Goal: Transaction & Acquisition: Purchase product/service

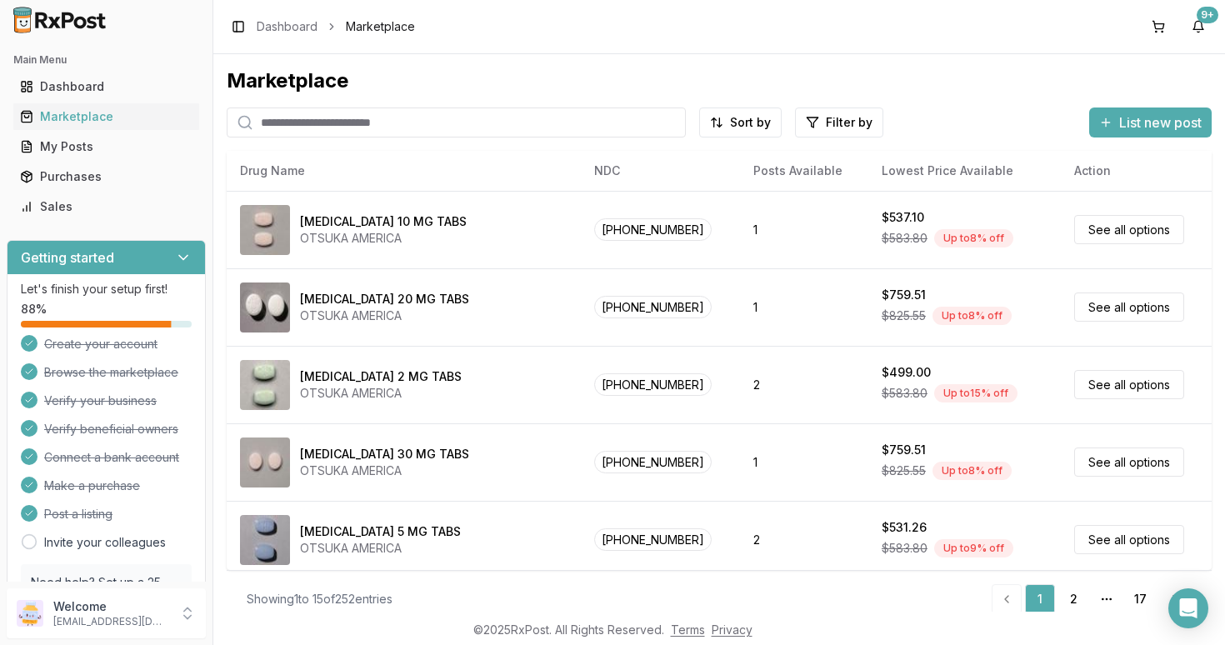
scroll to position [13, 0]
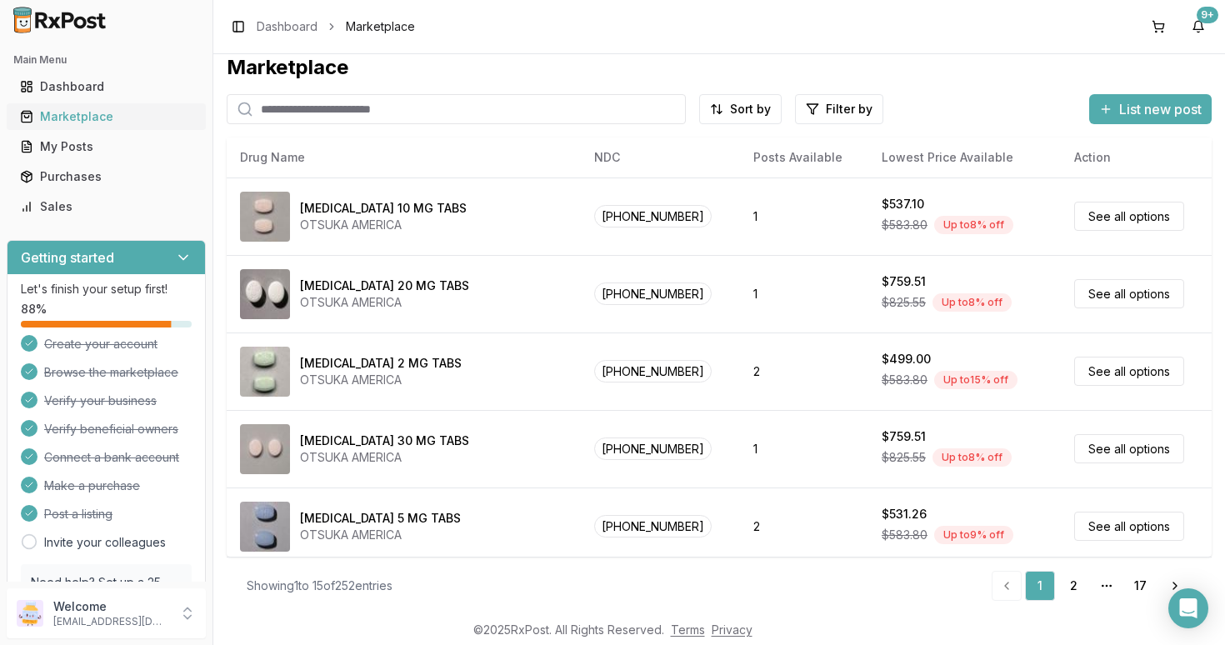
click at [77, 117] on div "Marketplace" at bounding box center [106, 116] width 172 height 17
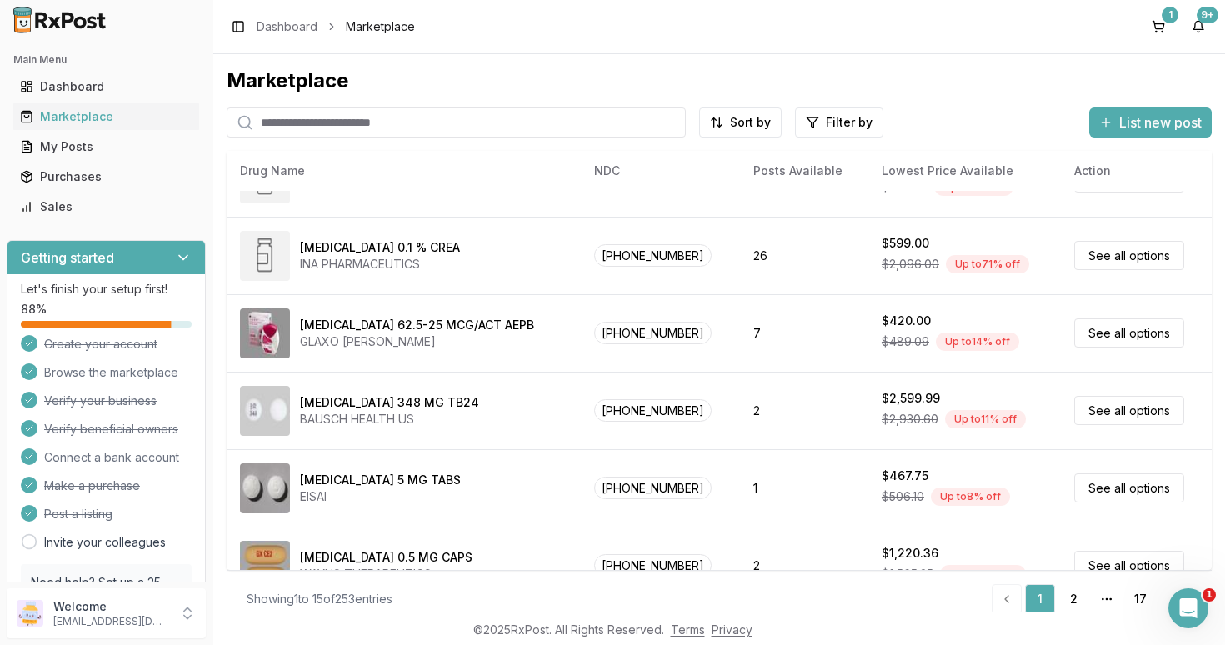
scroll to position [783, 0]
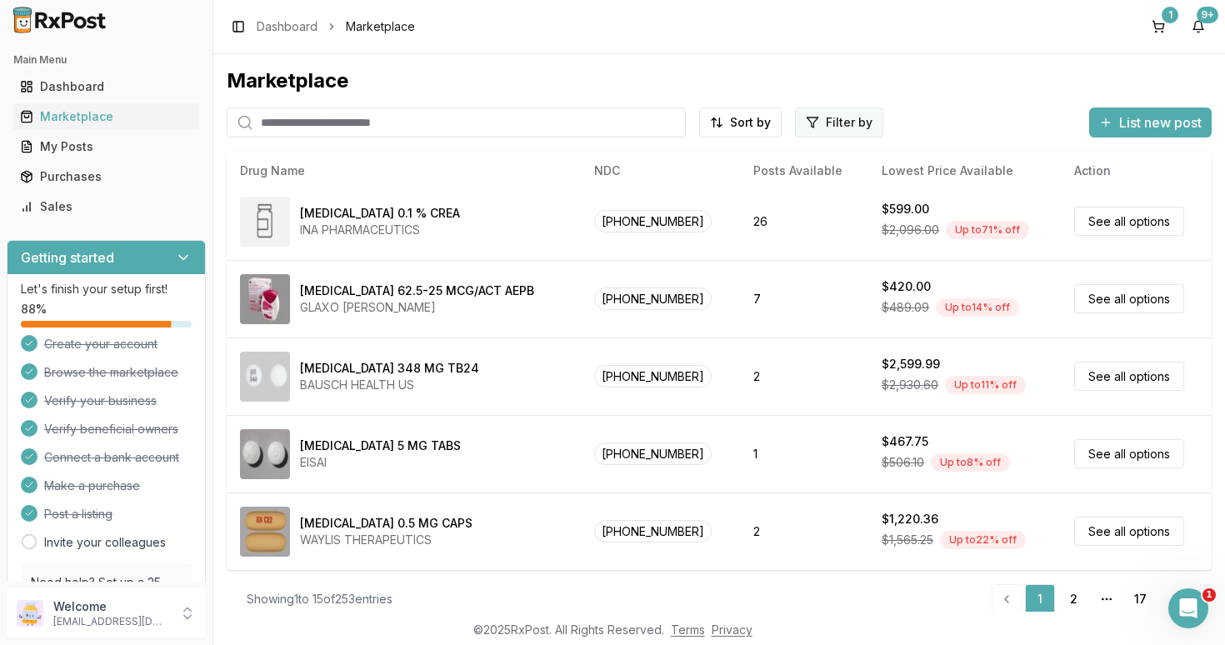
click at [823, 121] on html "Main Menu Dashboard Marketplace My Posts Purchases Sales Getting started Let's …" at bounding box center [612, 322] width 1225 height 645
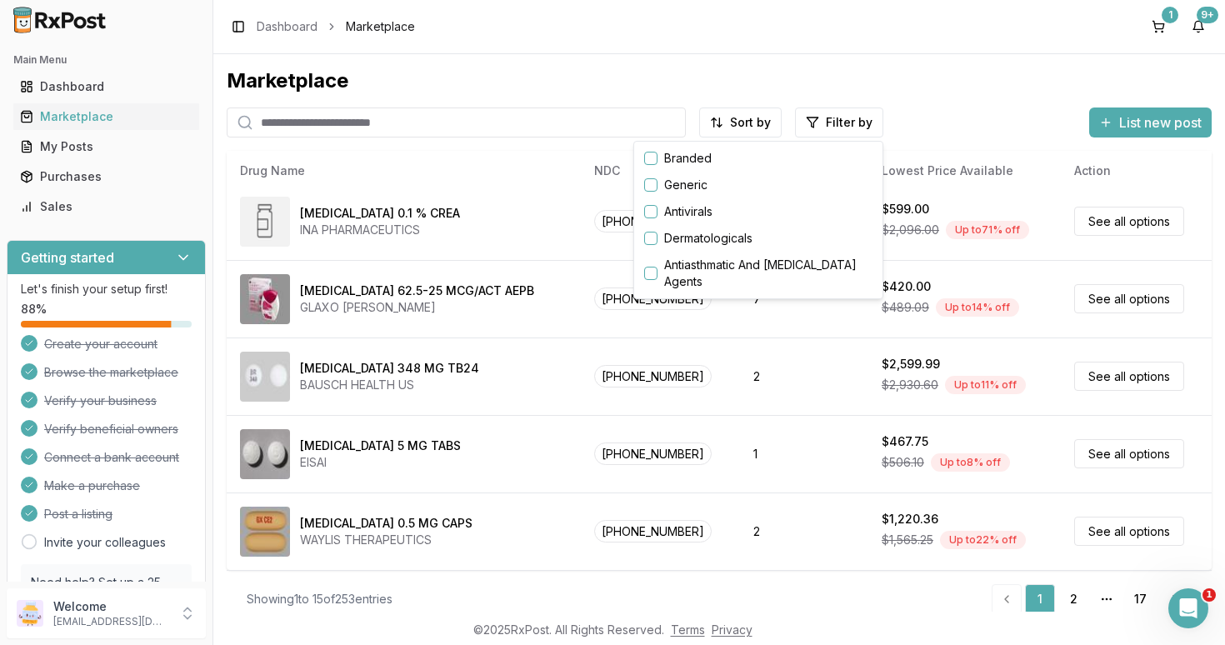
click at [652, 158] on button "button" at bounding box center [650, 158] width 13 height 13
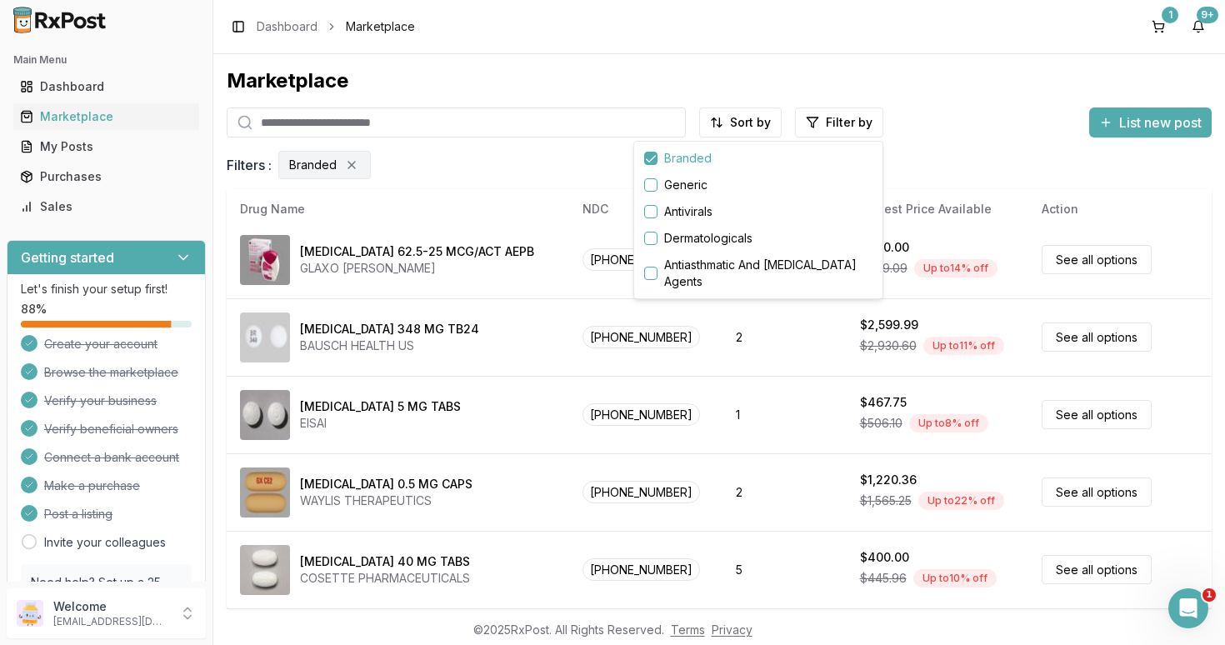
click at [921, 87] on html "Main Menu Dashboard Marketplace My Posts Purchases Sales Getting started Let's …" at bounding box center [612, 322] width 1225 height 645
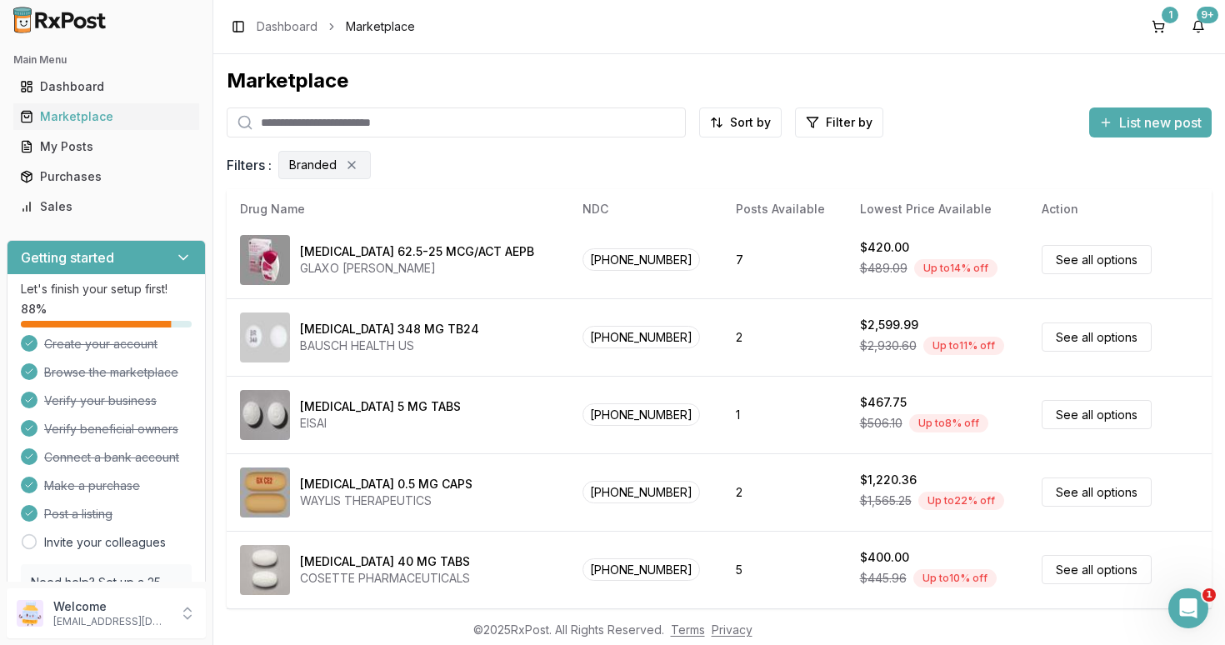
scroll to position [13, 0]
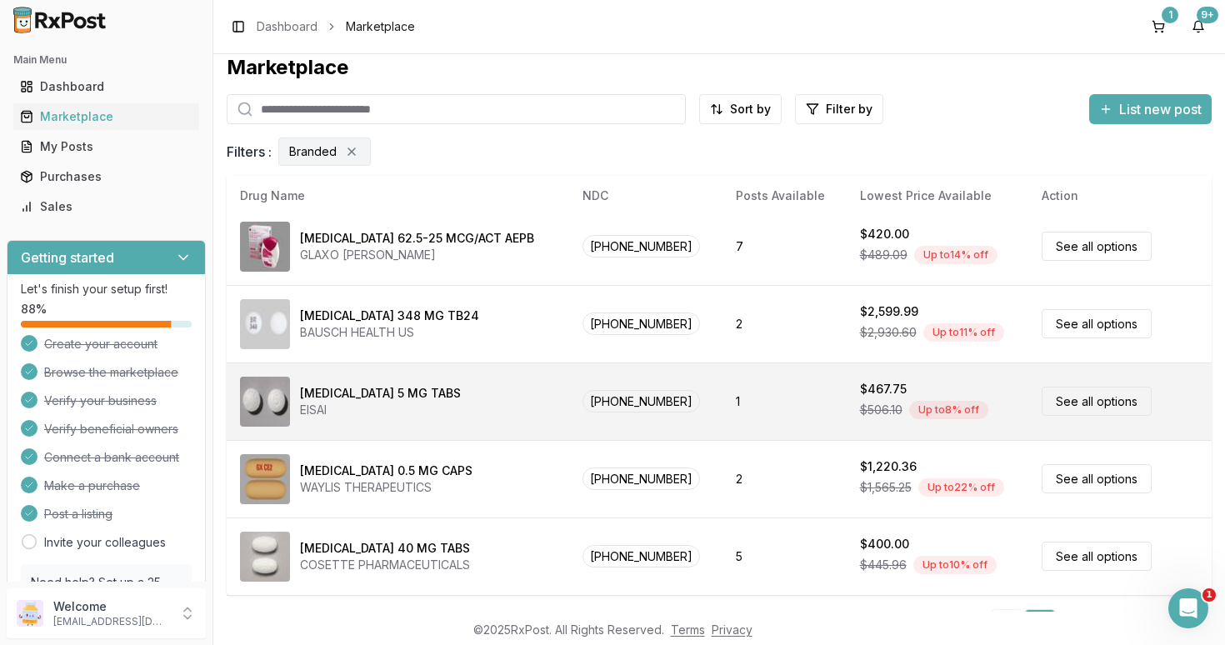
click at [564, 372] on td "Aricept 5 MG TABS EISAI" at bounding box center [398, 400] width 342 height 77
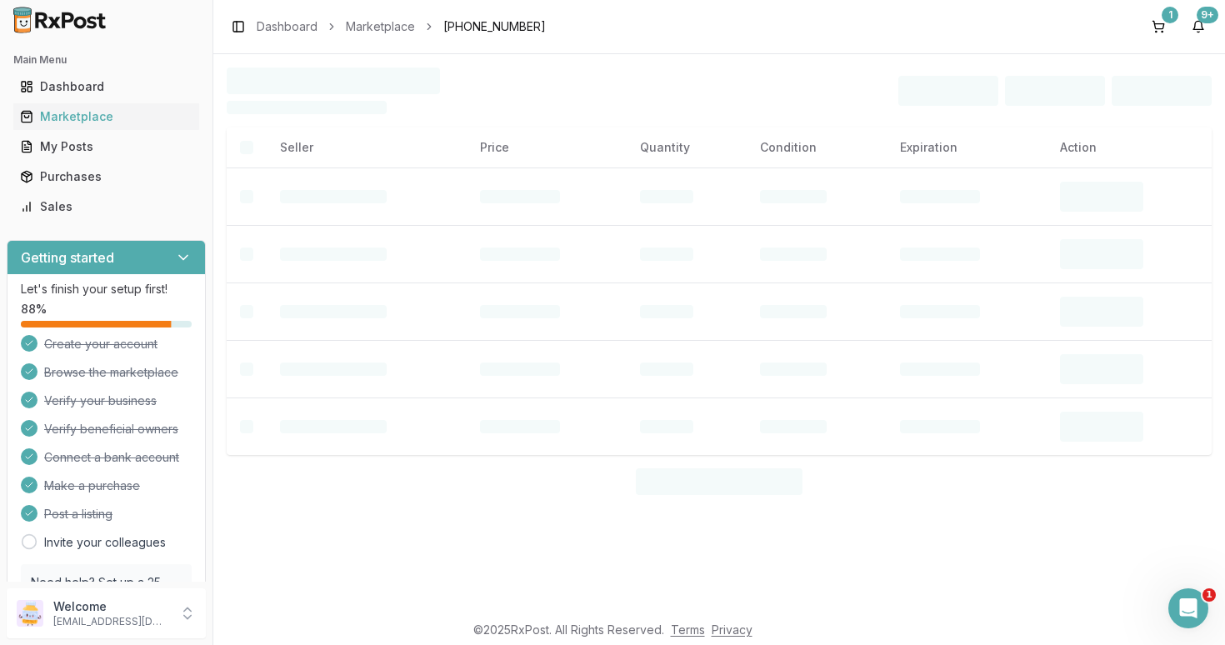
click at [564, 372] on td at bounding box center [547, 368] width 160 height 57
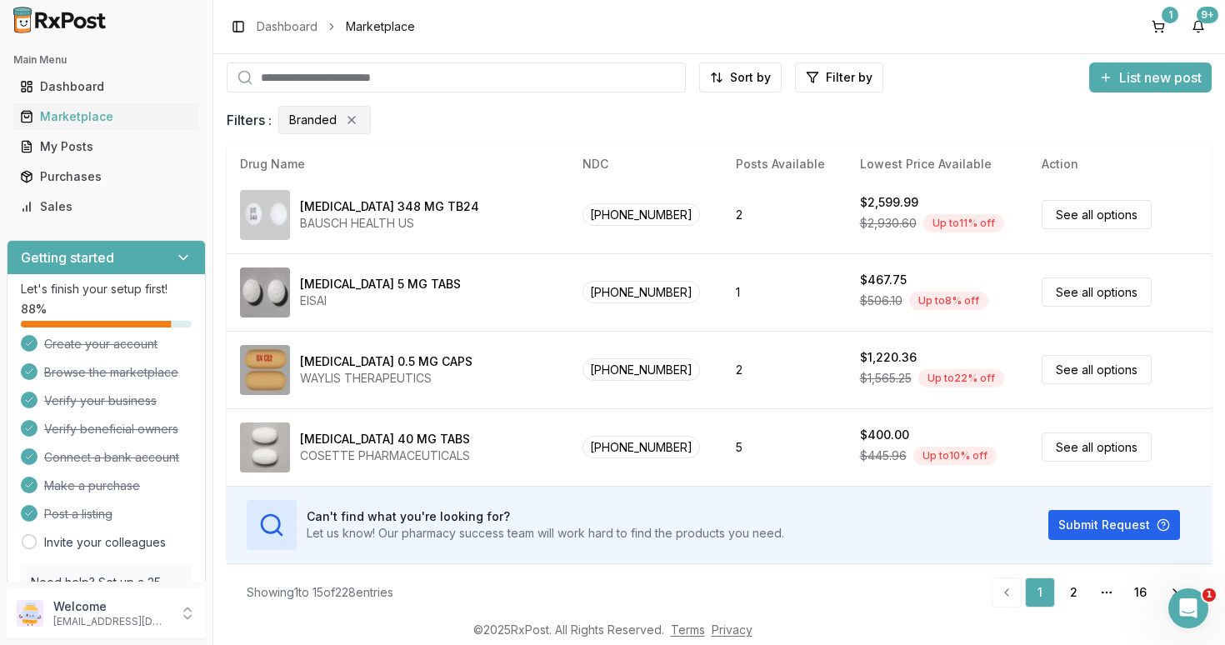
scroll to position [55, 0]
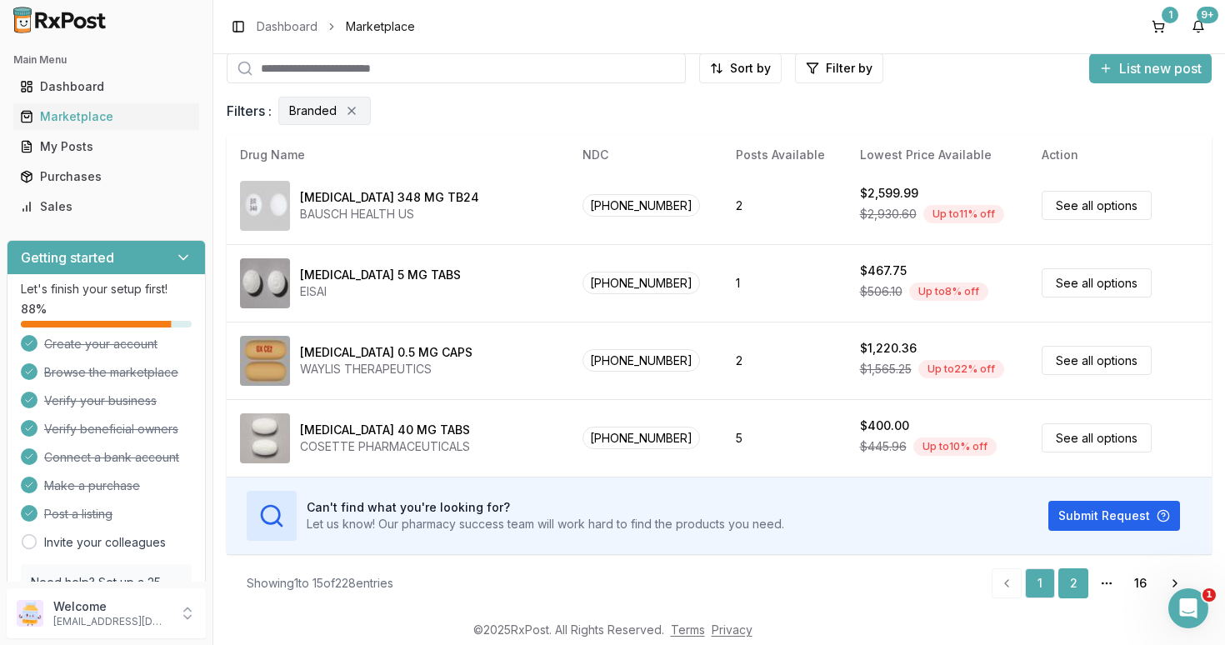
click at [1073, 579] on link "2" at bounding box center [1073, 583] width 30 height 30
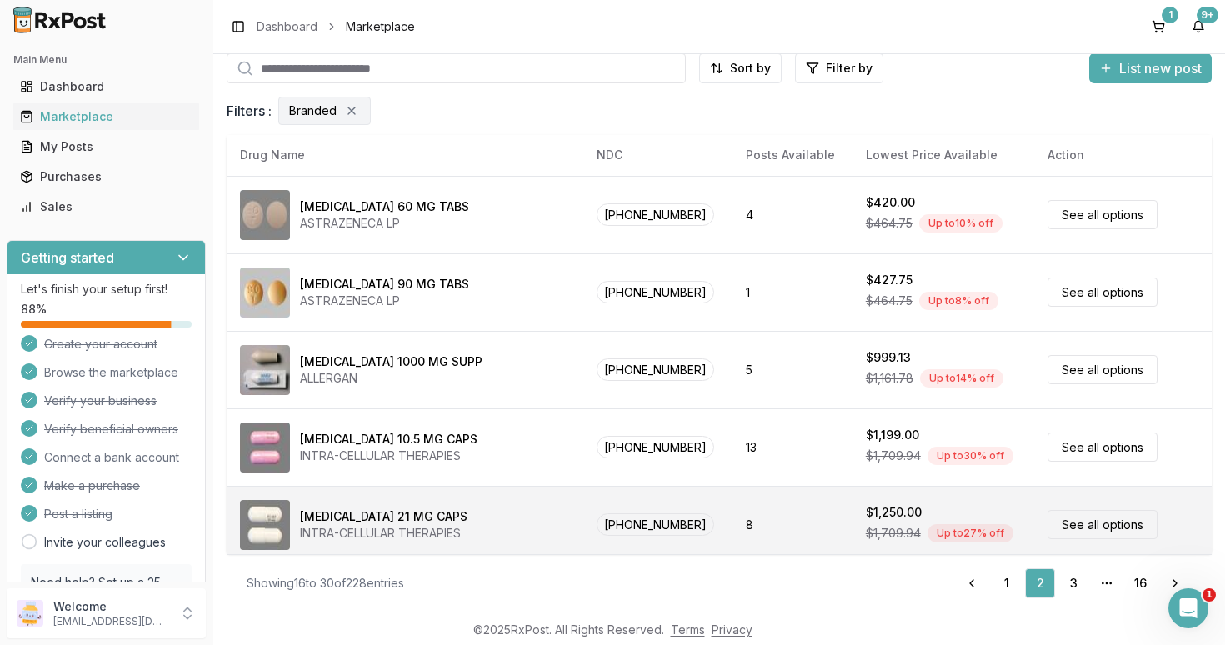
scroll to position [615, 0]
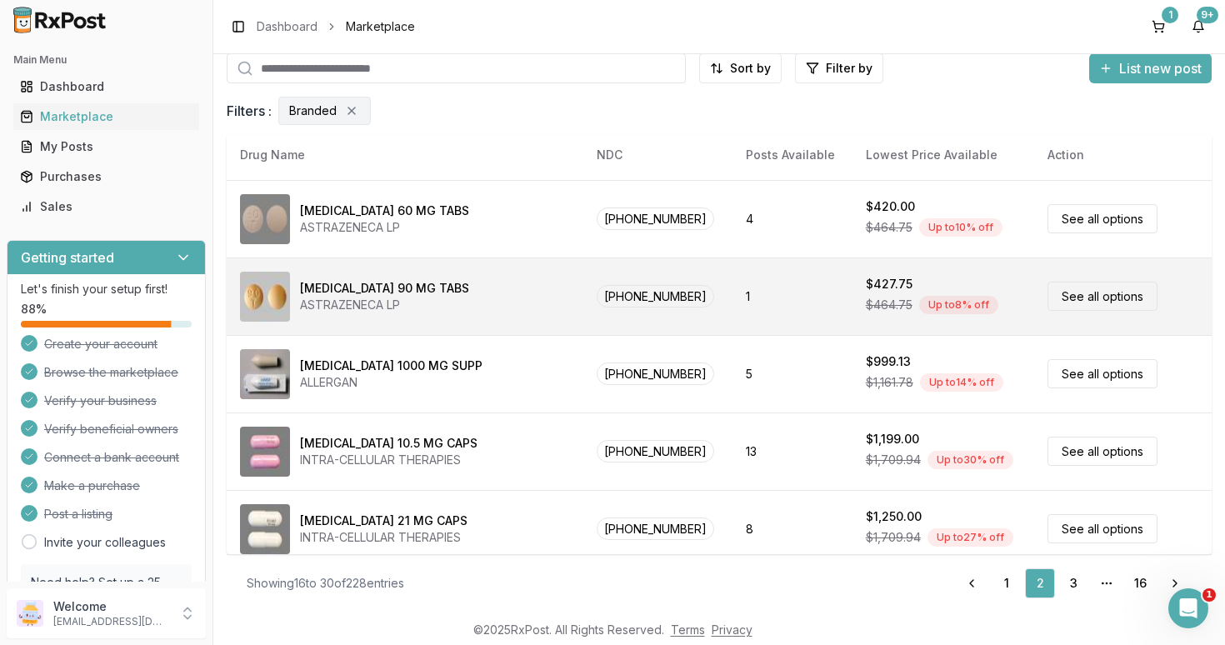
click at [1092, 294] on link "See all options" at bounding box center [1102, 296] width 110 height 29
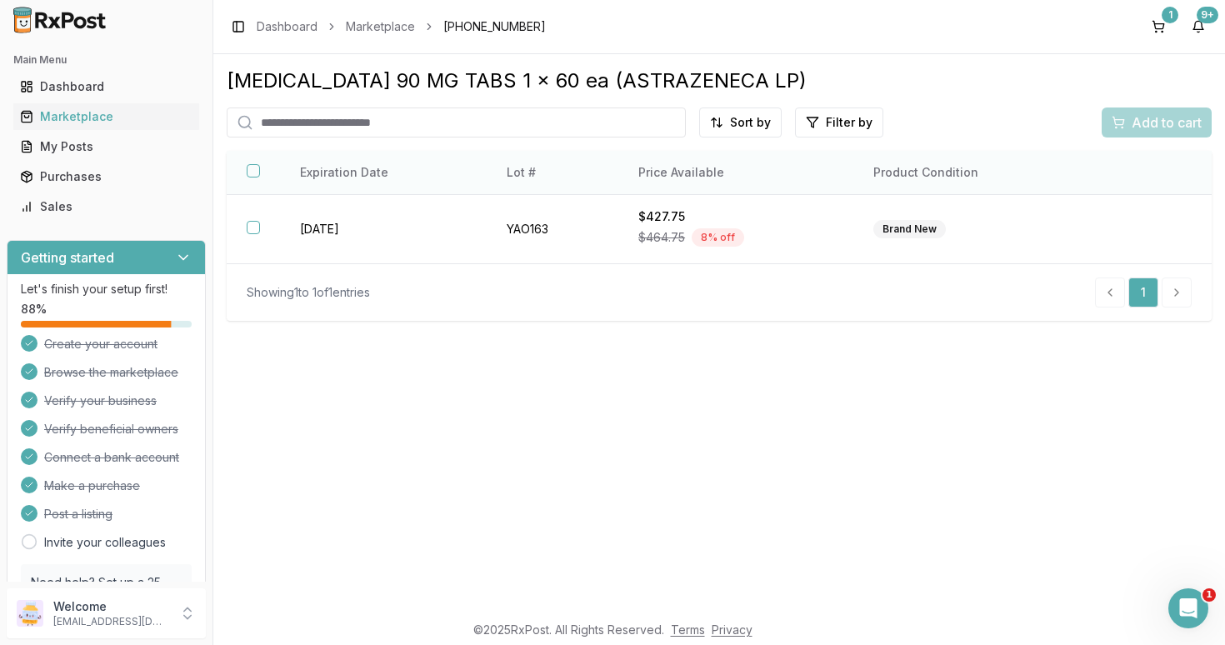
click at [250, 177] on button "button" at bounding box center [253, 170] width 13 height 13
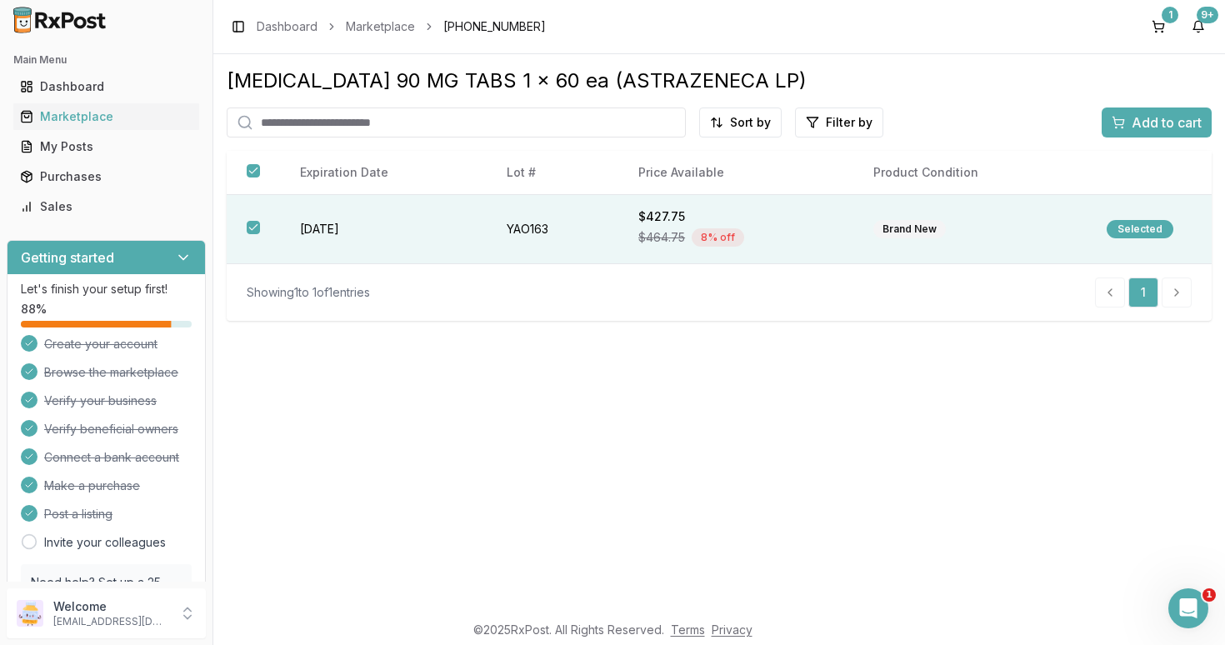
click at [1161, 112] on button "Add to cart" at bounding box center [1156, 122] width 110 height 30
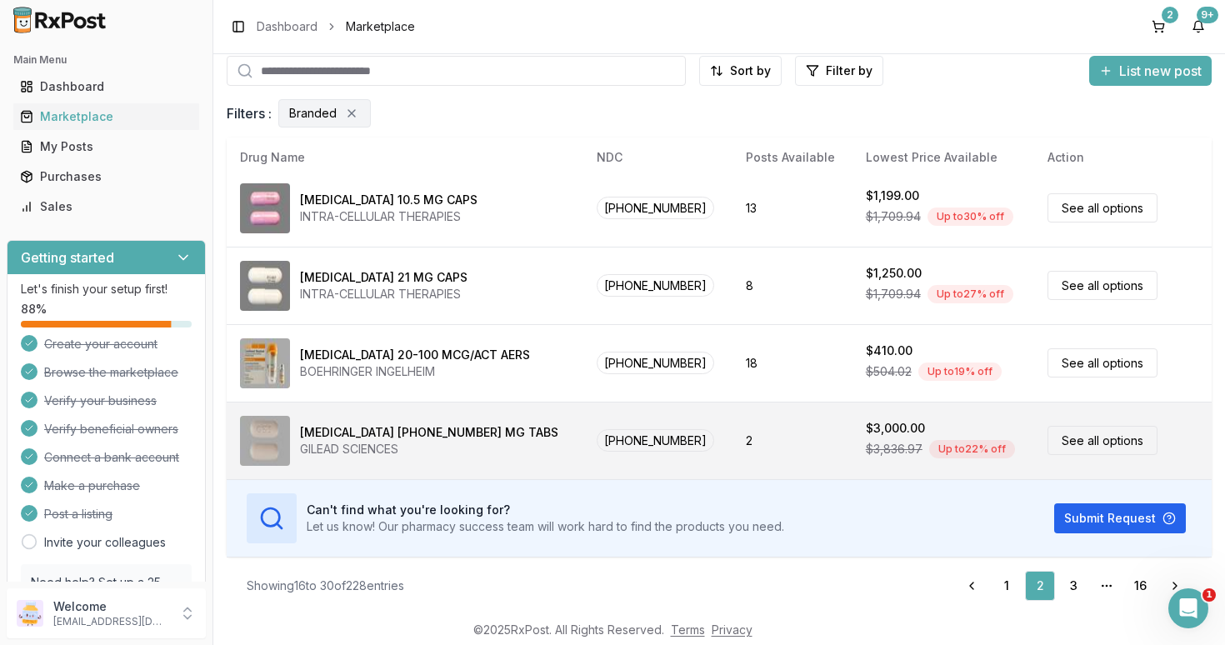
scroll to position [55, 0]
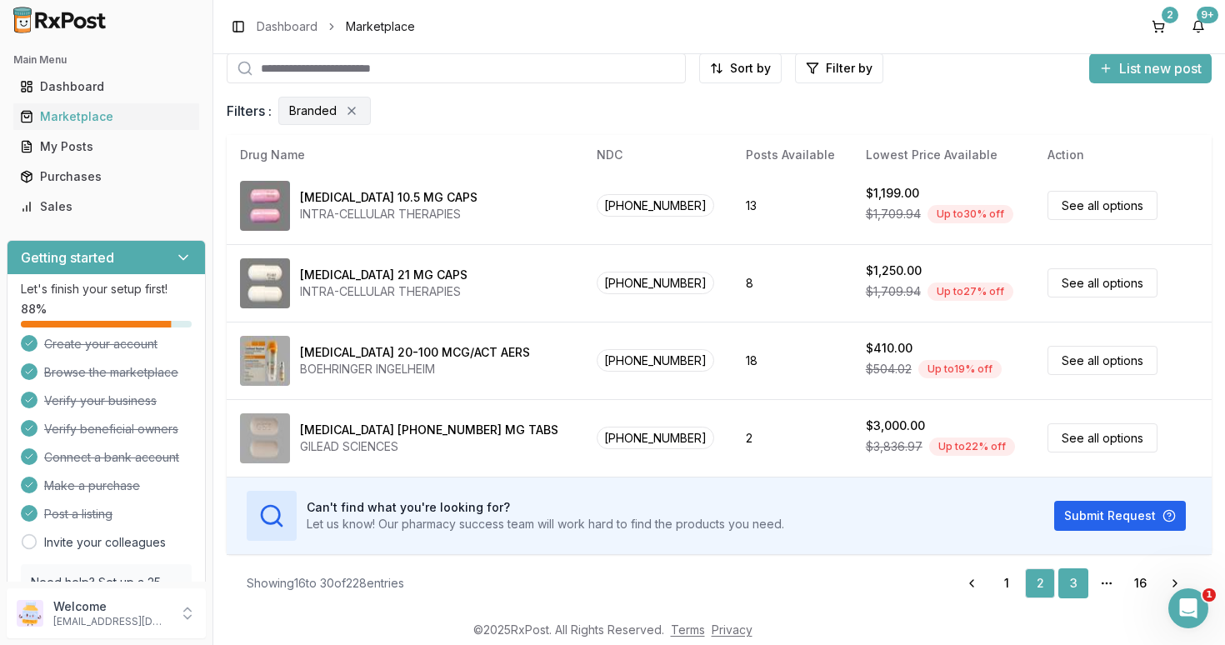
click at [1068, 584] on link "3" at bounding box center [1073, 583] width 30 height 30
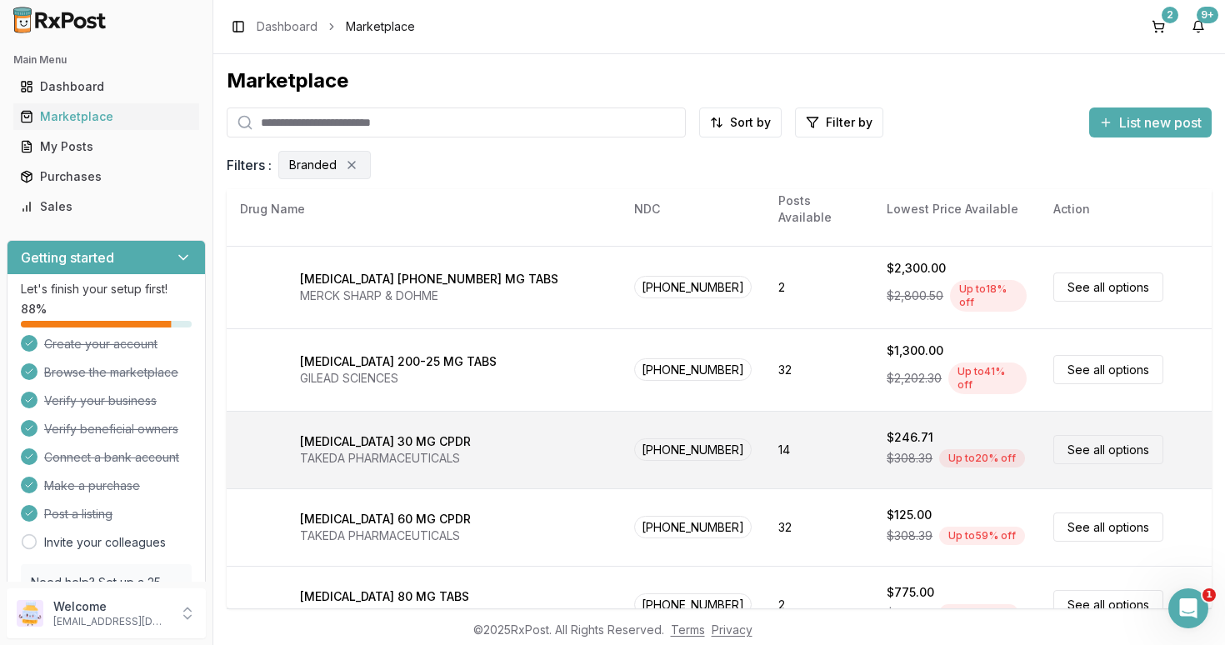
scroll to position [777, 0]
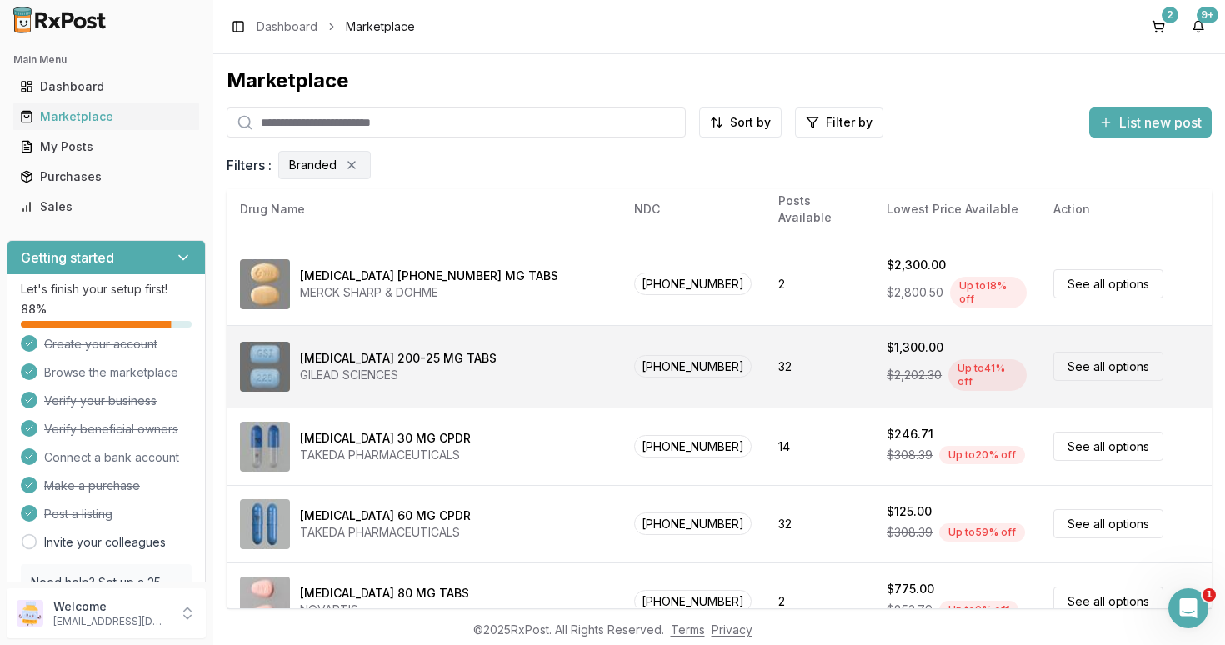
click at [1085, 352] on link "See all options" at bounding box center [1108, 366] width 110 height 29
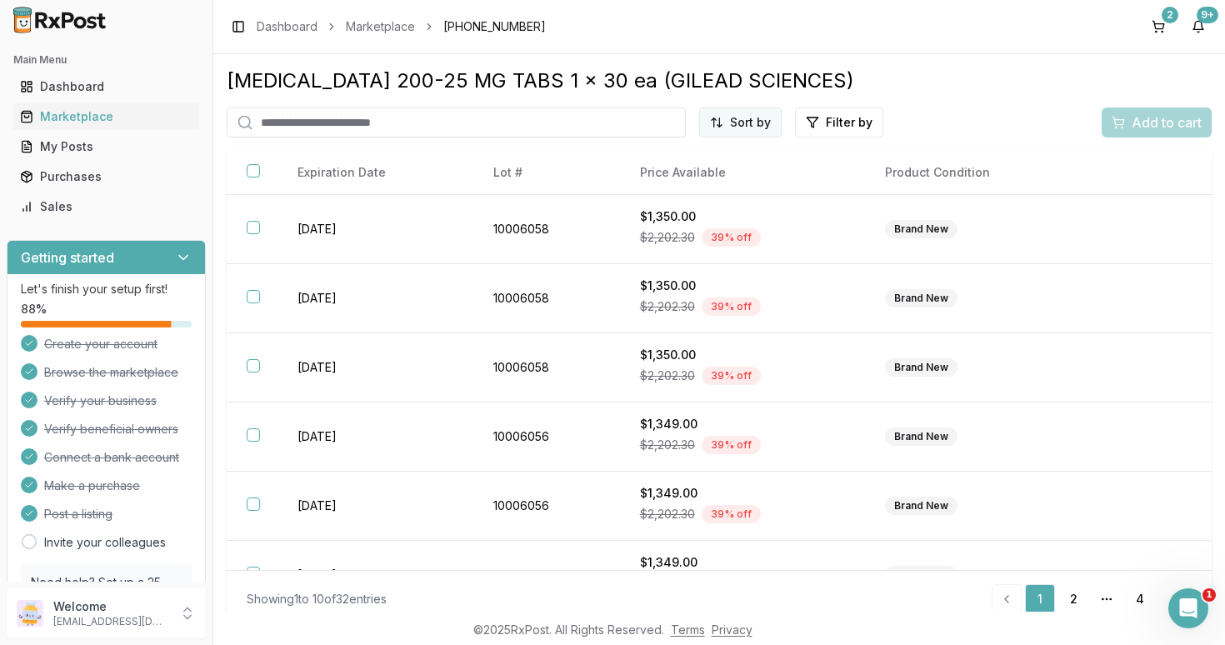
click at [743, 122] on html "Main Menu Dashboard Marketplace My Posts Purchases Sales Getting started Let's …" at bounding box center [612, 322] width 1225 height 645
click at [672, 183] on div "Price (Low to High)" at bounding box center [700, 185] width 158 height 27
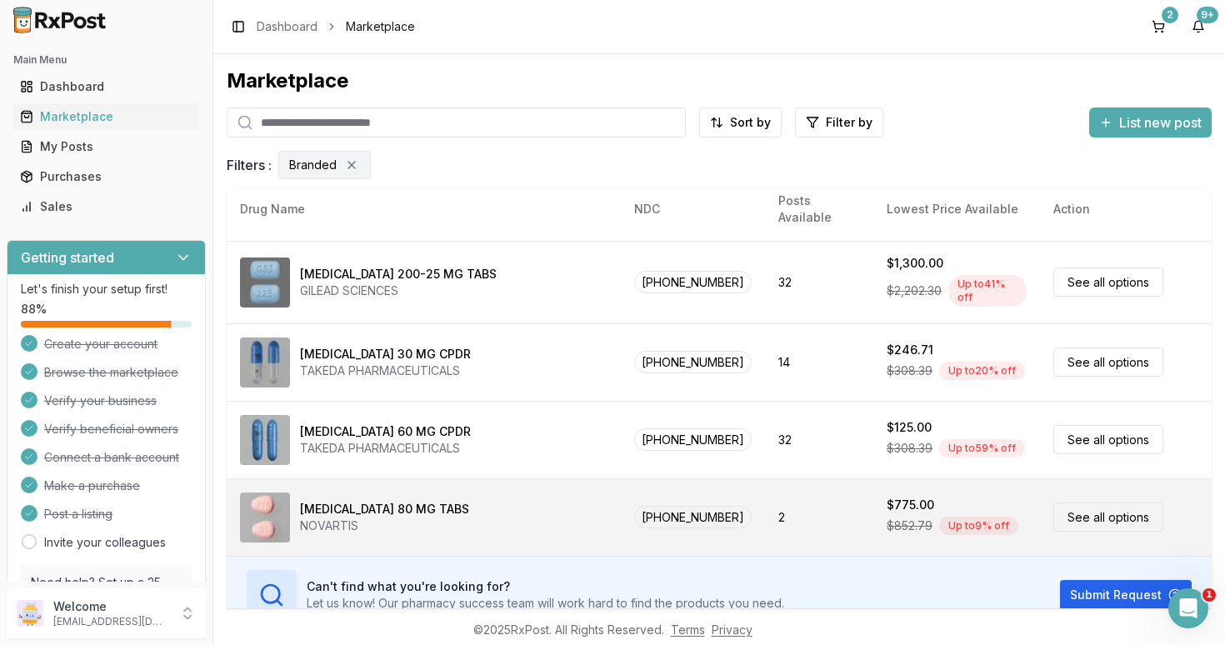
scroll to position [55, 0]
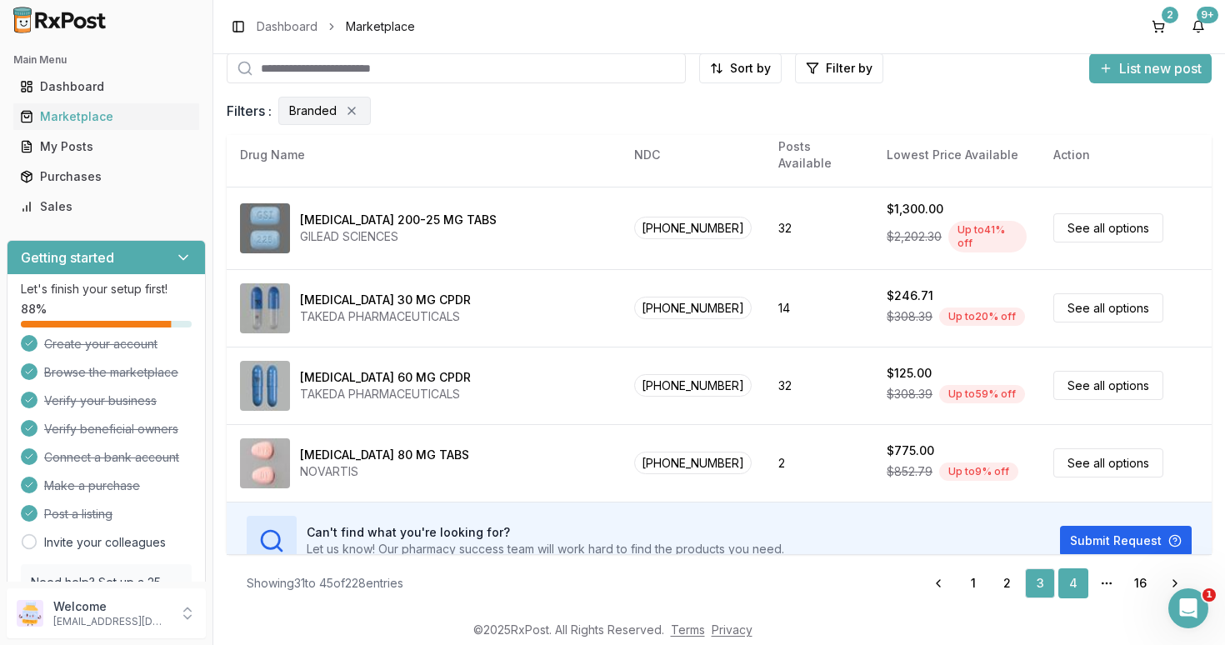
click at [1076, 582] on link "4" at bounding box center [1073, 583] width 30 height 30
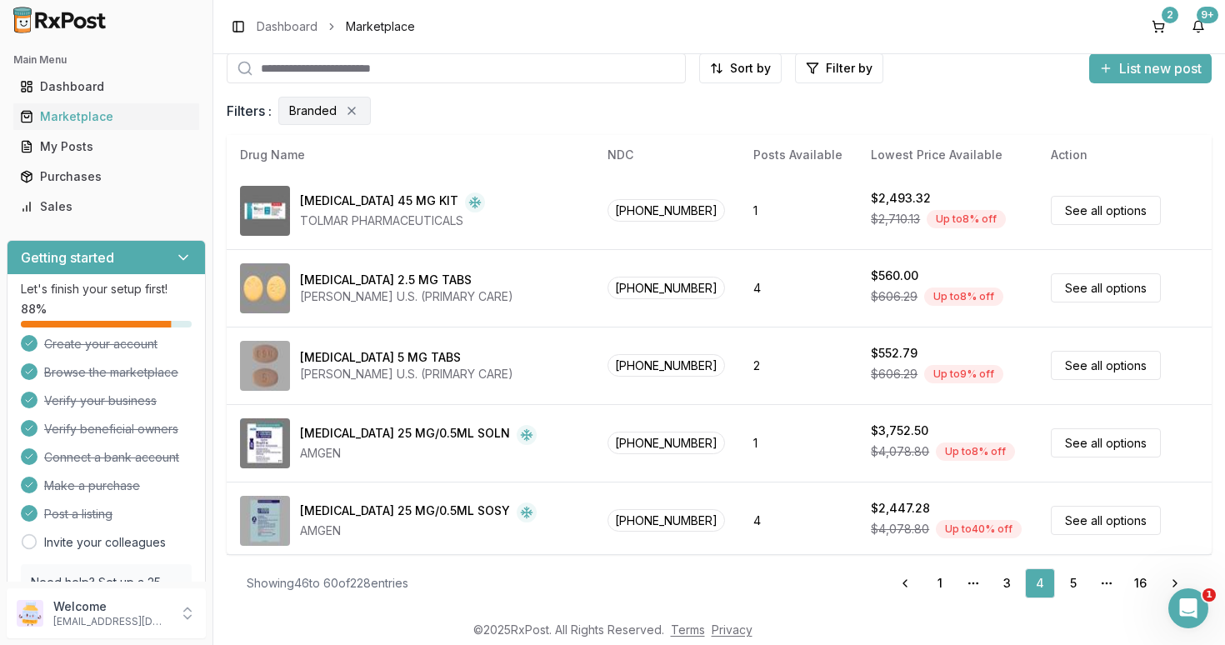
scroll to position [622, 0]
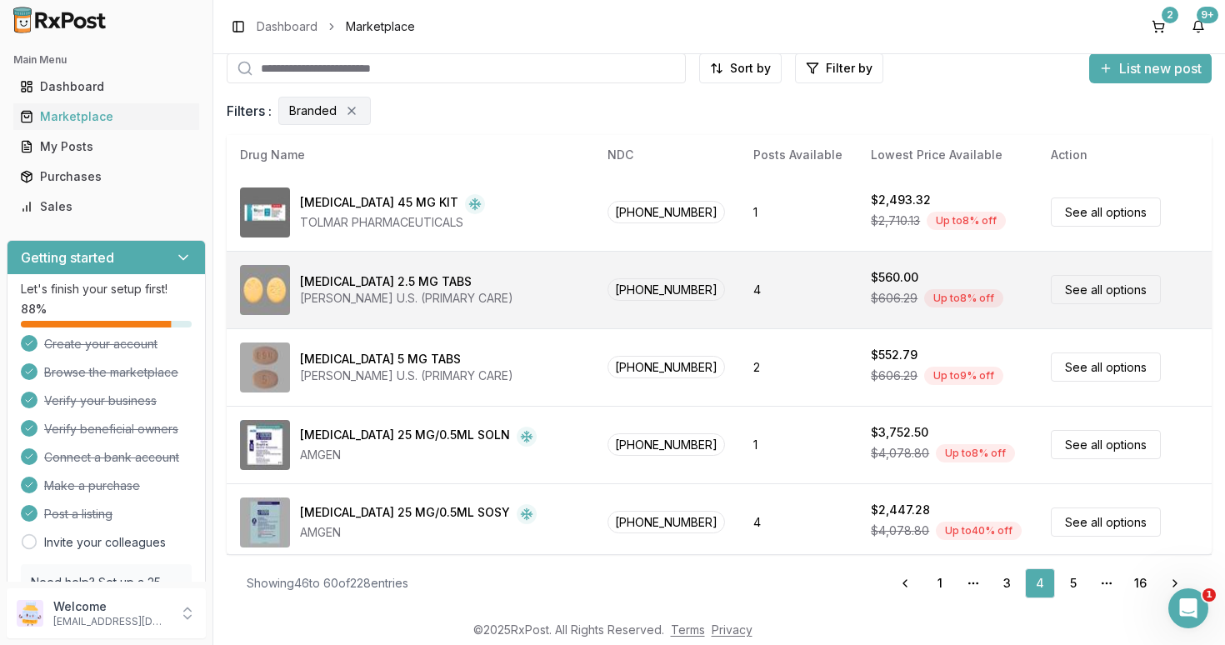
click at [1081, 288] on link "See all options" at bounding box center [1106, 289] width 110 height 29
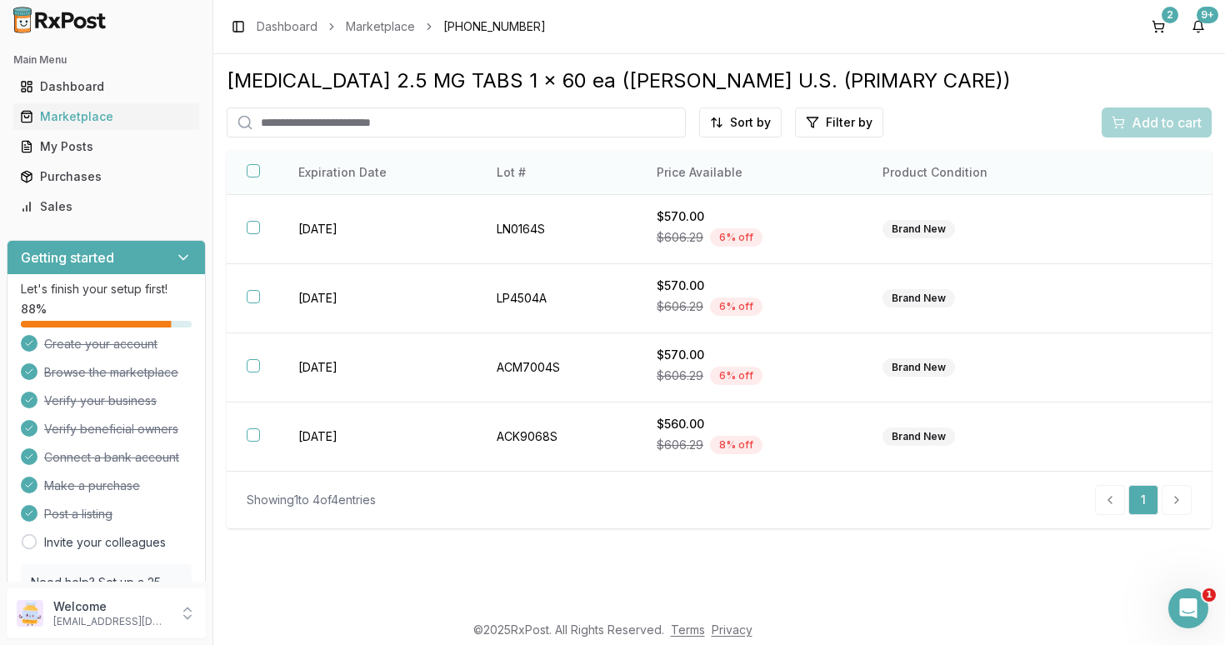
click at [251, 175] on button "button" at bounding box center [253, 170] width 13 height 13
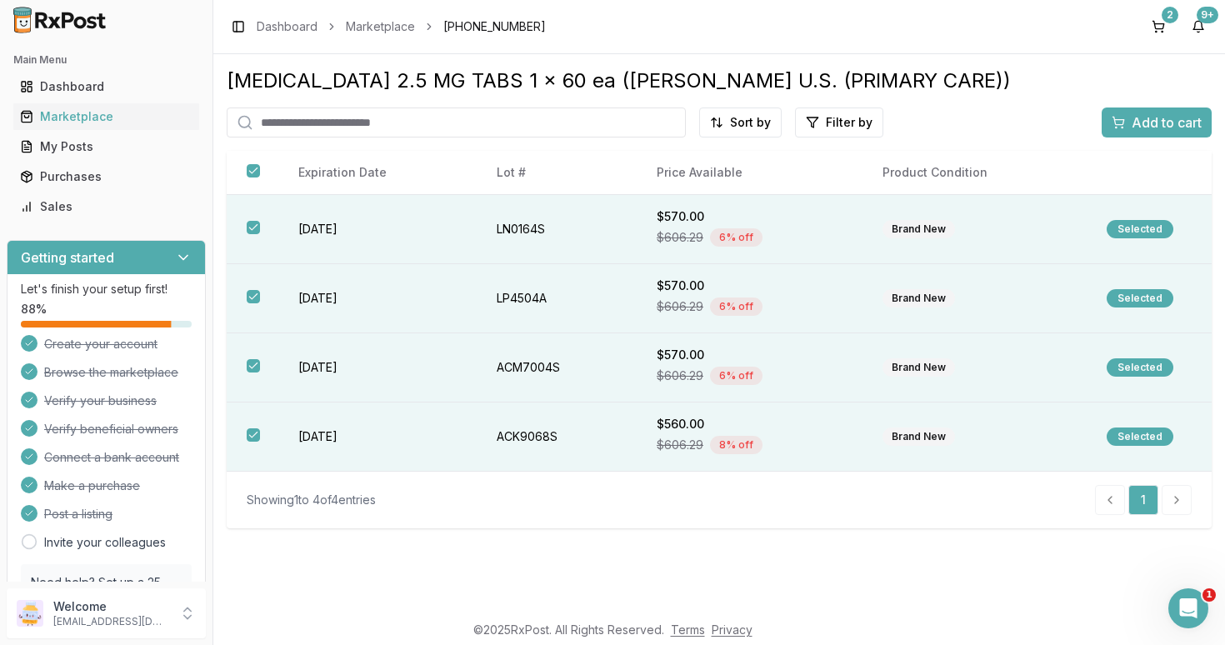
click at [1145, 125] on span "Add to cart" at bounding box center [1166, 122] width 70 height 20
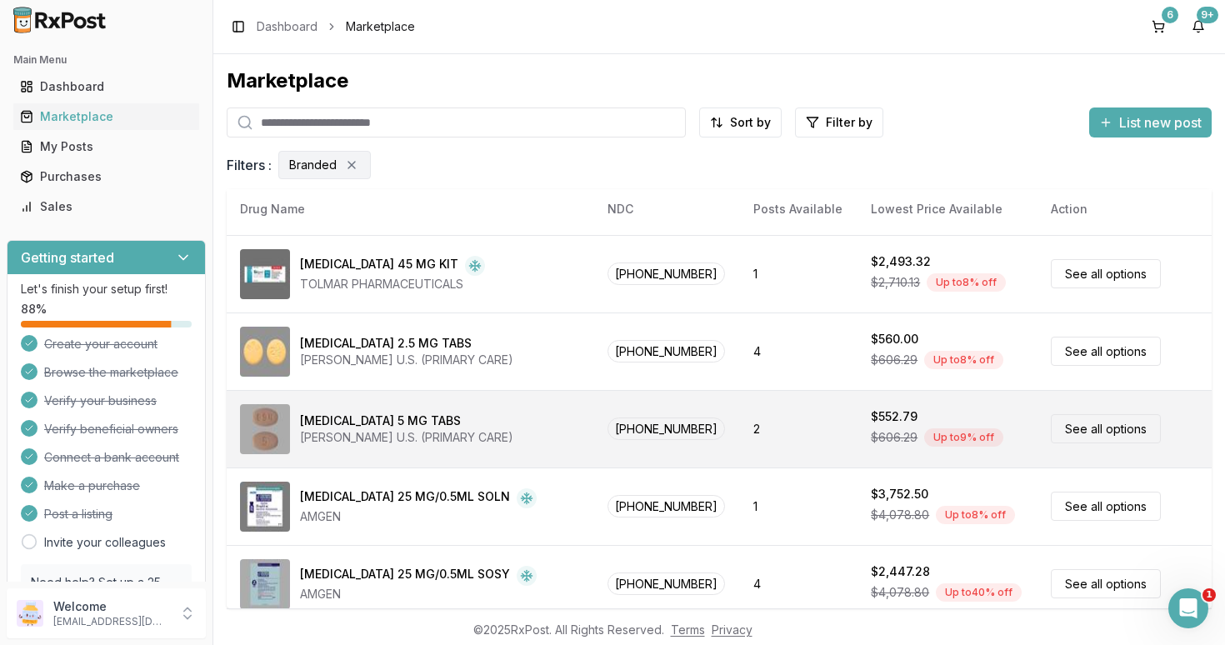
scroll to position [619, 0]
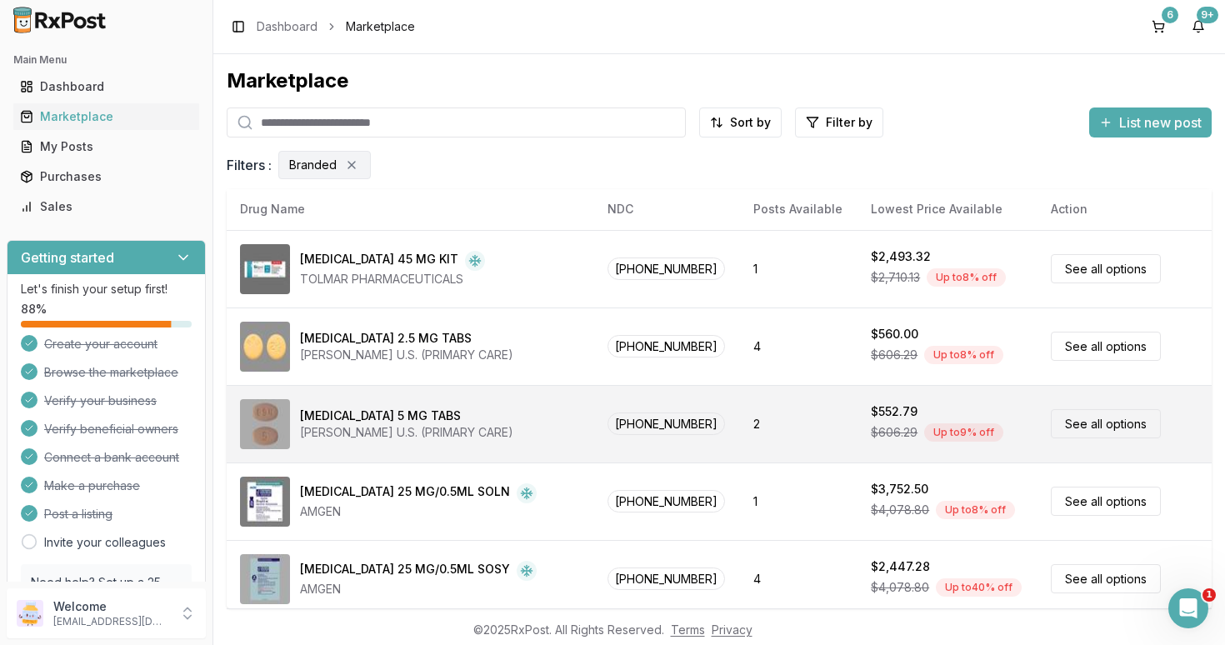
click at [1071, 424] on link "See all options" at bounding box center [1106, 423] width 110 height 29
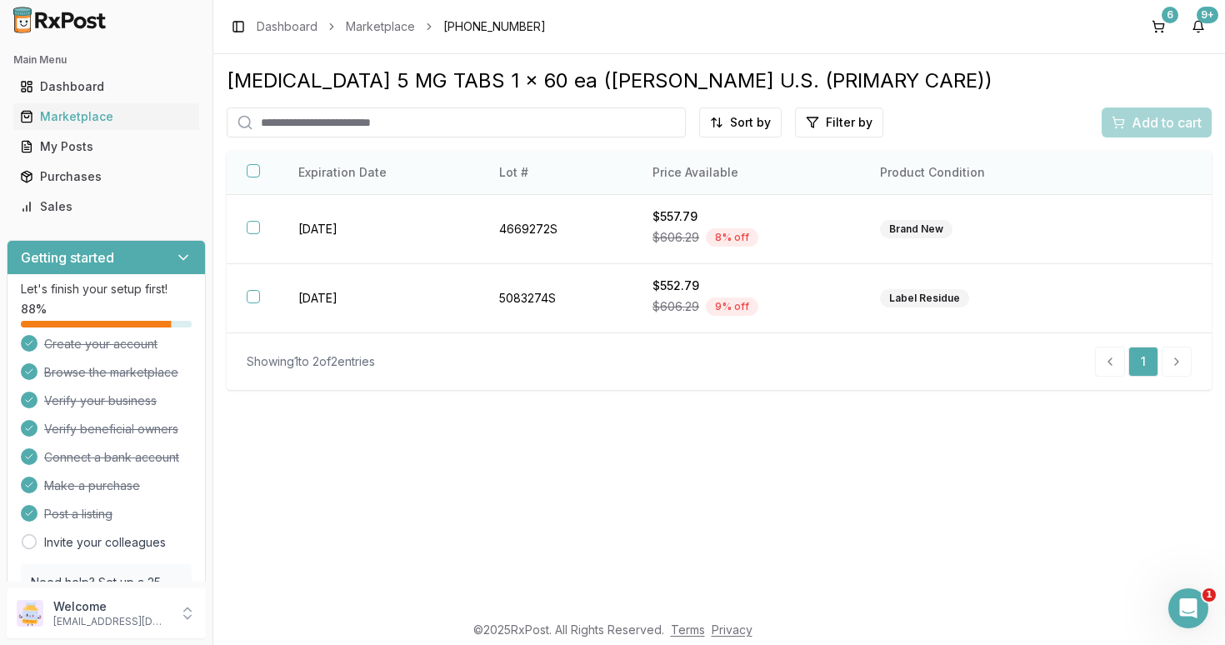
click at [252, 174] on button "button" at bounding box center [253, 170] width 13 height 13
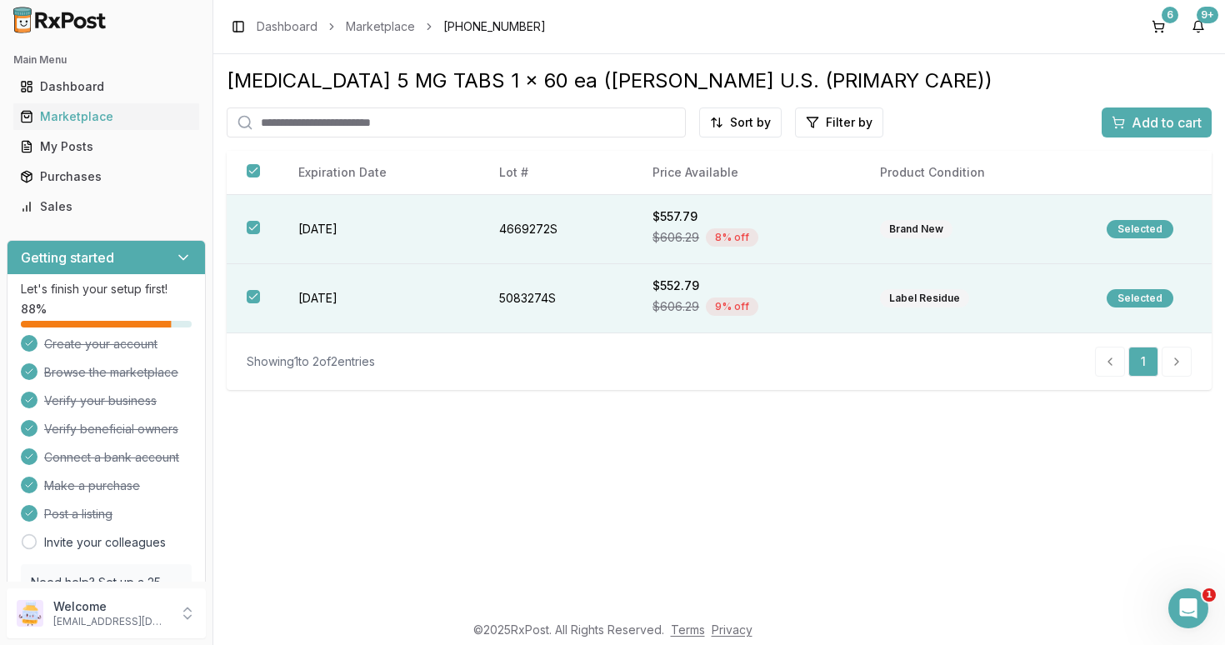
click at [1166, 113] on span "Add to cart" at bounding box center [1166, 122] width 70 height 20
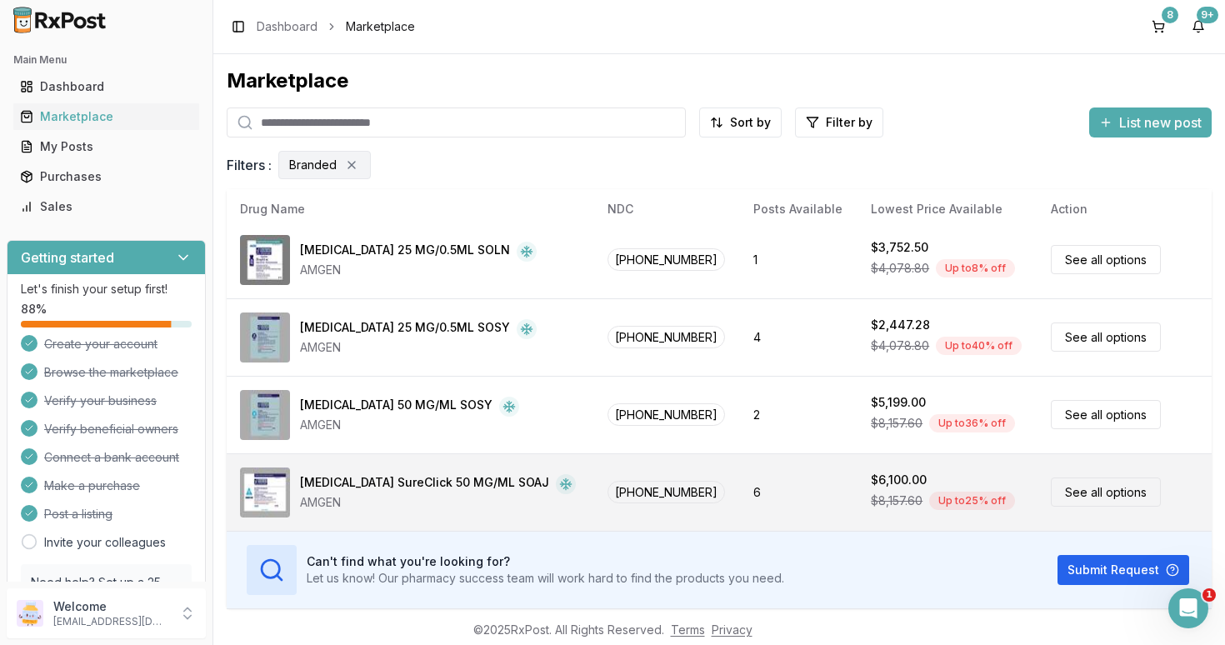
scroll to position [55, 0]
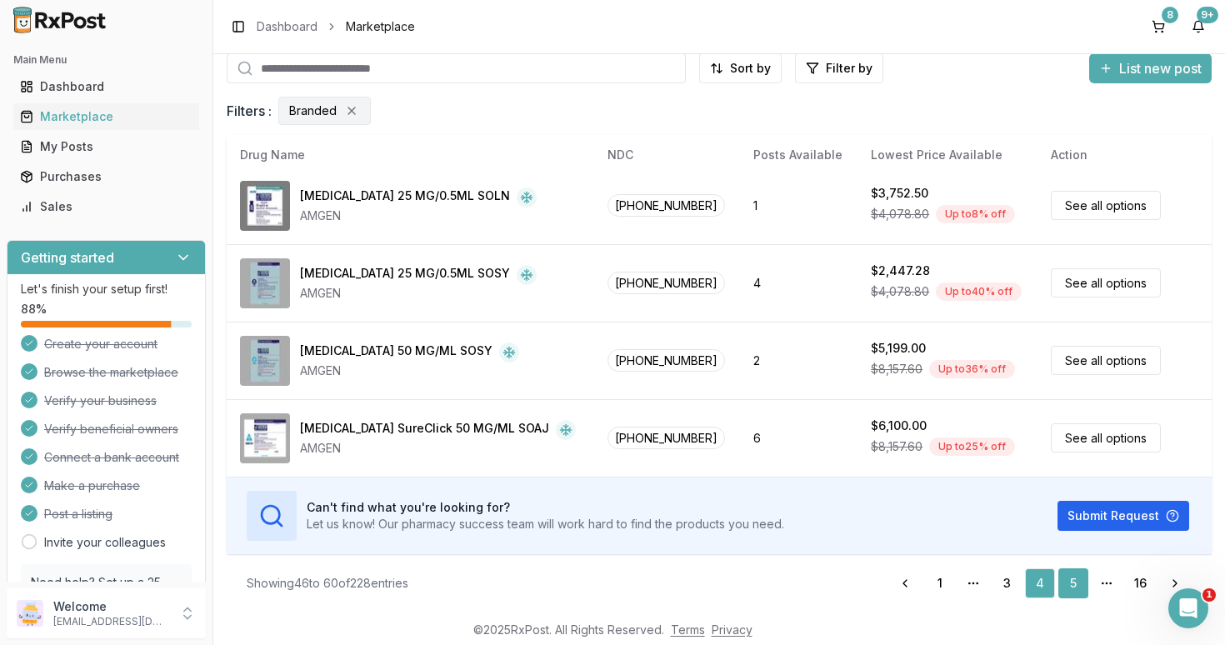
click at [1071, 578] on link "5" at bounding box center [1073, 583] width 30 height 30
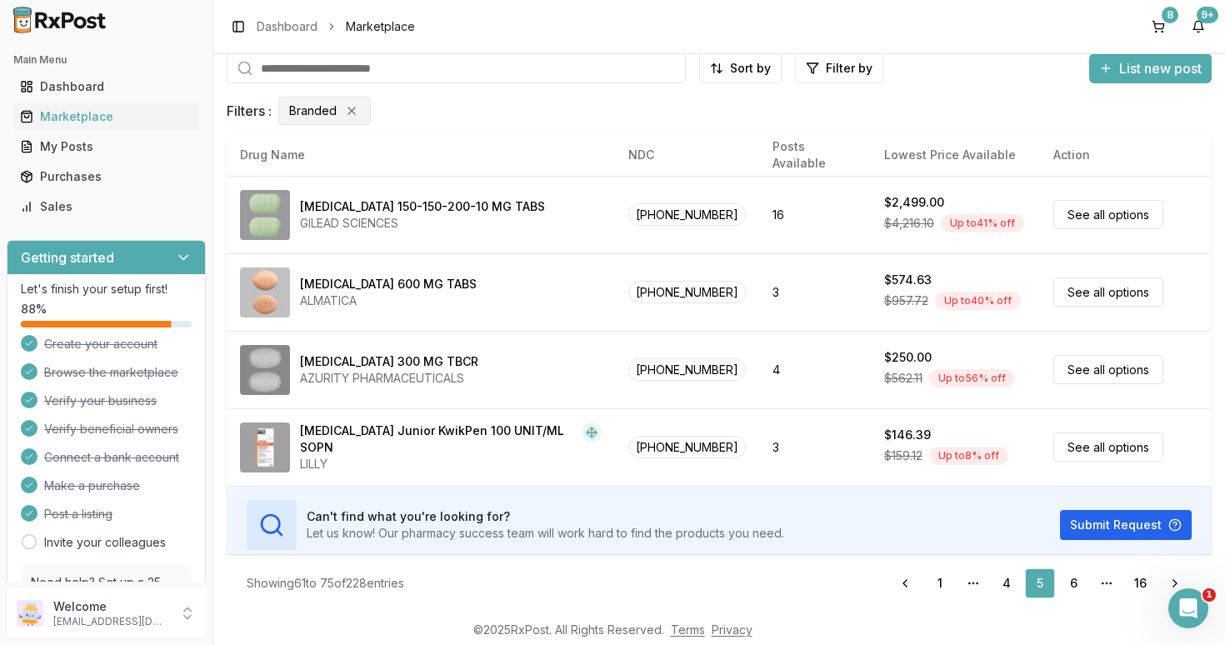
scroll to position [861, 0]
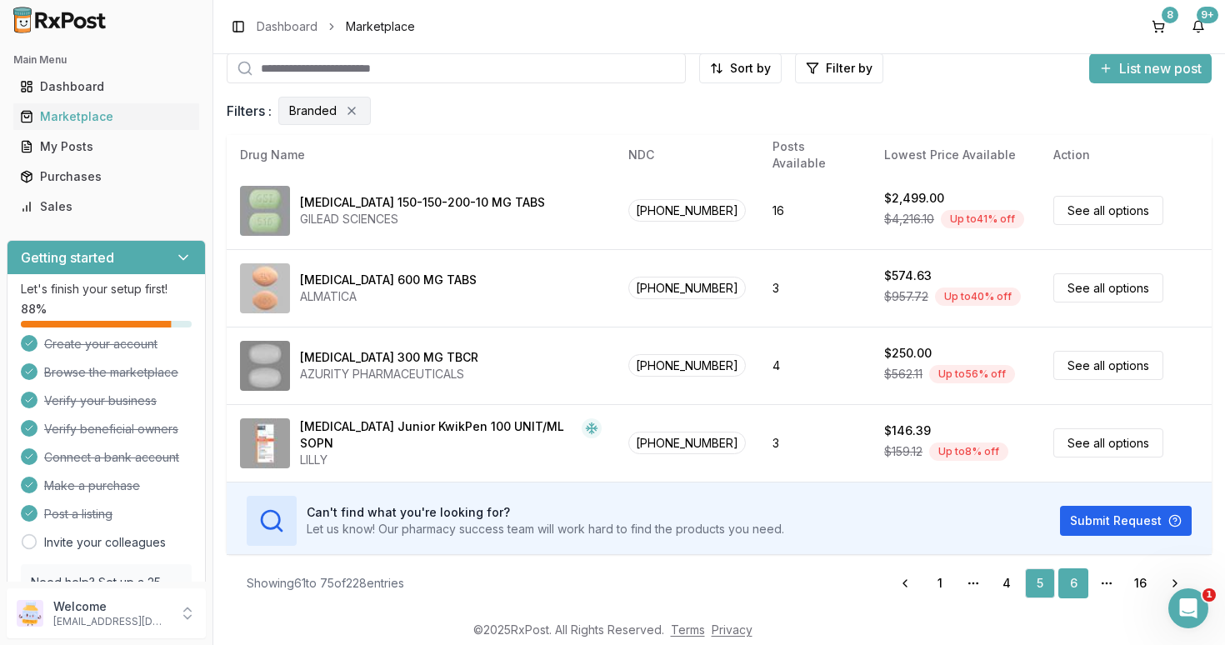
click at [1071, 584] on link "6" at bounding box center [1073, 583] width 30 height 30
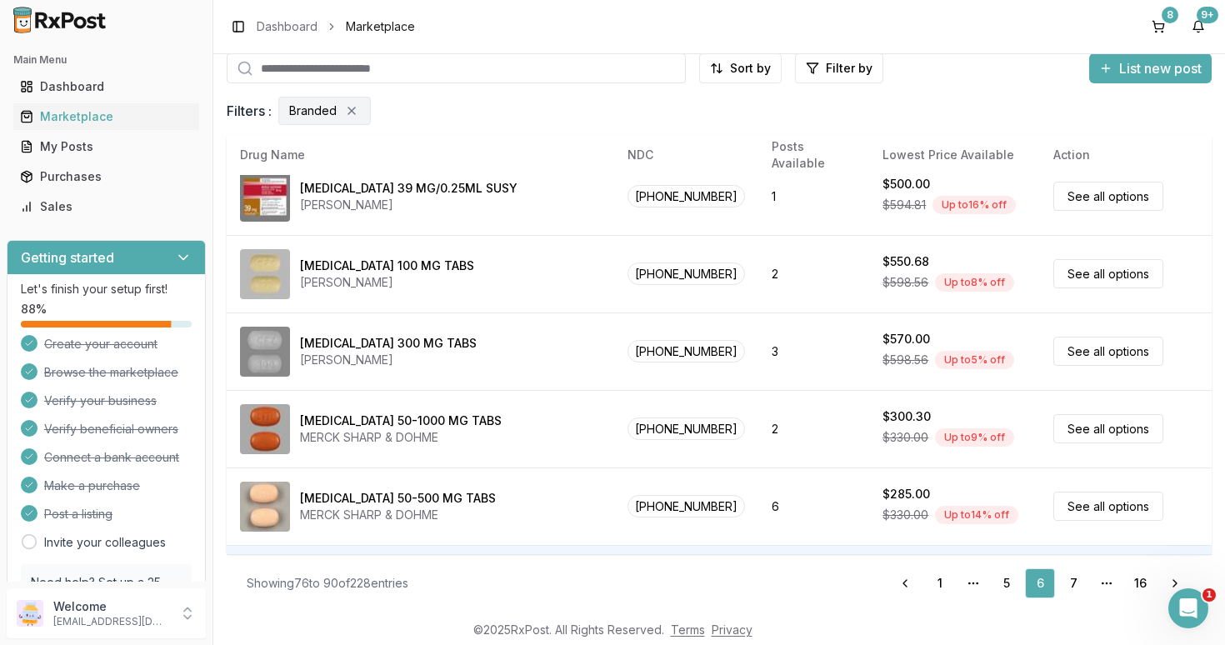
scroll to position [876, 0]
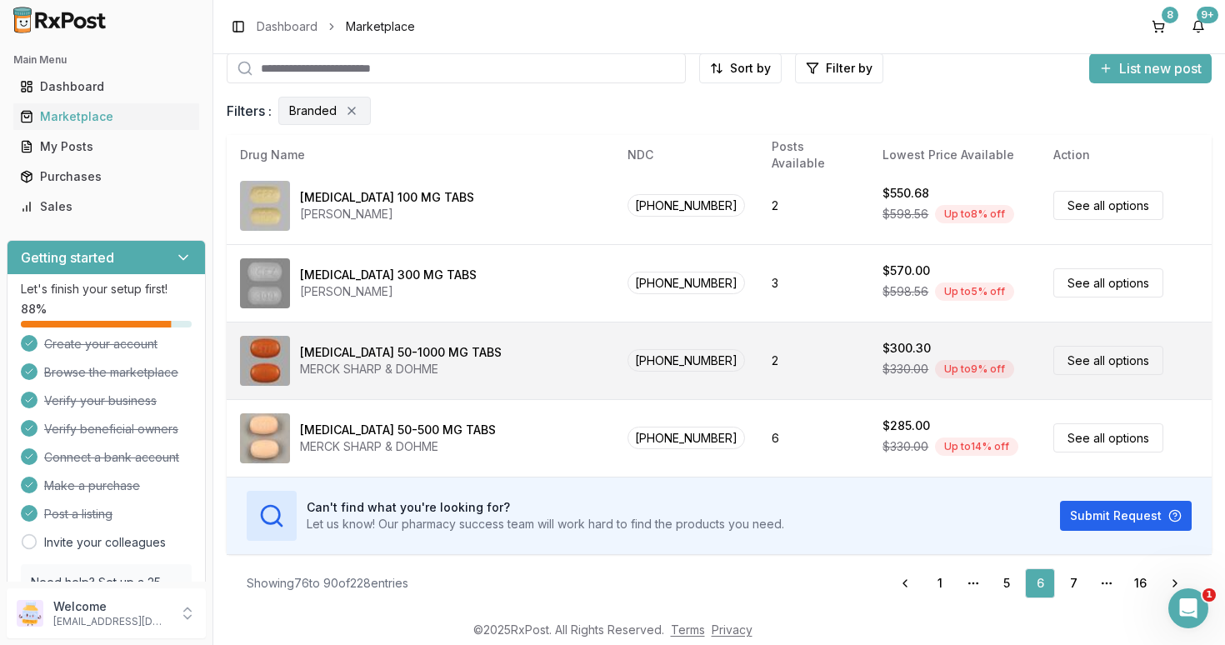
click at [1069, 580] on link "7" at bounding box center [1073, 583] width 30 height 30
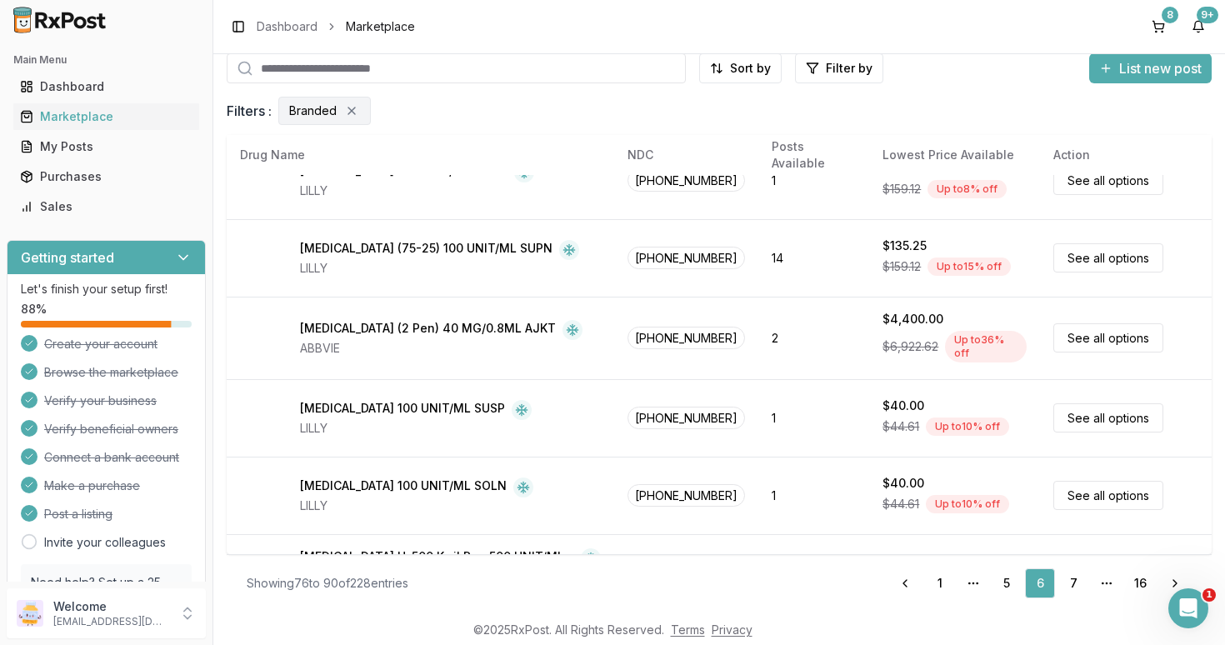
scroll to position [0, 0]
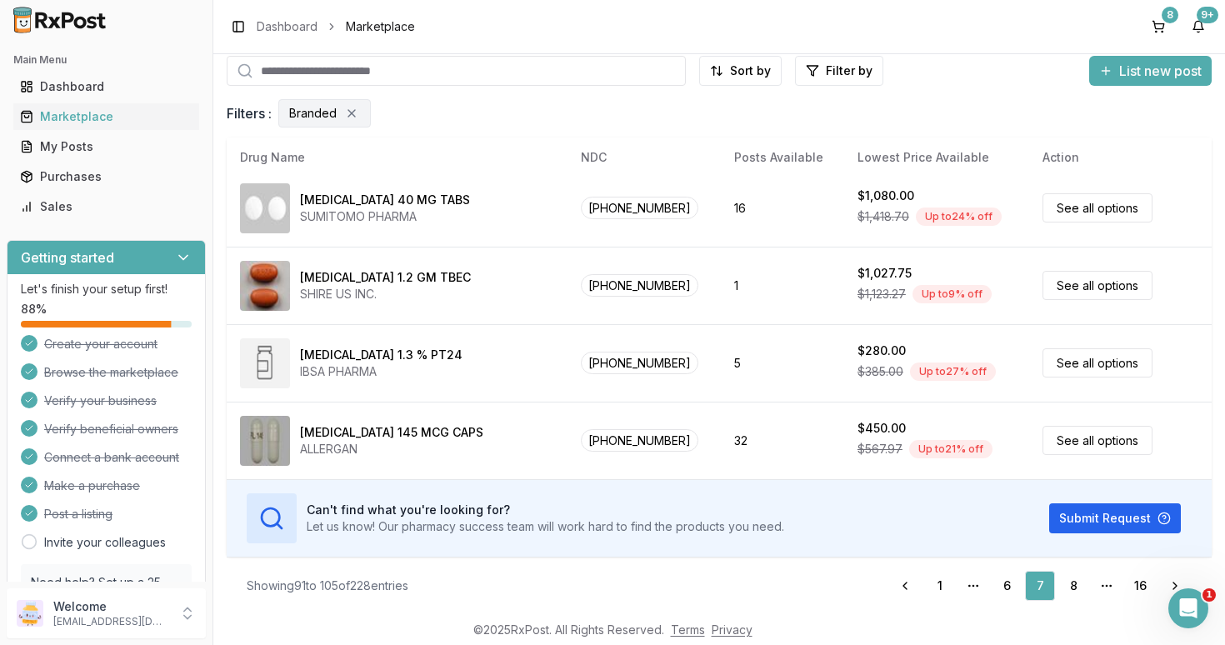
scroll to position [55, 0]
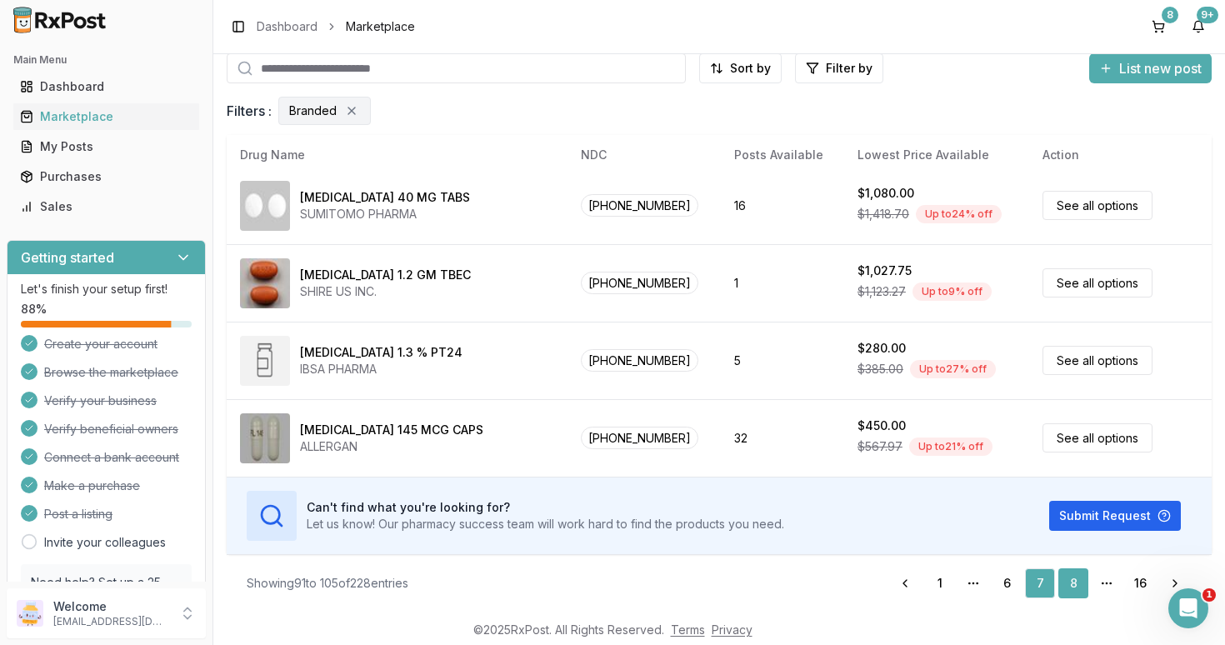
click at [1071, 584] on link "8" at bounding box center [1073, 583] width 30 height 30
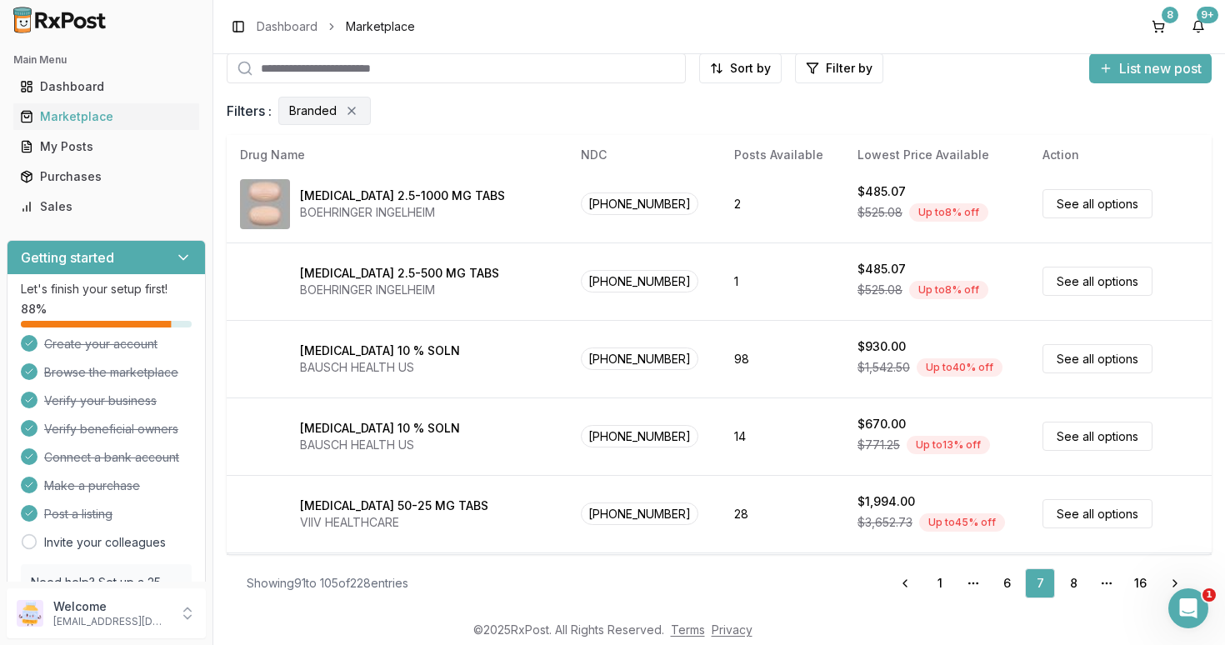
scroll to position [0, 0]
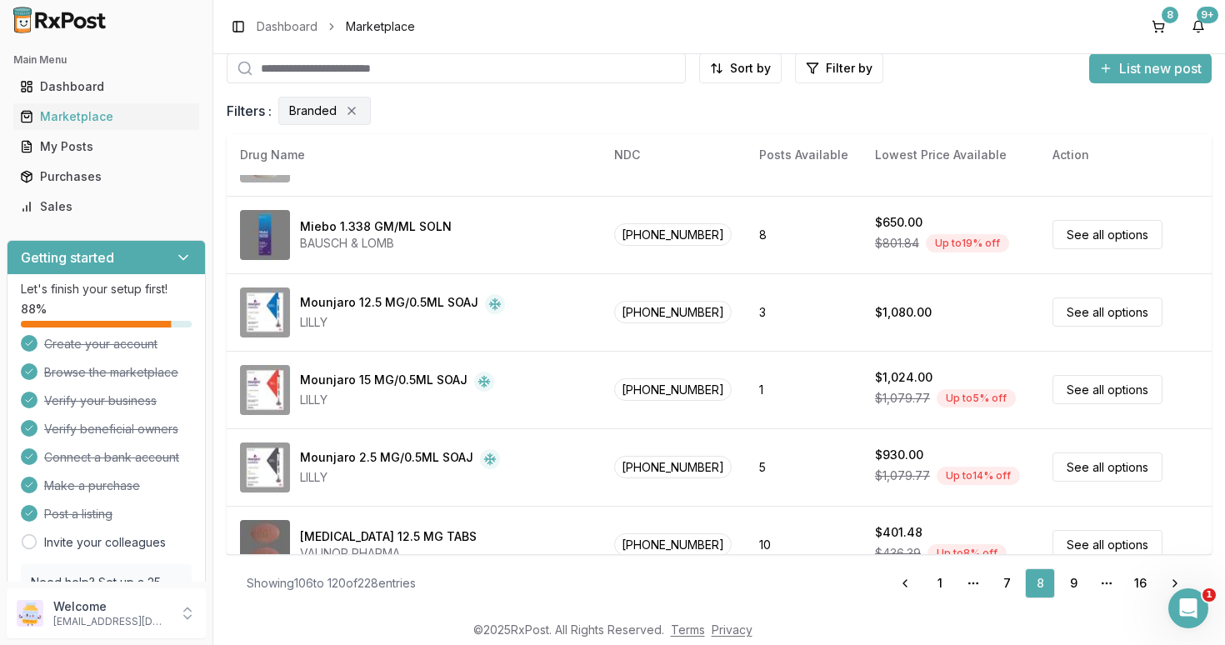
scroll to position [528, 0]
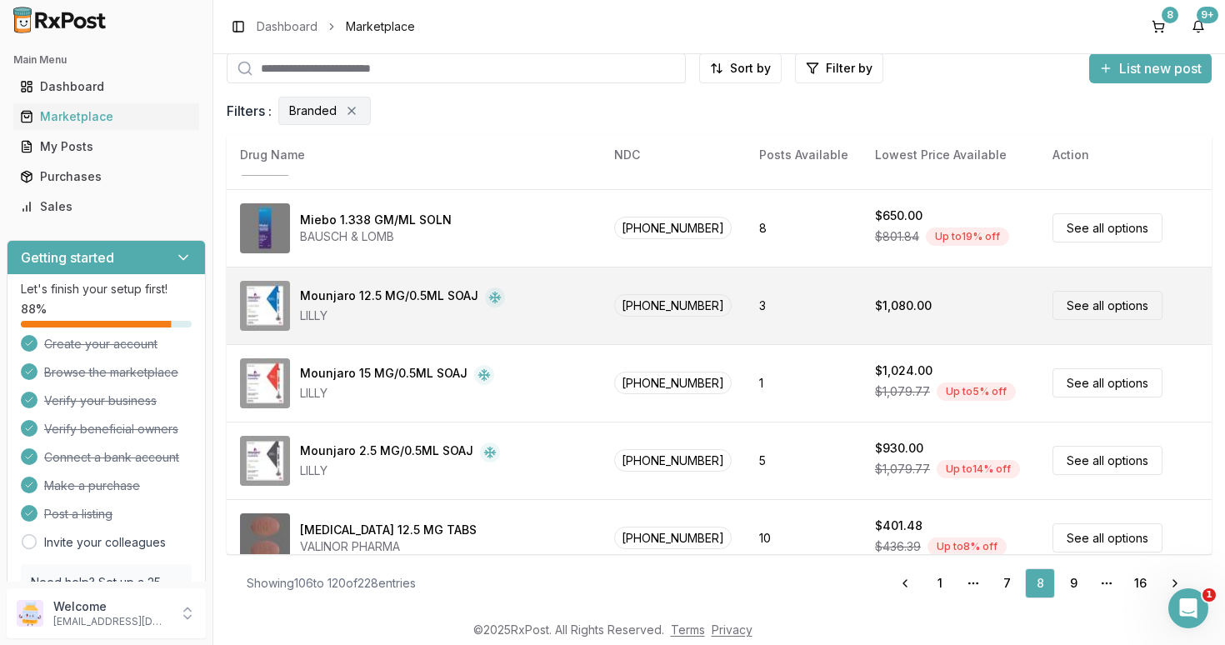
click at [1073, 302] on link "See all options" at bounding box center [1107, 305] width 110 height 29
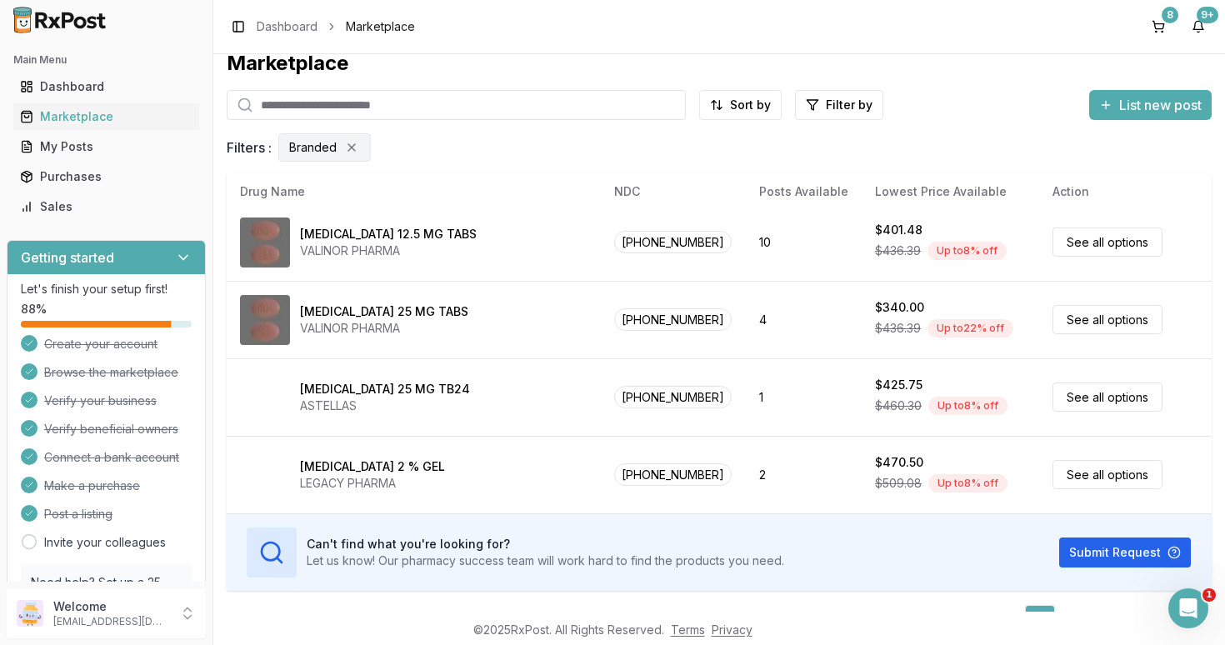
scroll to position [55, 0]
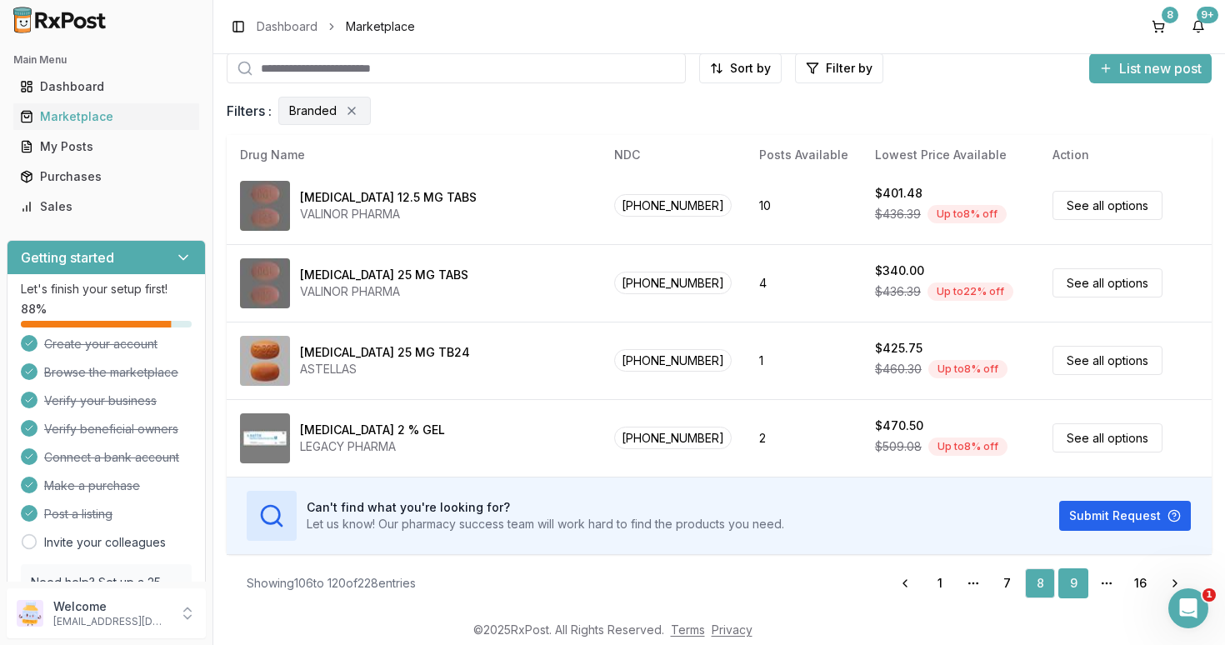
click at [1077, 592] on link "9" at bounding box center [1073, 583] width 30 height 30
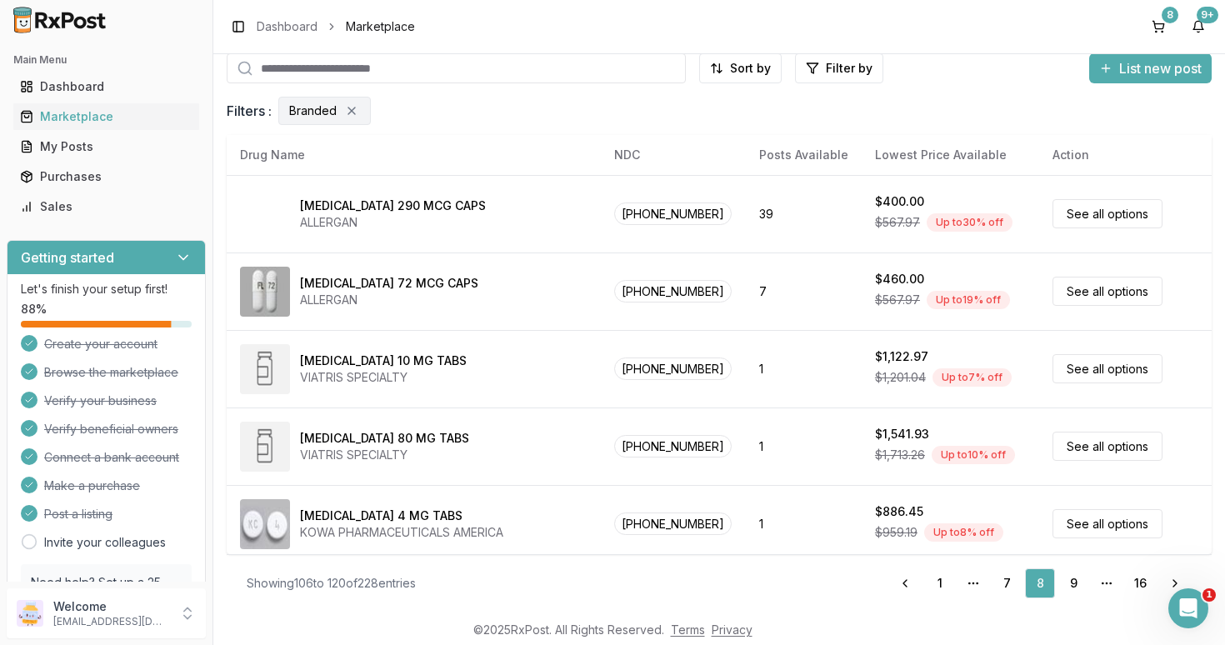
scroll to position [0, 0]
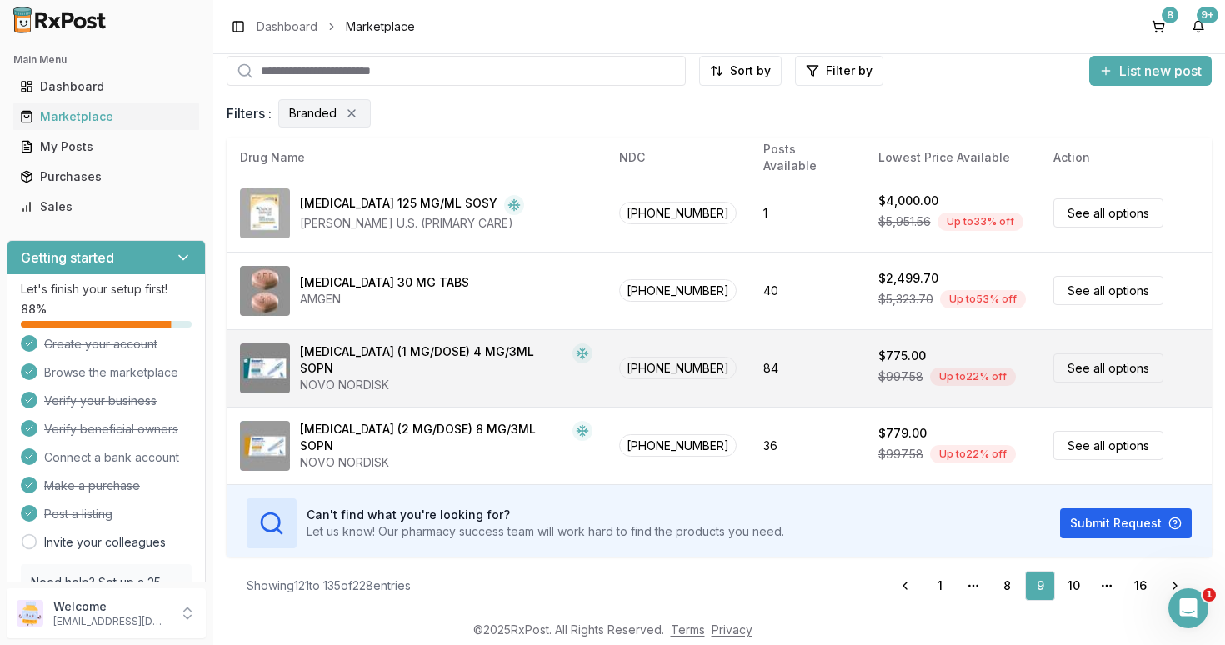
scroll to position [55, 0]
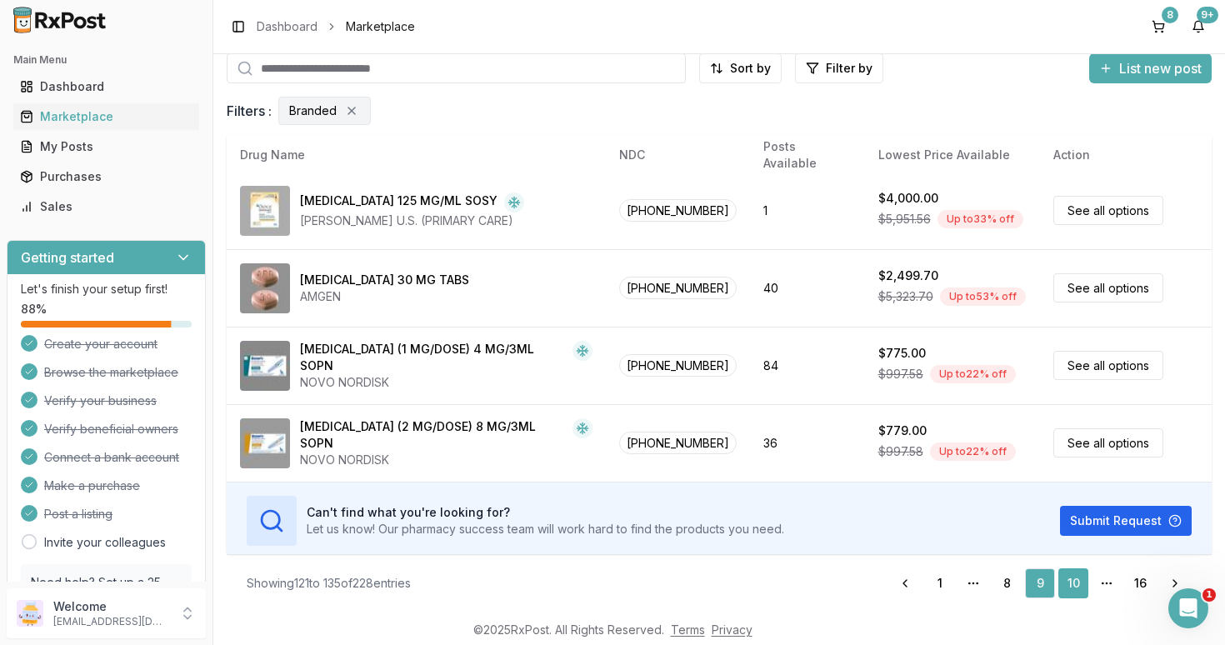
click at [1069, 579] on link "10" at bounding box center [1073, 583] width 30 height 30
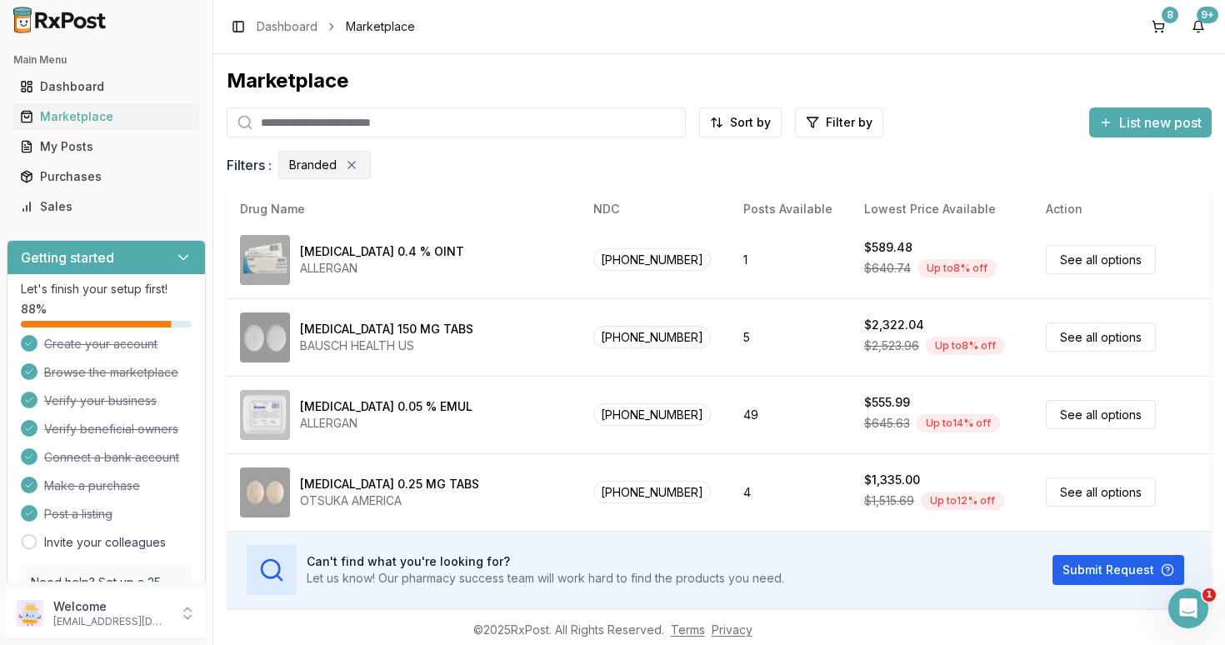
scroll to position [55, 0]
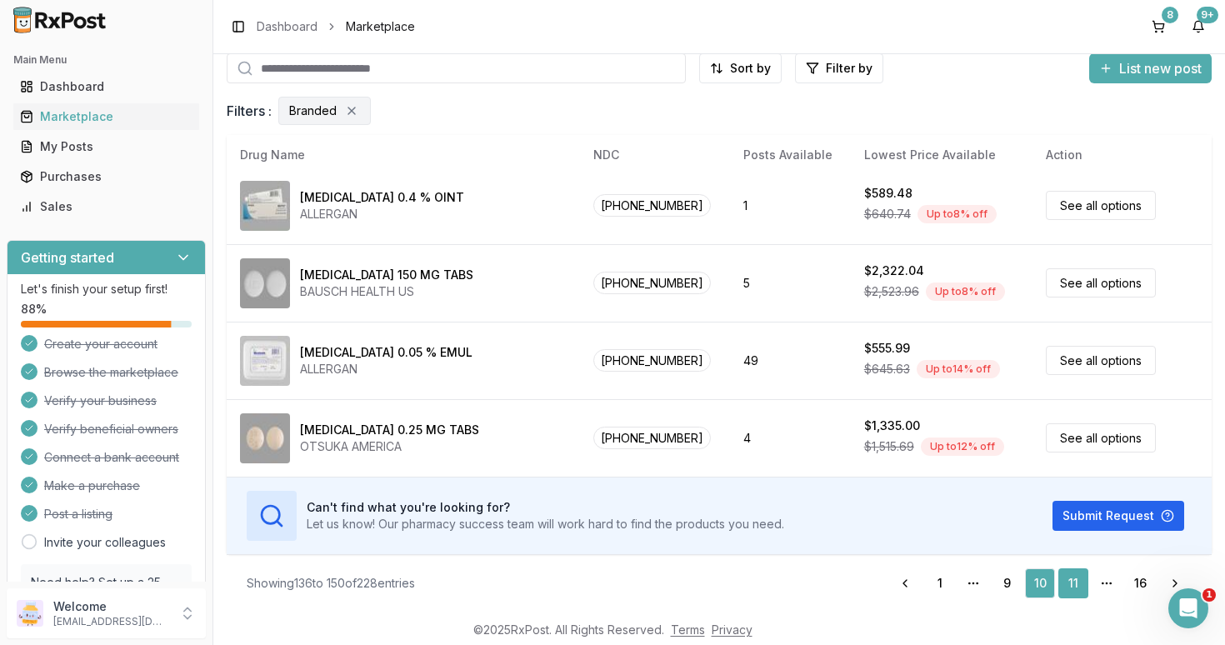
click at [1071, 584] on link "11" at bounding box center [1073, 583] width 30 height 30
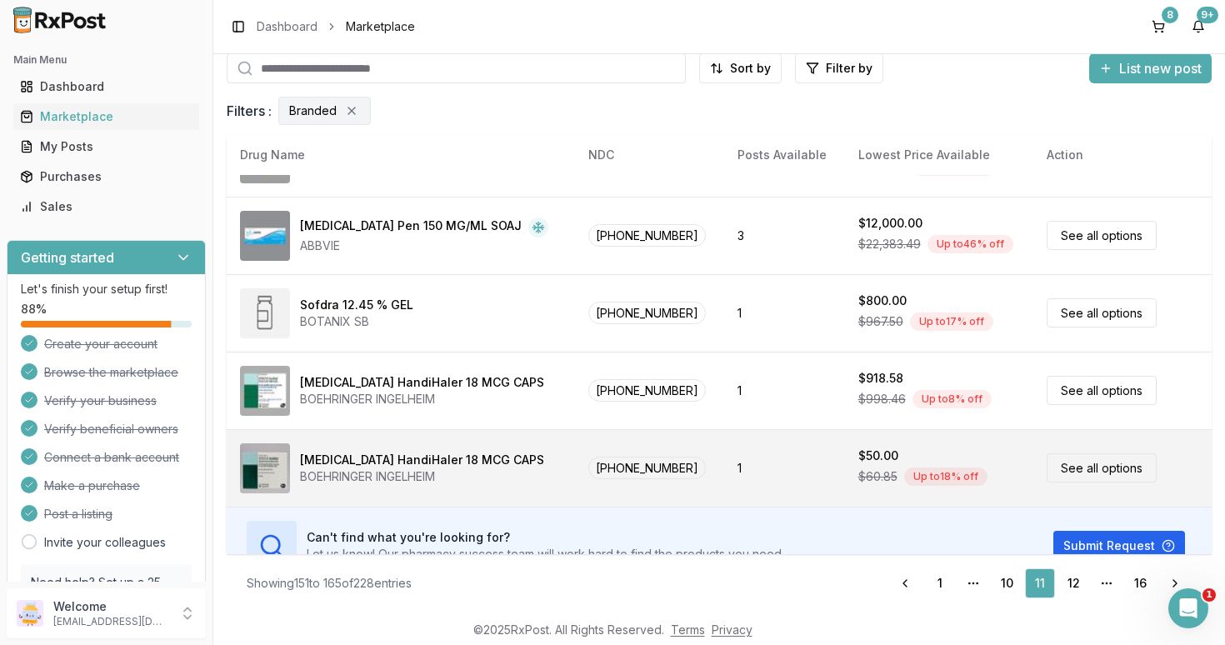
scroll to position [861, 0]
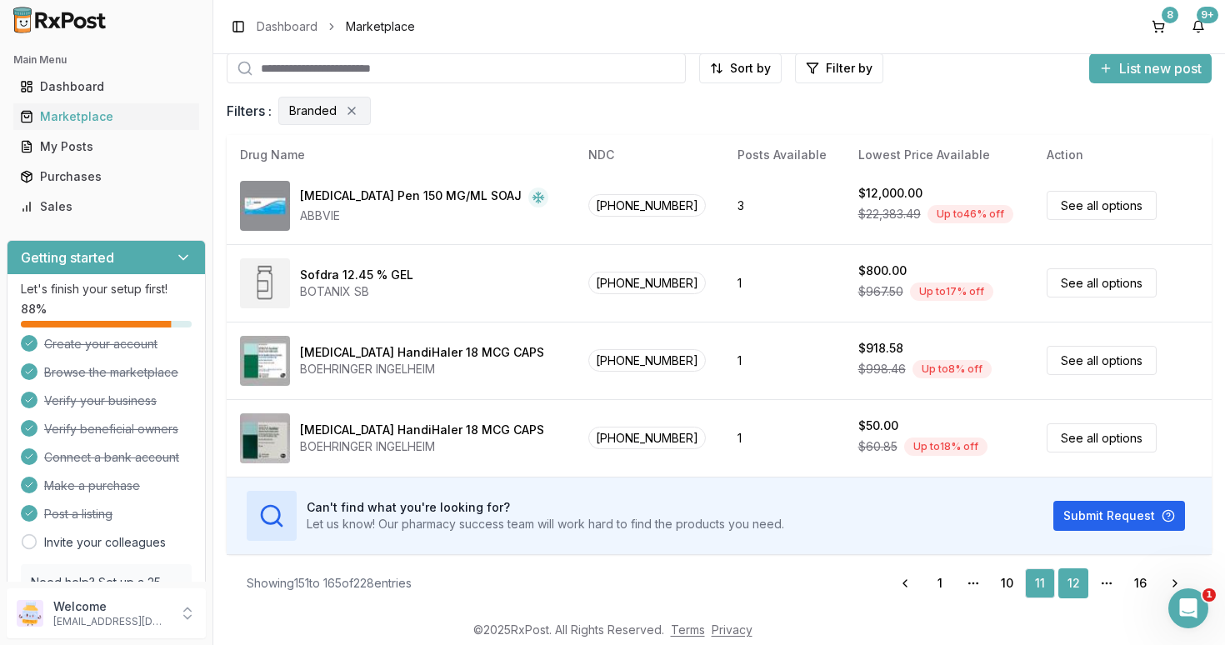
click at [1075, 580] on link "12" at bounding box center [1073, 583] width 30 height 30
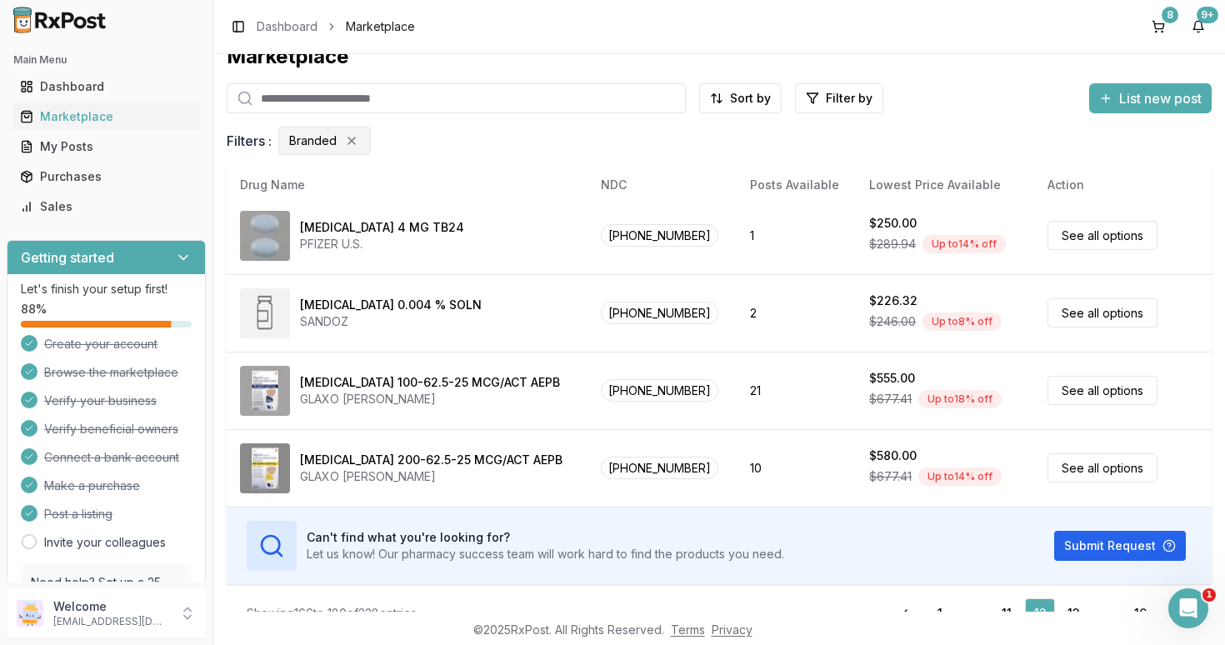
scroll to position [30, 0]
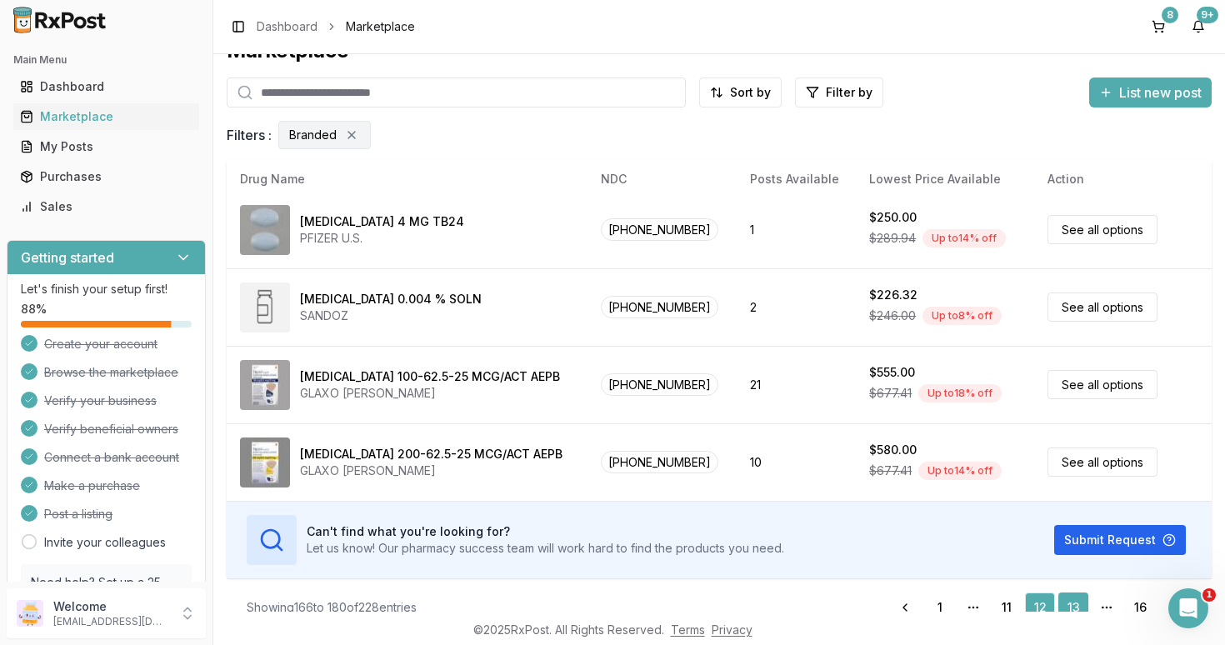
click at [1072, 597] on link "13" at bounding box center [1073, 607] width 30 height 30
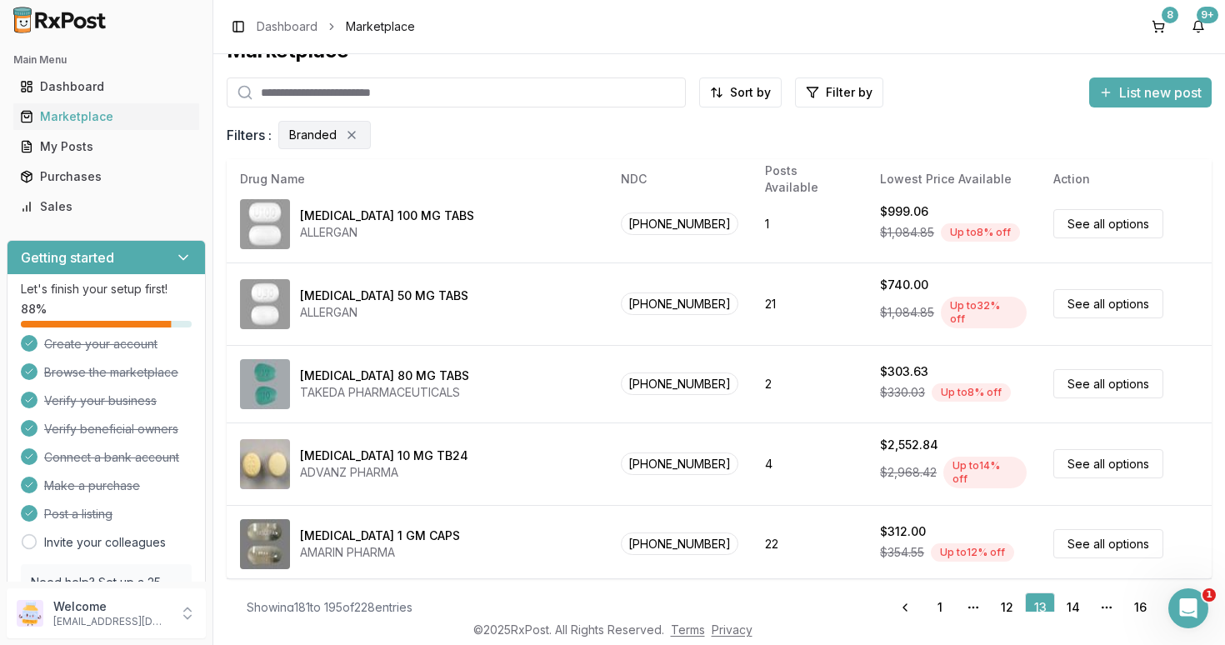
scroll to position [861, 0]
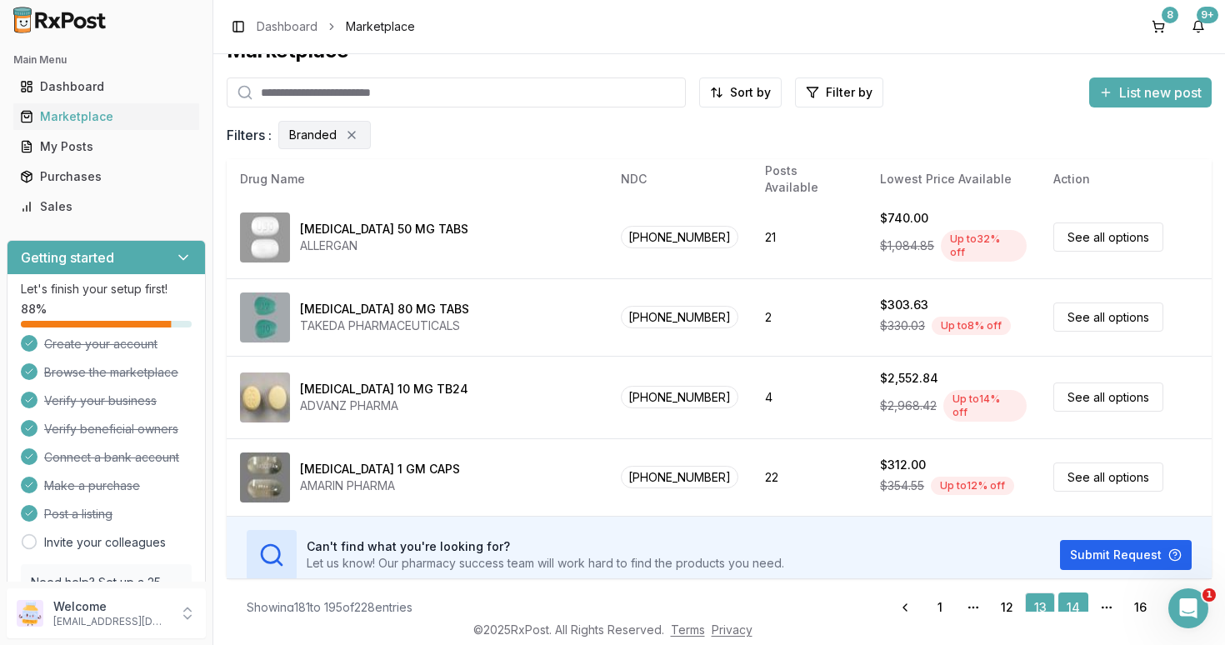
click at [1071, 607] on link "14" at bounding box center [1073, 607] width 30 height 30
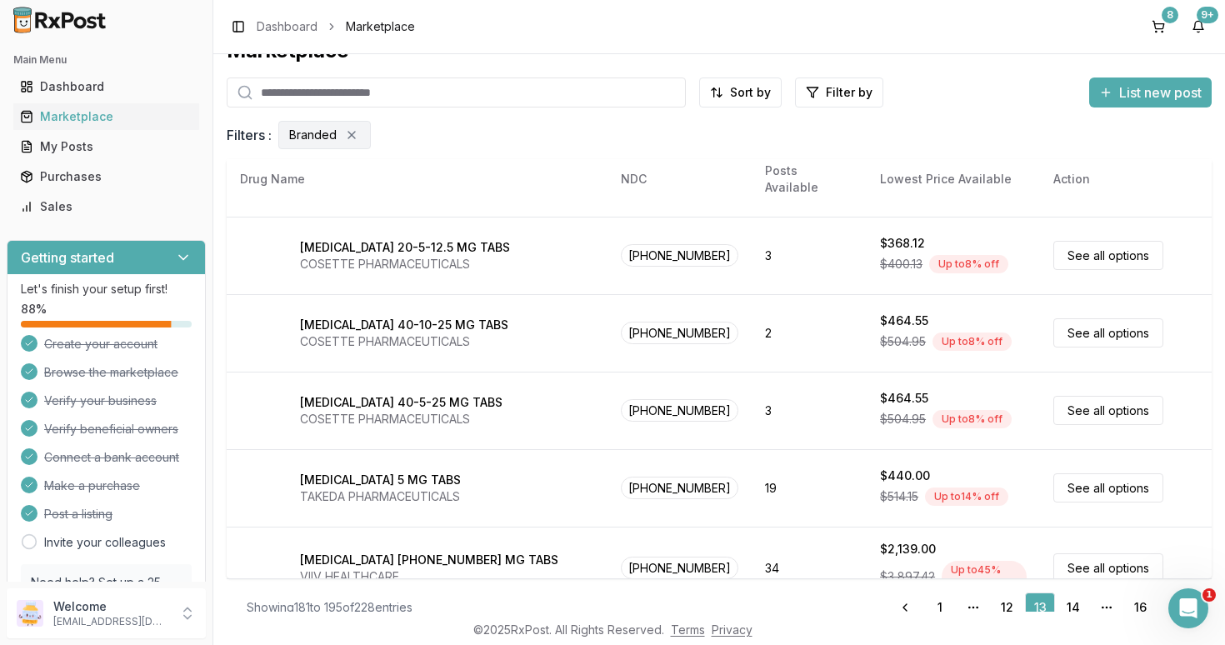
scroll to position [0, 0]
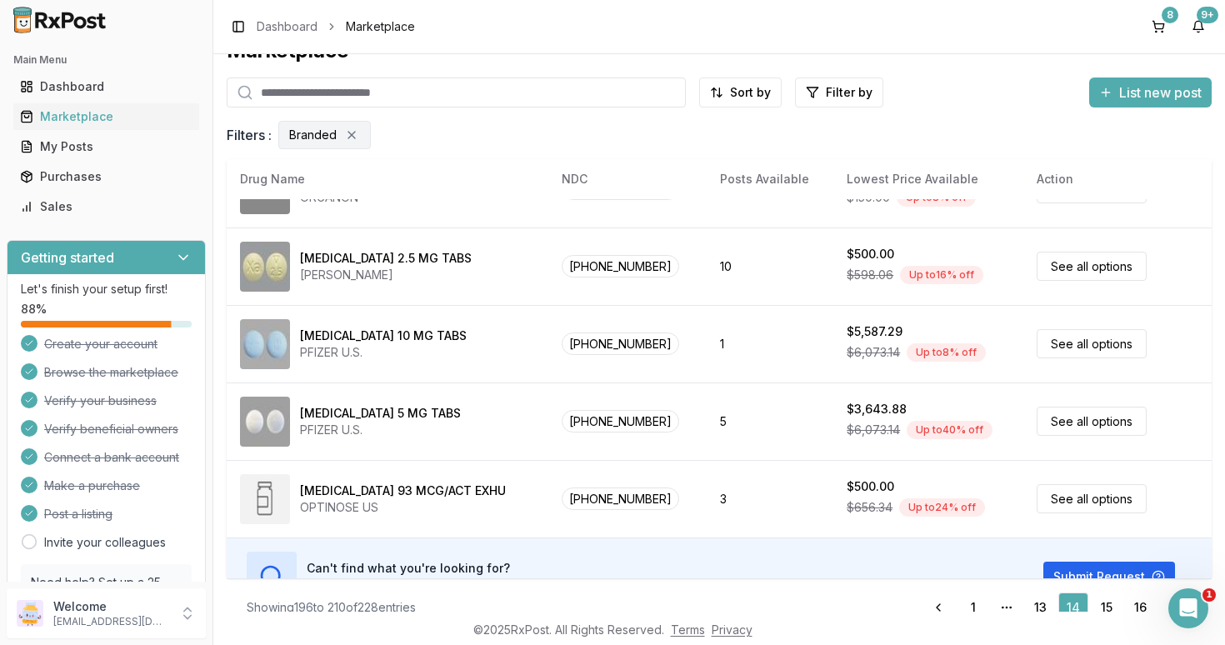
scroll to position [861, 0]
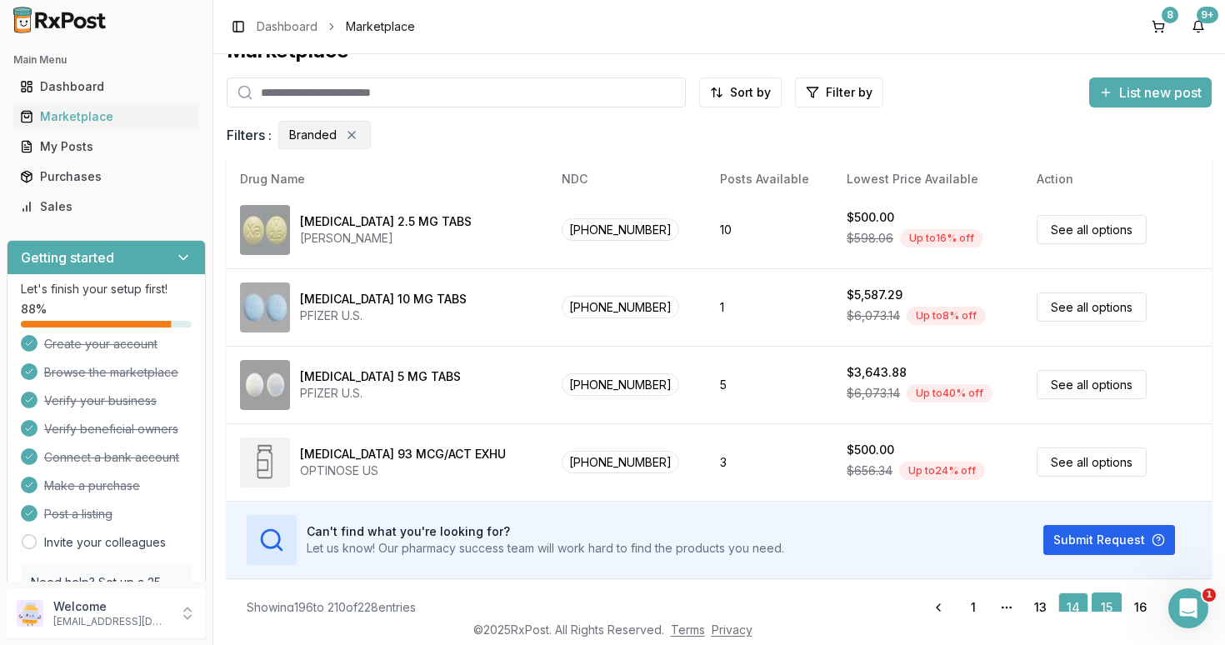
click at [1108, 607] on link "15" at bounding box center [1106, 607] width 30 height 30
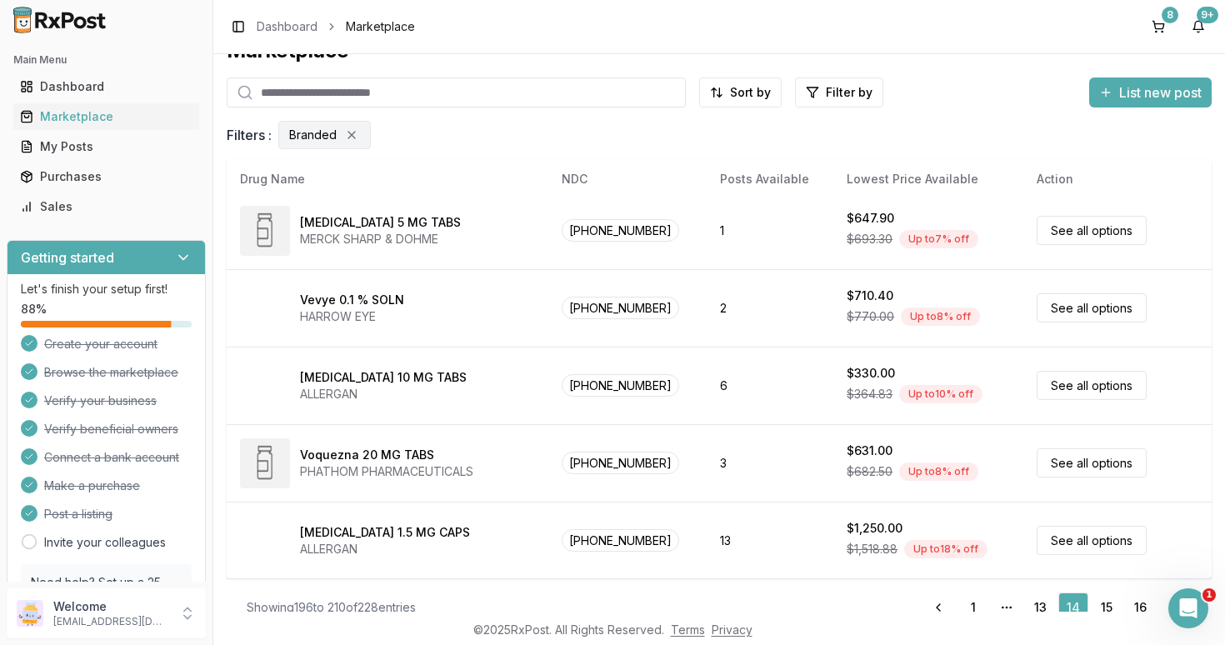
scroll to position [0, 0]
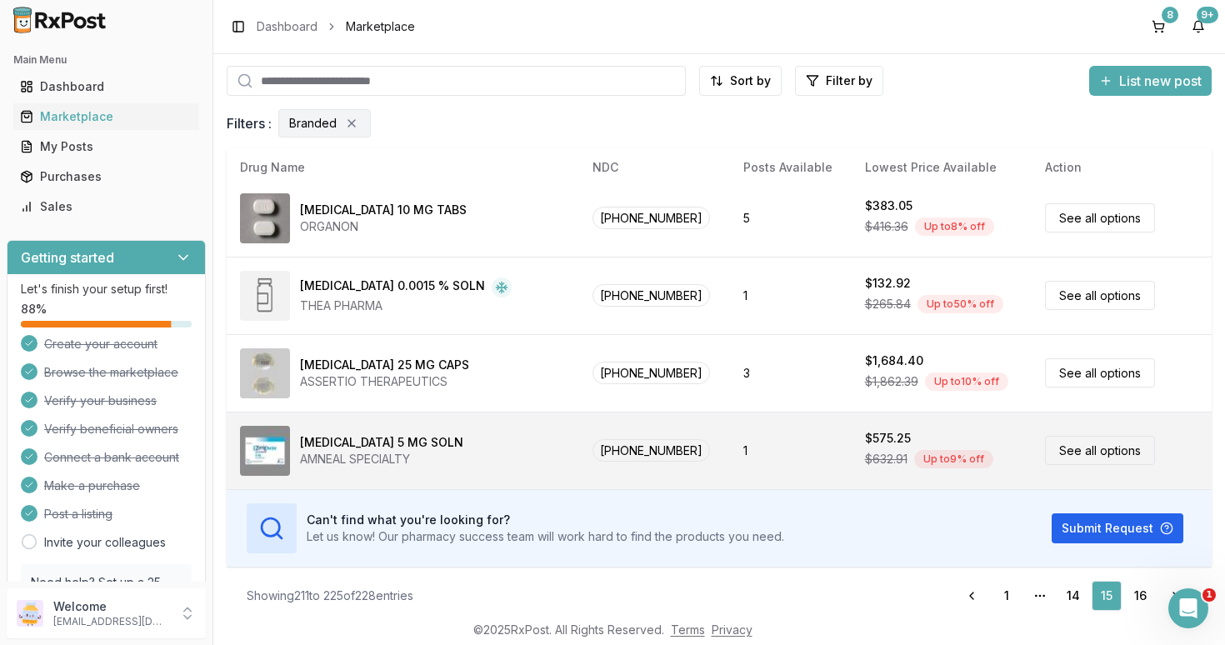
scroll to position [55, 0]
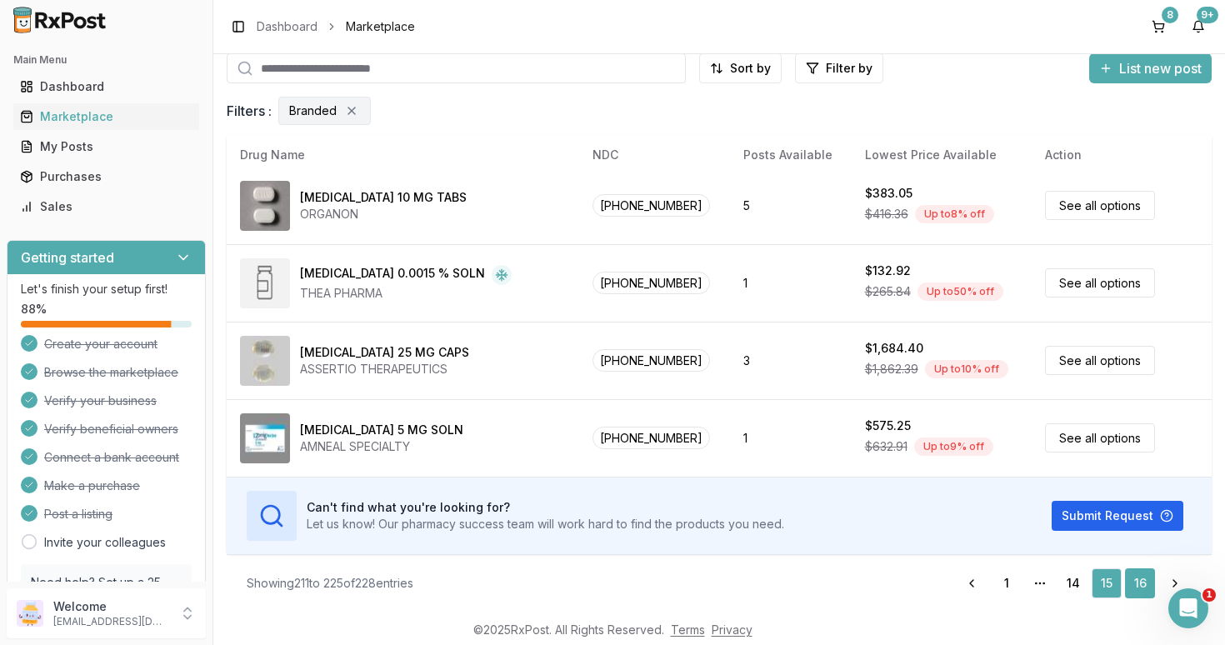
click at [1136, 581] on link "16" at bounding box center [1140, 583] width 30 height 30
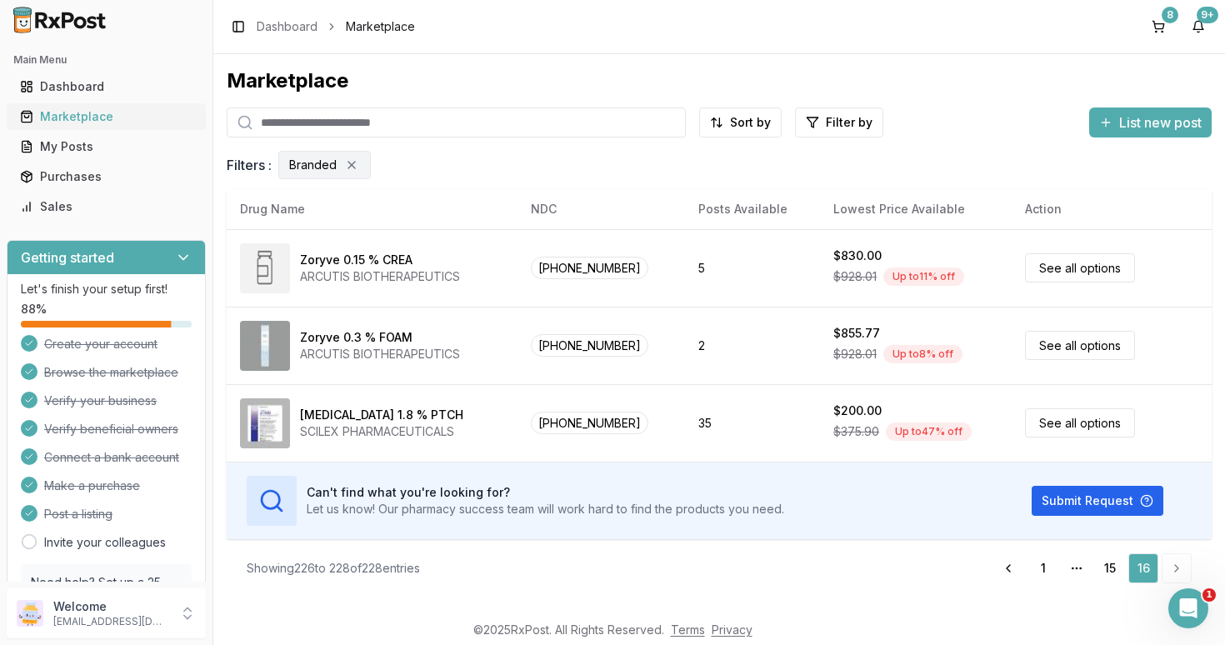
click at [87, 117] on div "Marketplace" at bounding box center [106, 116] width 172 height 17
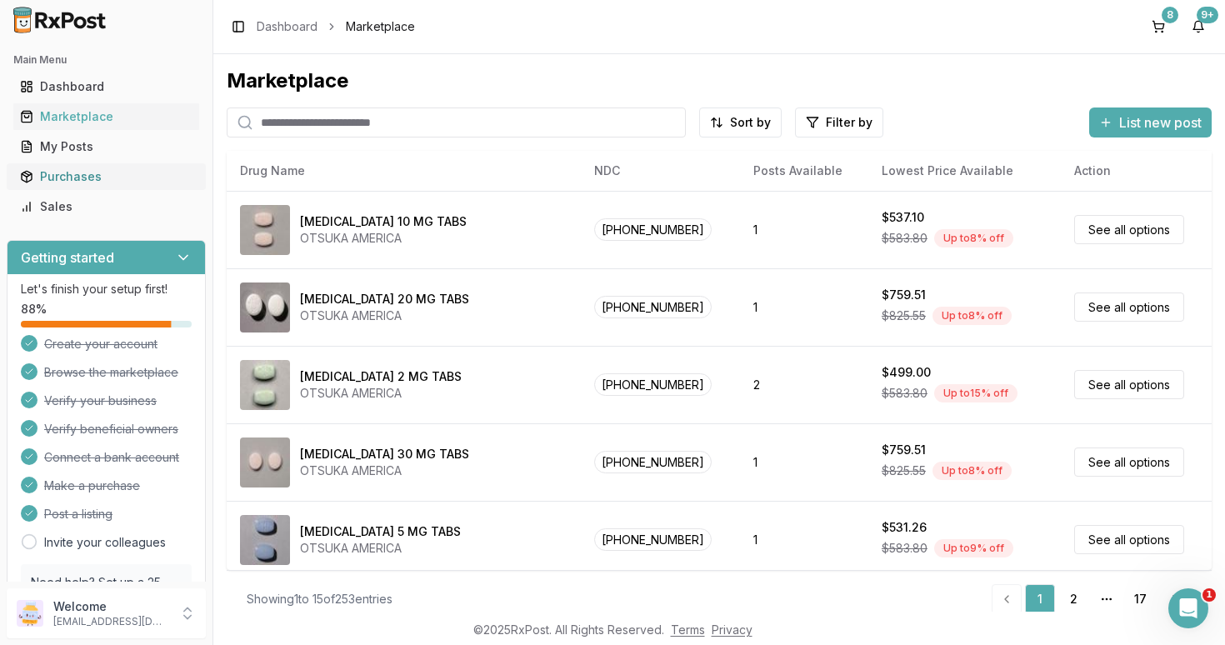
click at [74, 175] on div "Purchases" at bounding box center [106, 176] width 172 height 17
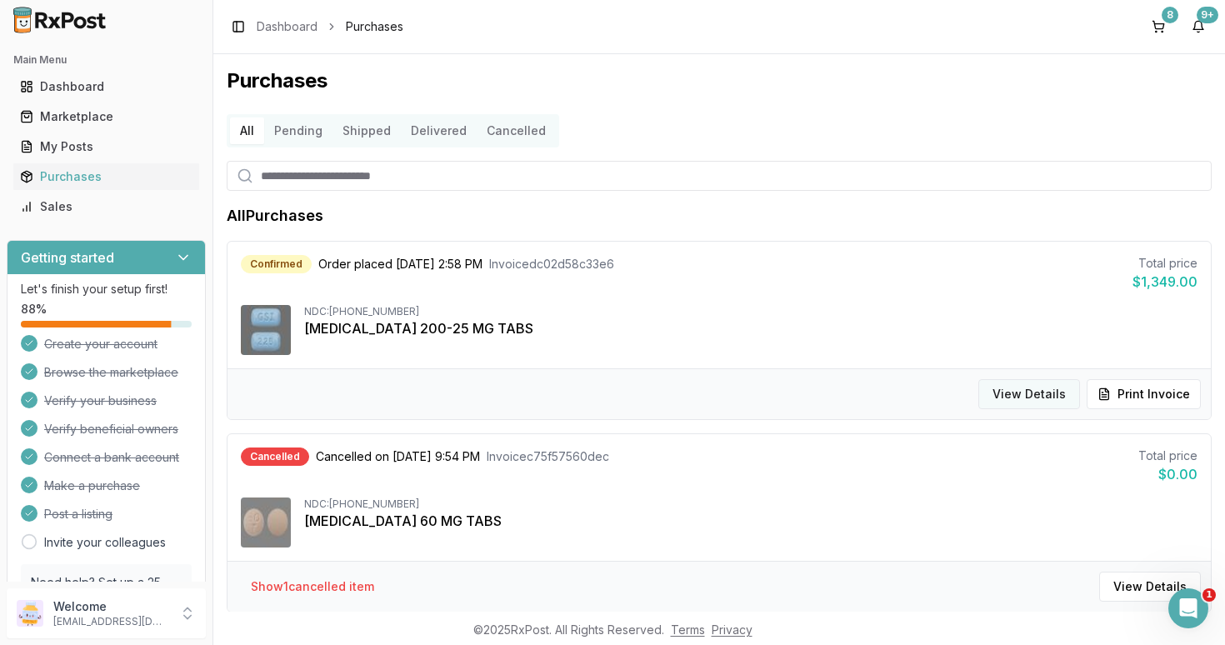
click at [1021, 387] on button "View Details" at bounding box center [1029, 394] width 102 height 30
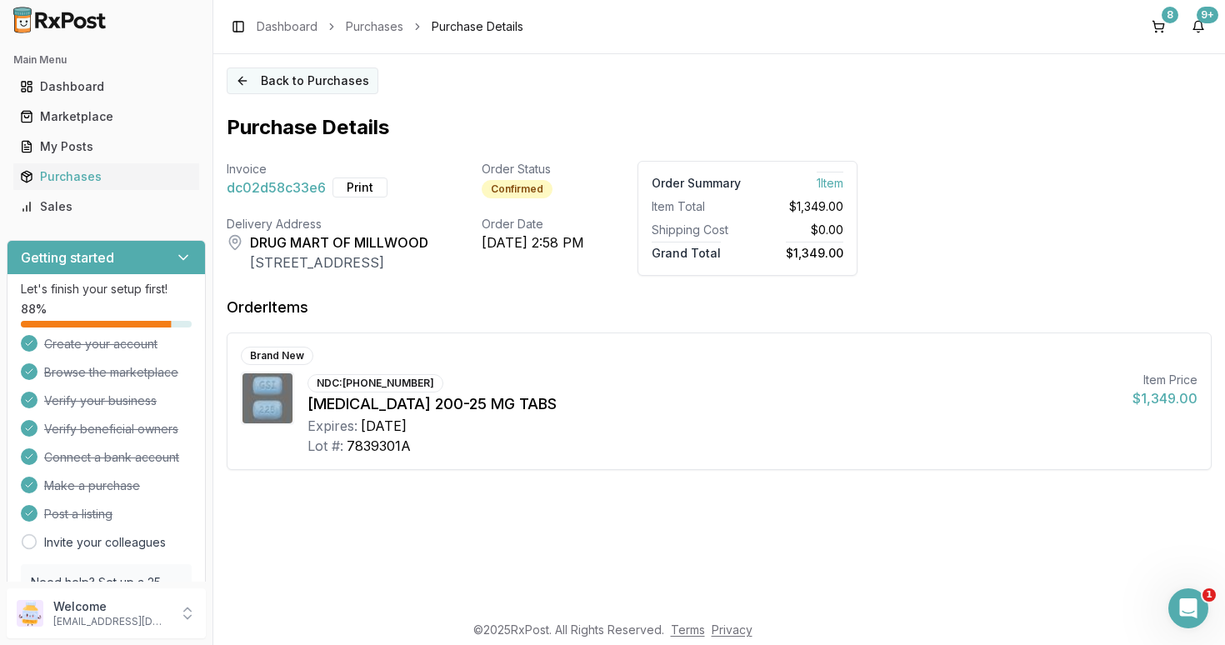
click at [265, 81] on button "Back to Purchases" at bounding box center [303, 80] width 152 height 27
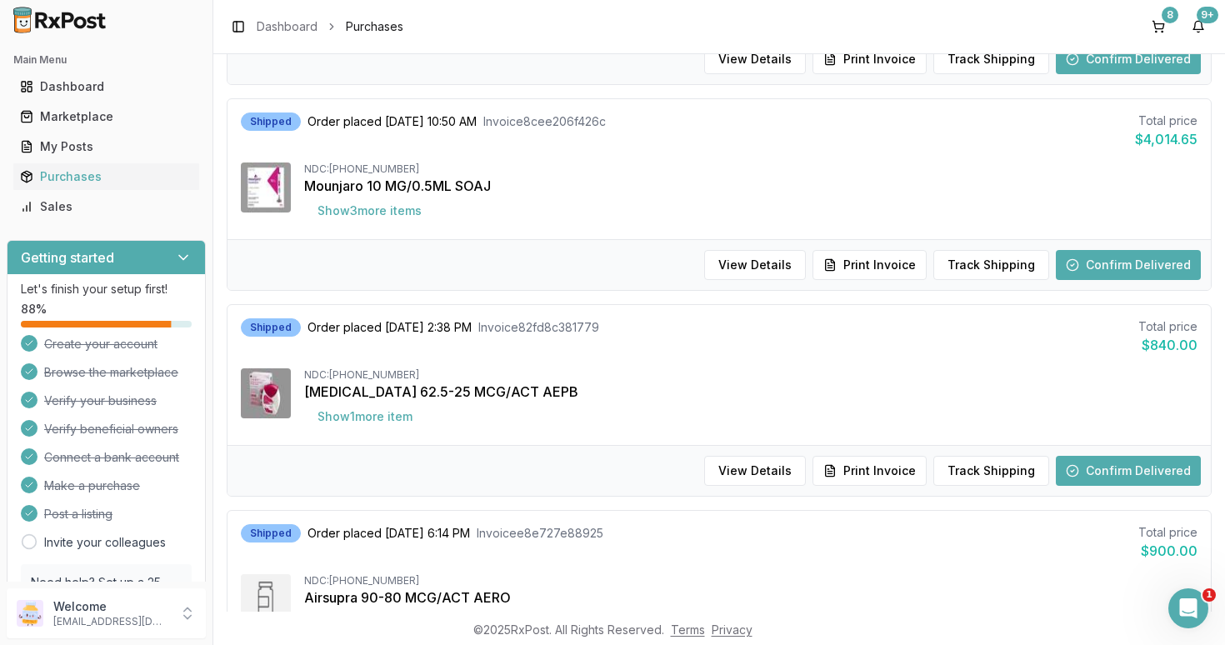
scroll to position [932, 0]
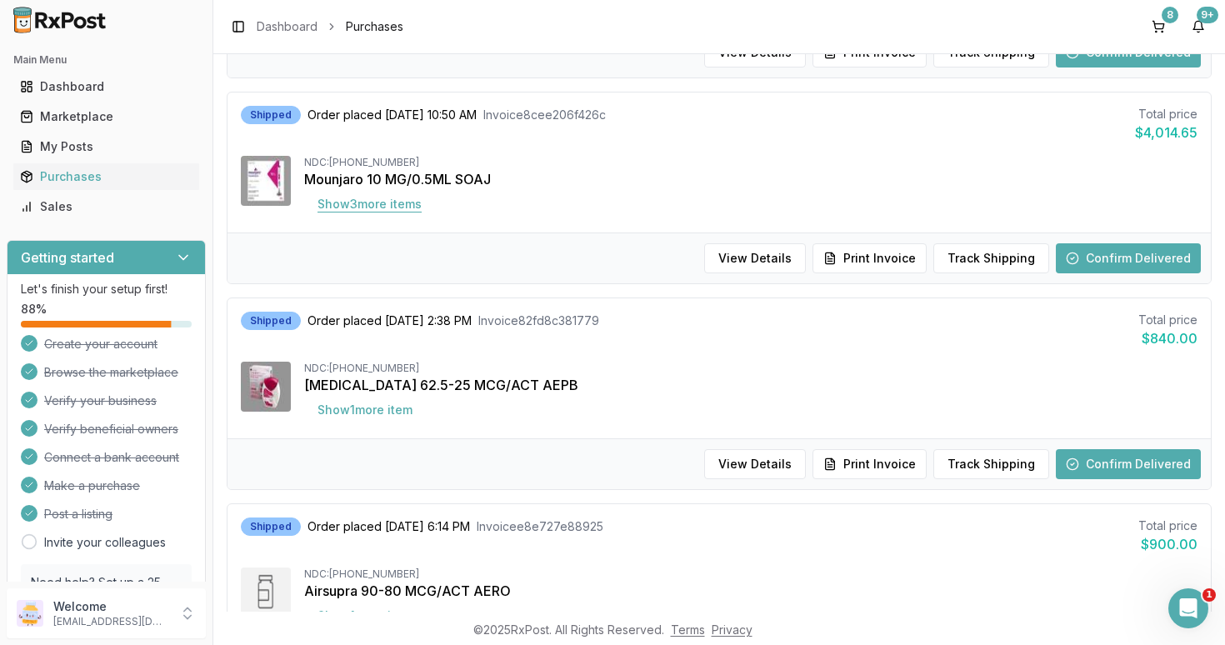
click at [385, 210] on button "Show 3 more item s" at bounding box center [369, 204] width 131 height 30
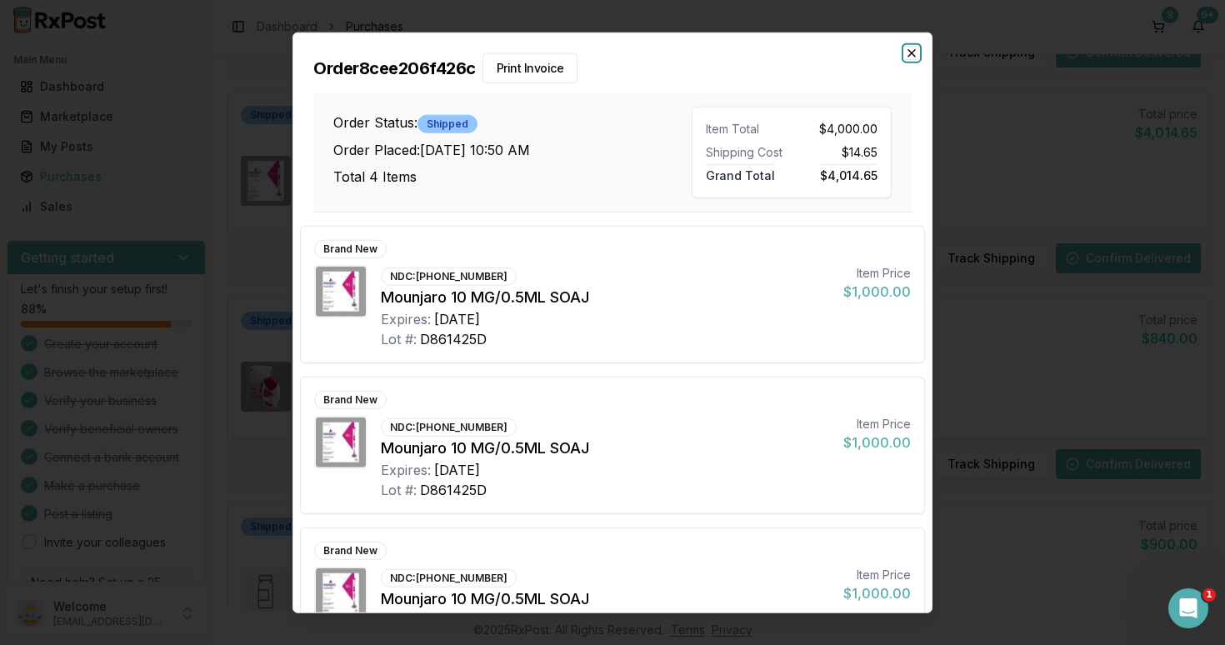
click at [910, 52] on icon "button" at bounding box center [911, 53] width 7 height 7
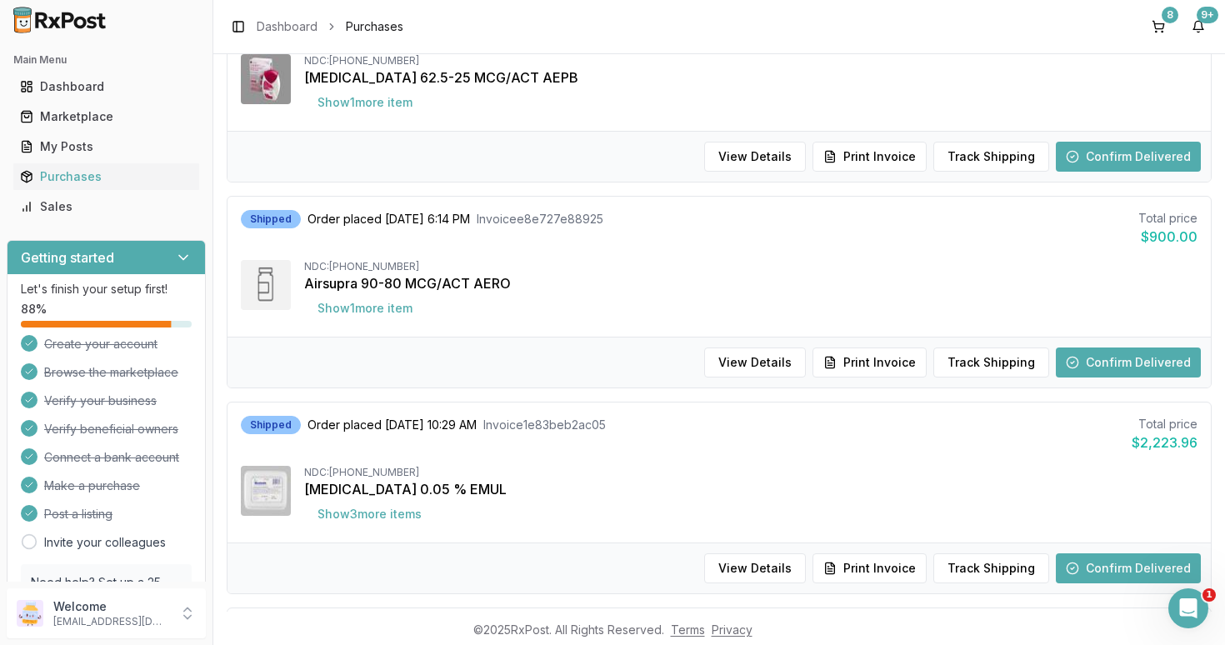
scroll to position [1247, 0]
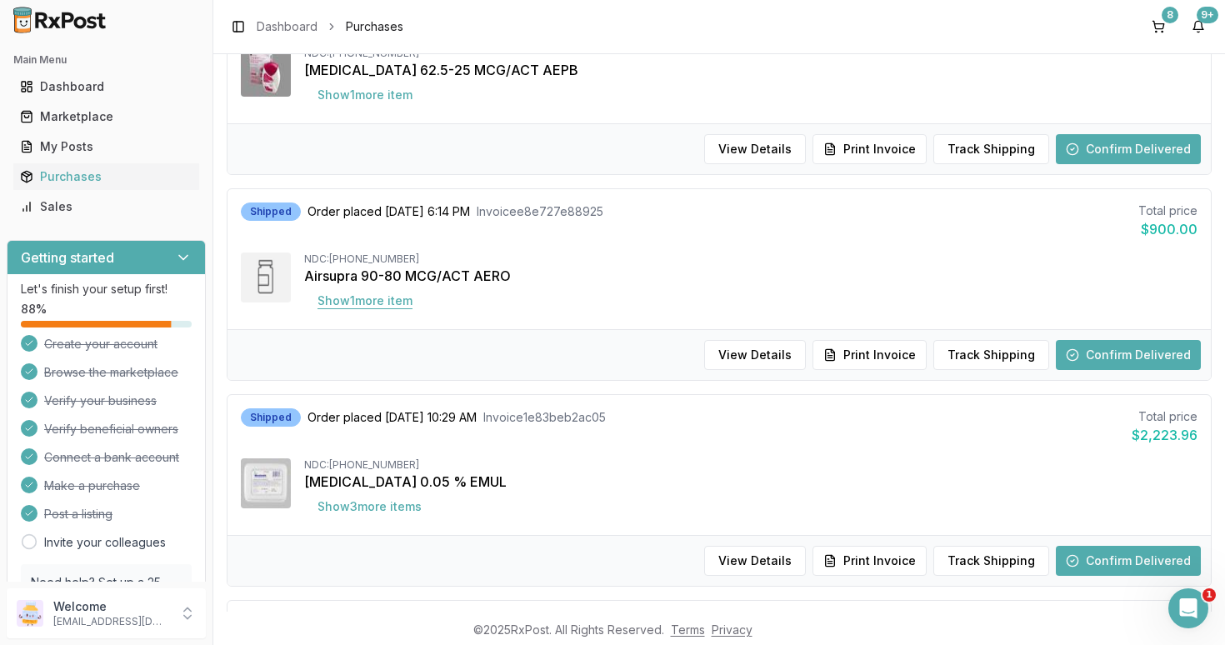
click at [378, 299] on button "Show 1 more item" at bounding box center [365, 301] width 122 height 30
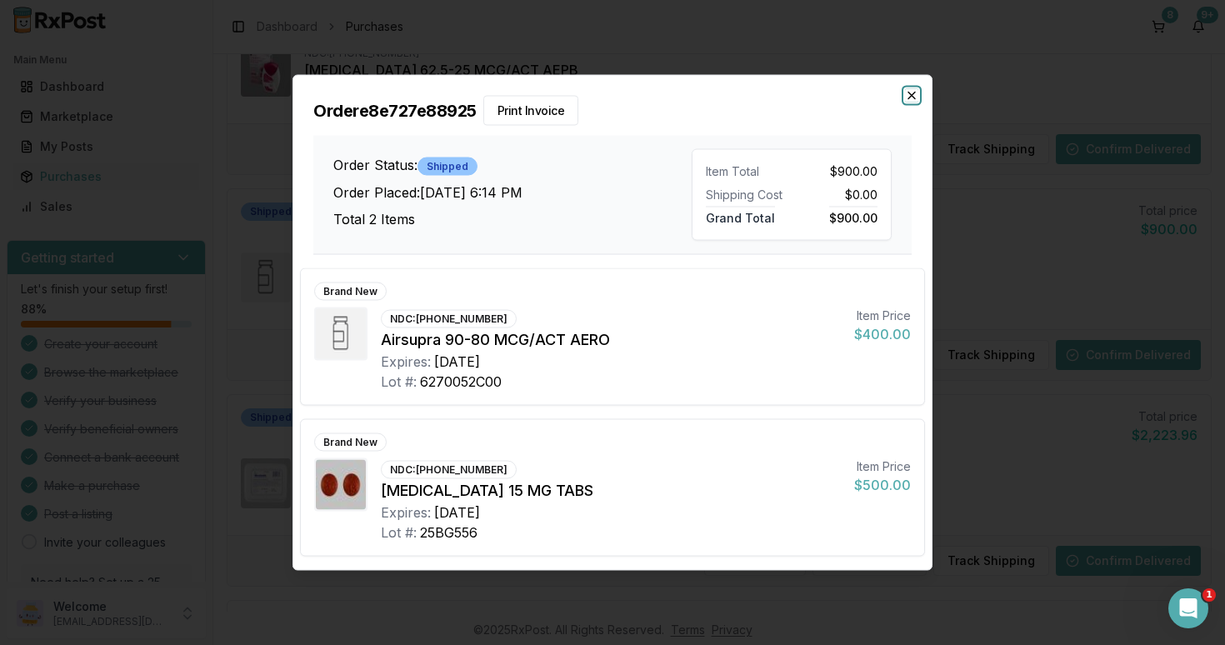
click at [912, 96] on icon "button" at bounding box center [911, 95] width 7 height 7
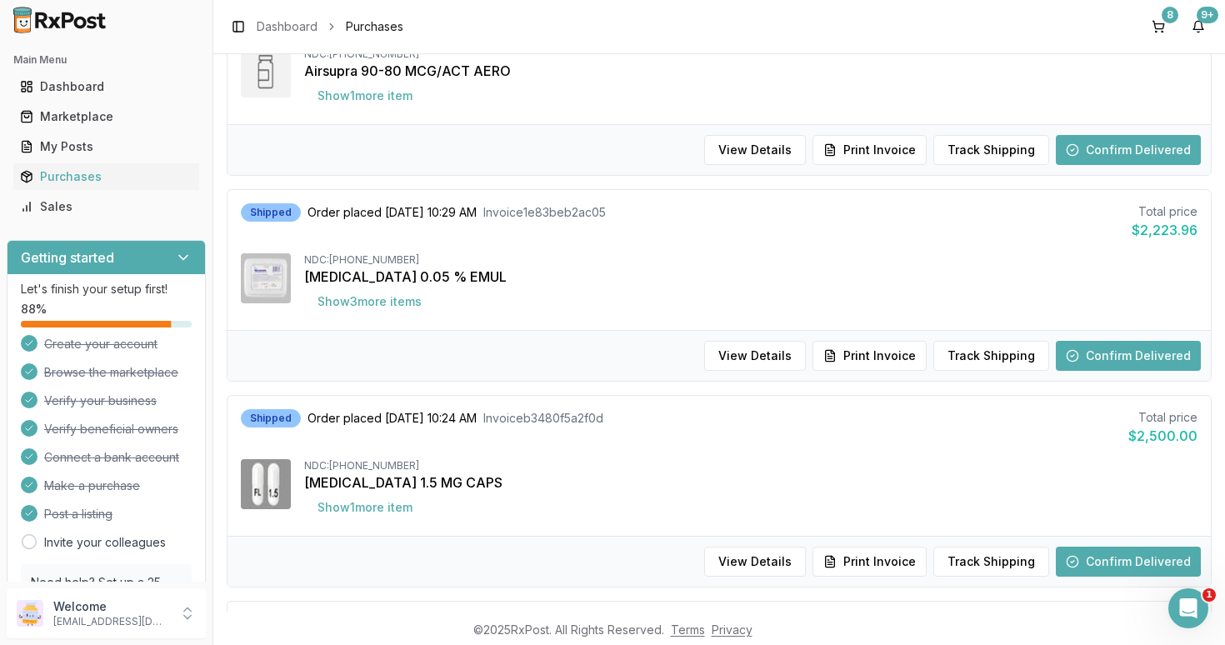
scroll to position [1455, 0]
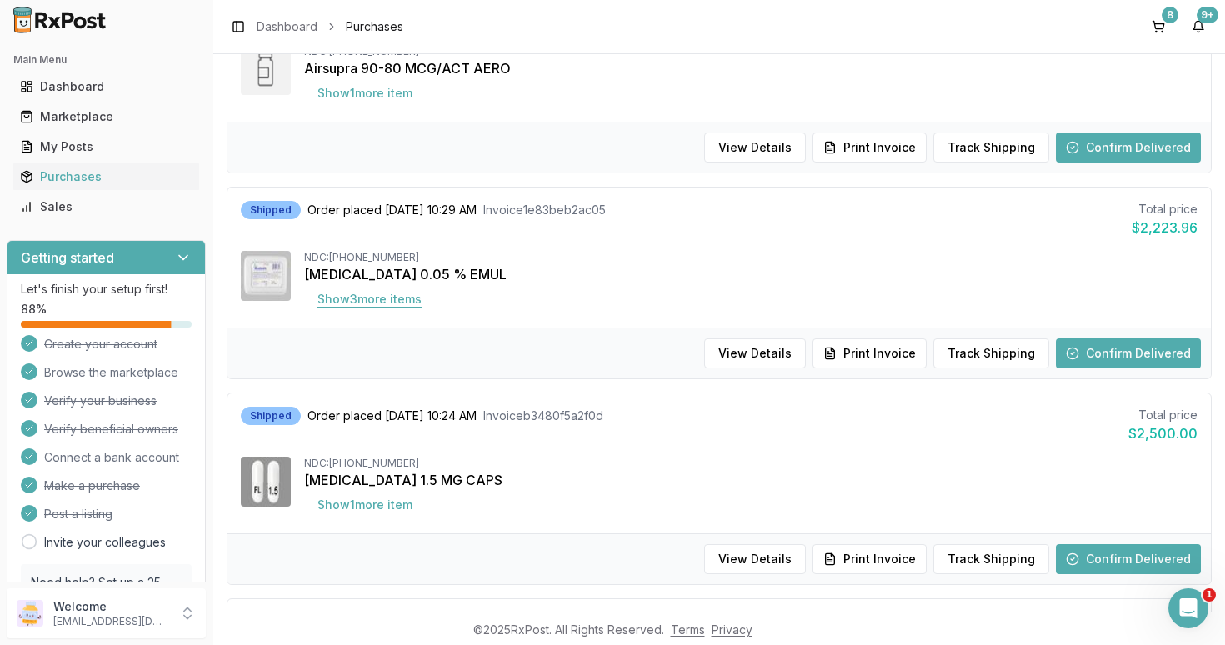
click at [383, 304] on button "Show 3 more item s" at bounding box center [369, 299] width 131 height 30
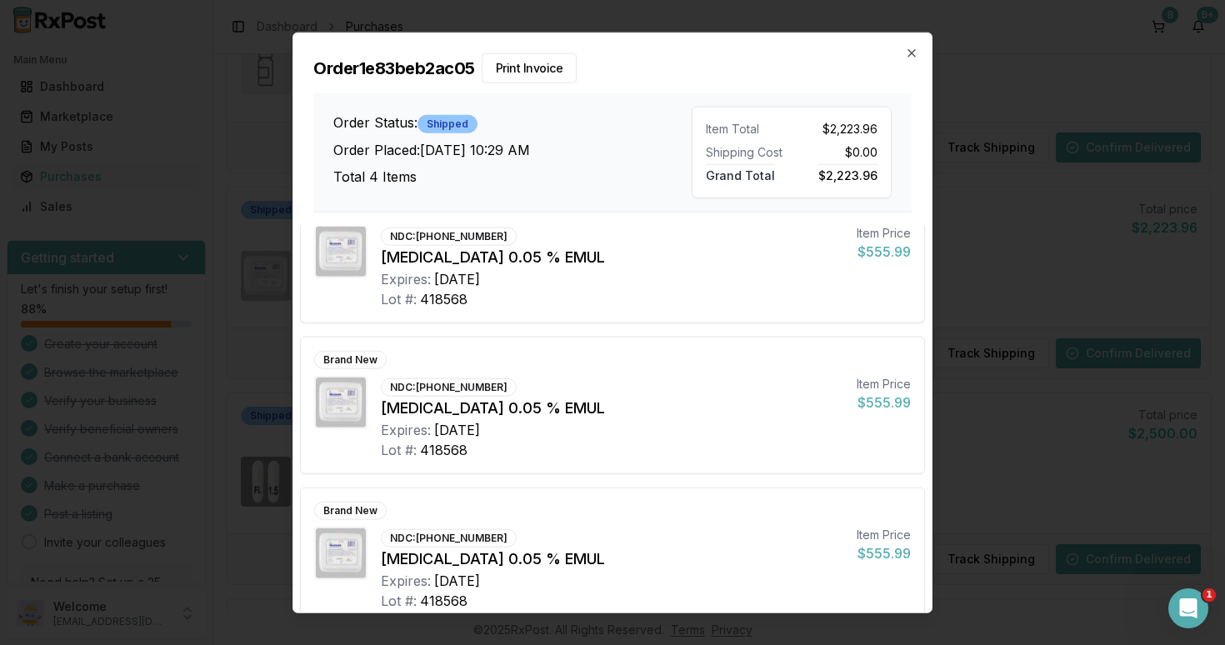
scroll to position [0, 0]
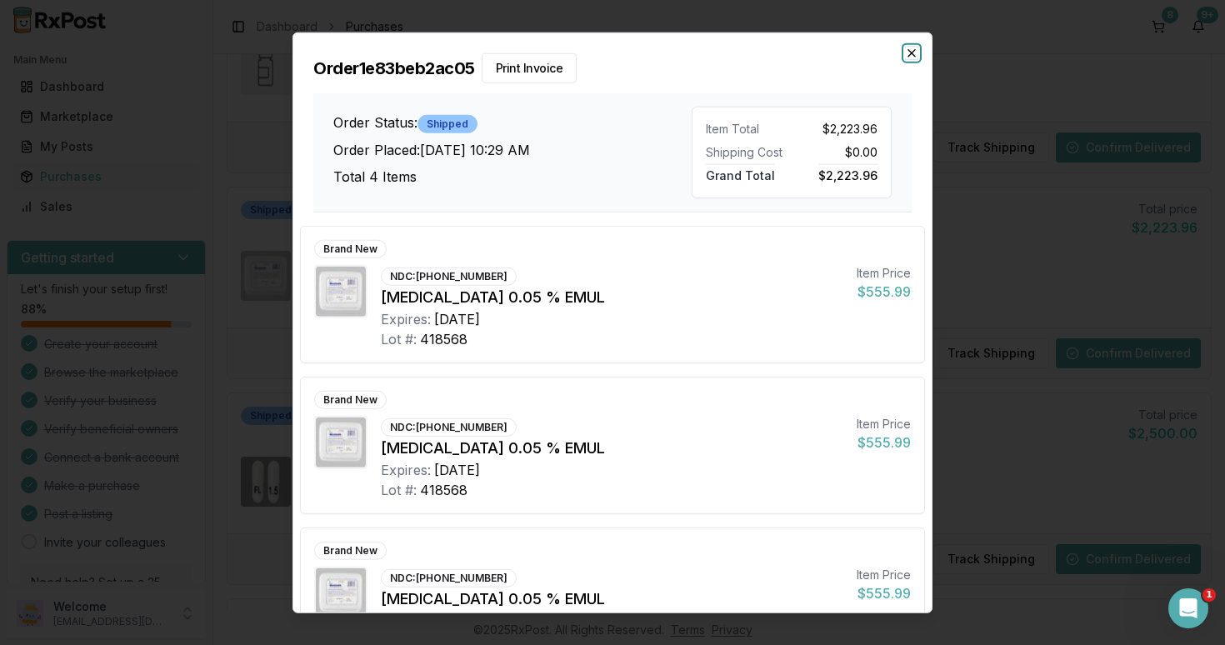
click at [911, 52] on icon "button" at bounding box center [911, 53] width 7 height 7
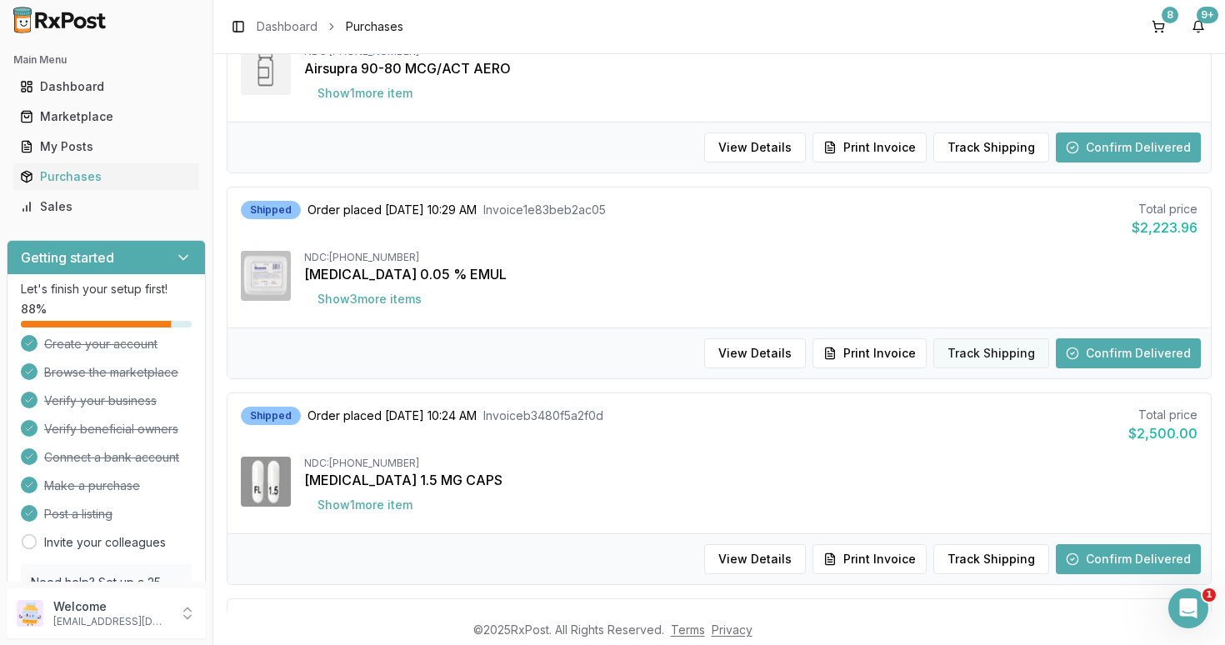
click at [979, 352] on button "Track Shipping" at bounding box center [991, 353] width 116 height 30
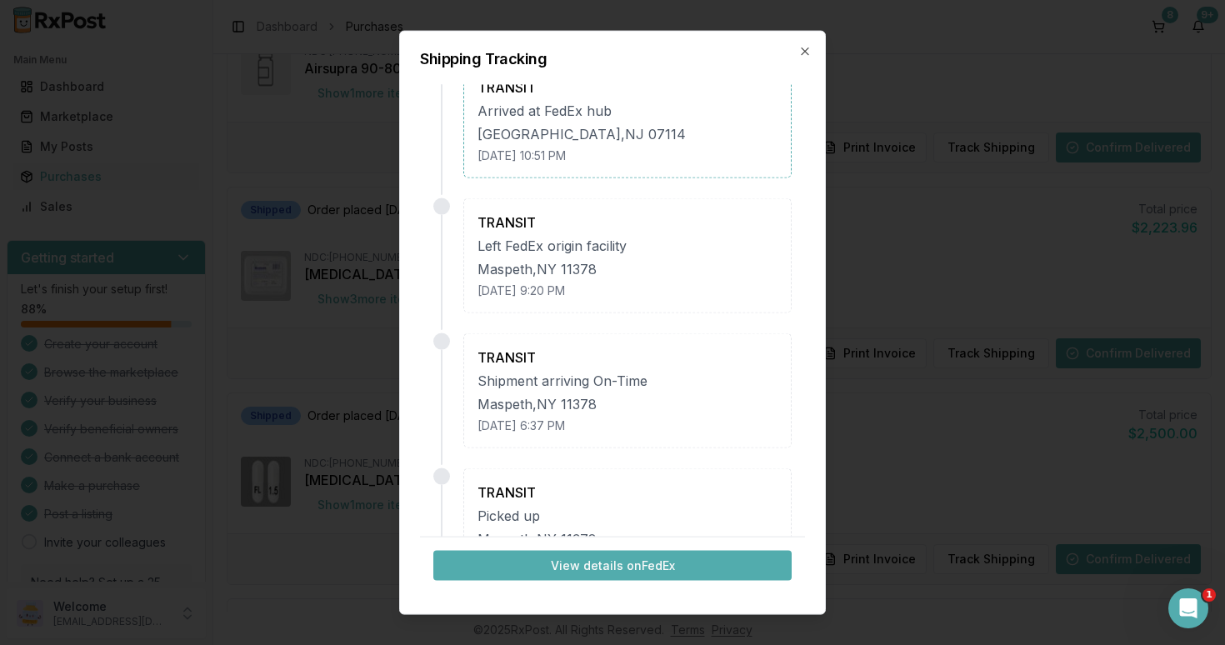
scroll to position [0, 0]
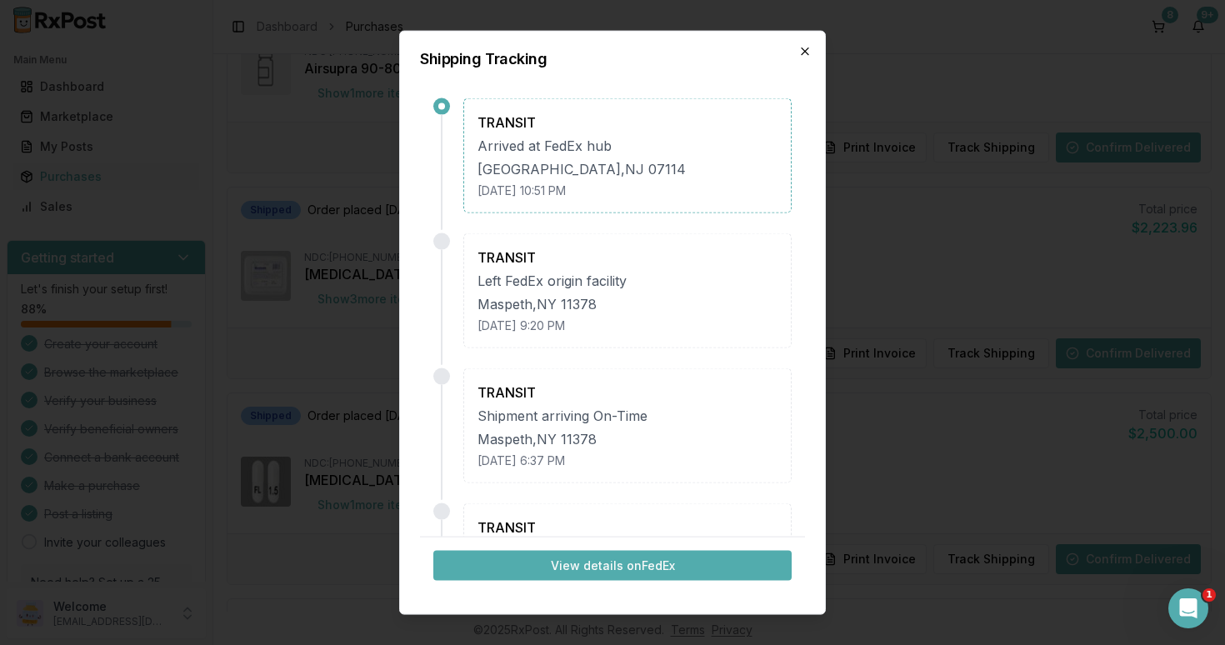
click at [805, 52] on icon "button" at bounding box center [804, 51] width 7 height 7
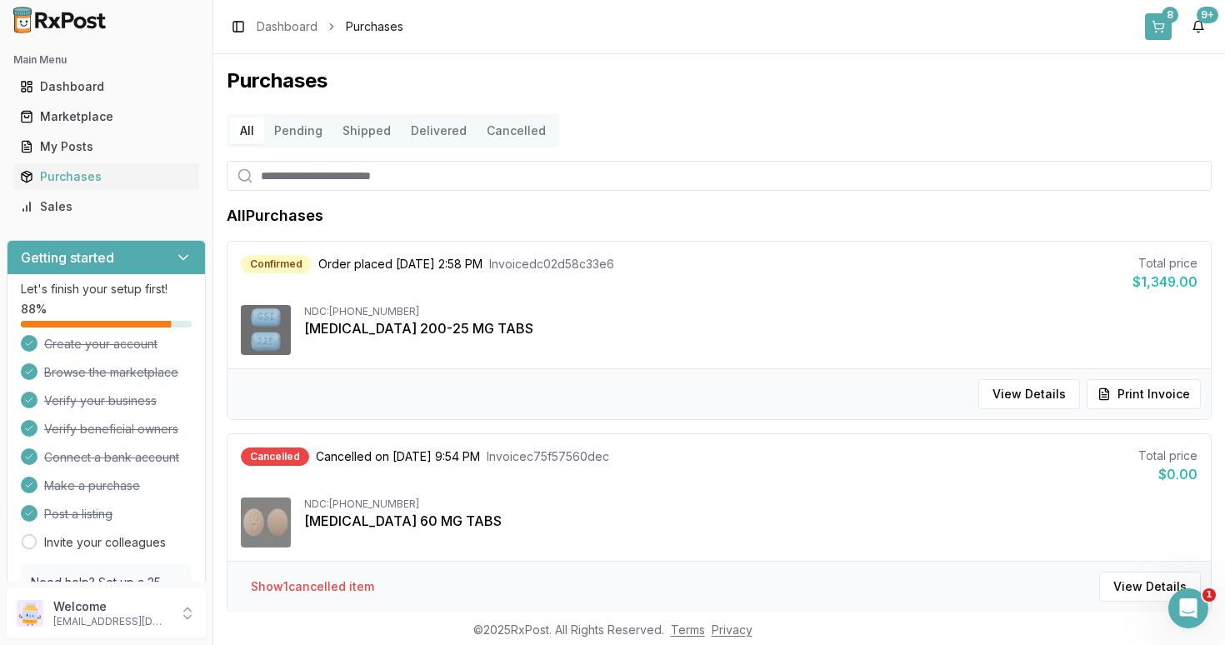
click at [1163, 21] on button "8" at bounding box center [1158, 26] width 27 height 27
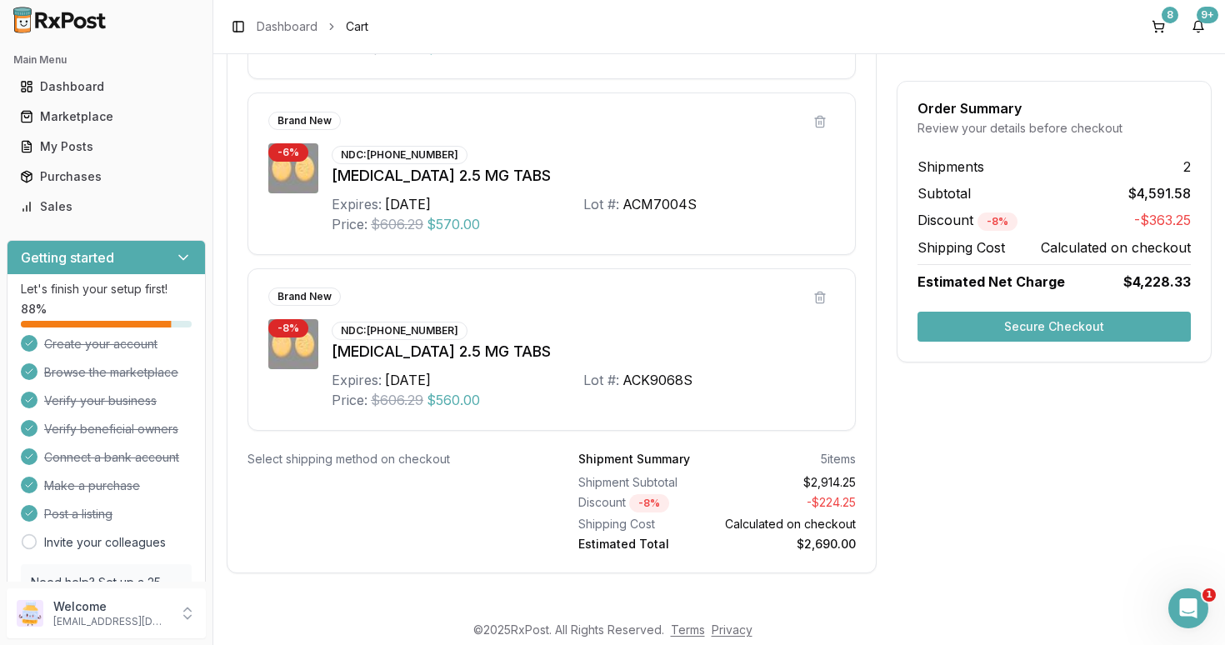
scroll to position [1685, 0]
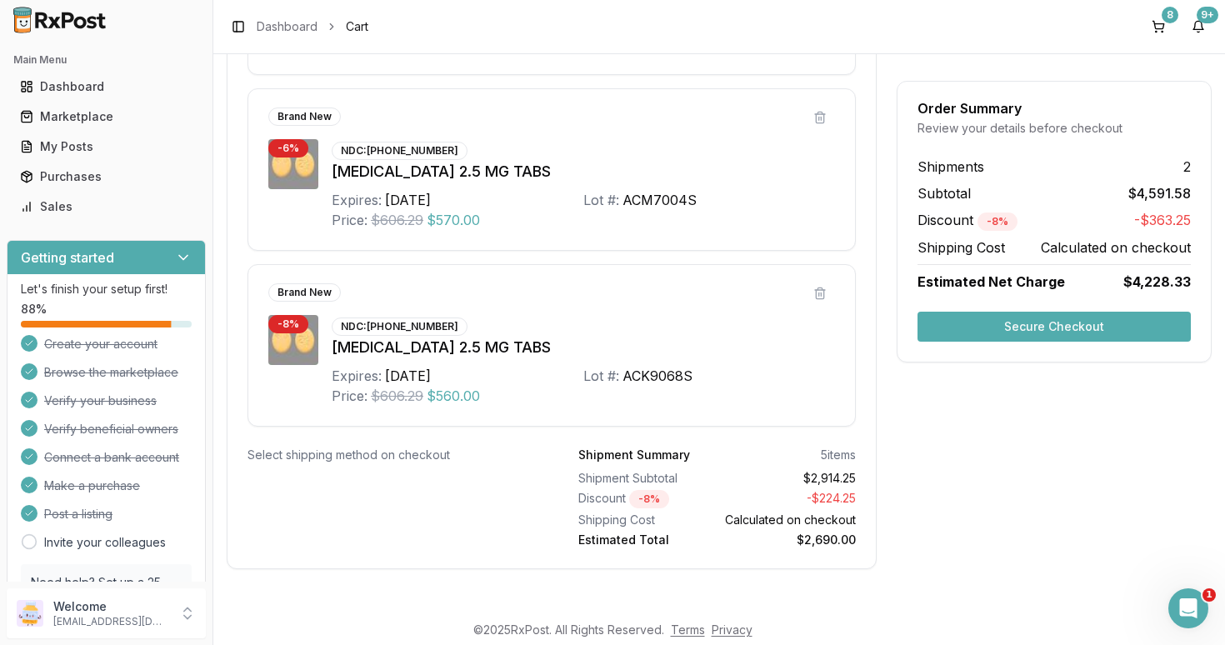
click at [1067, 325] on button "Secure Checkout" at bounding box center [1053, 327] width 273 height 30
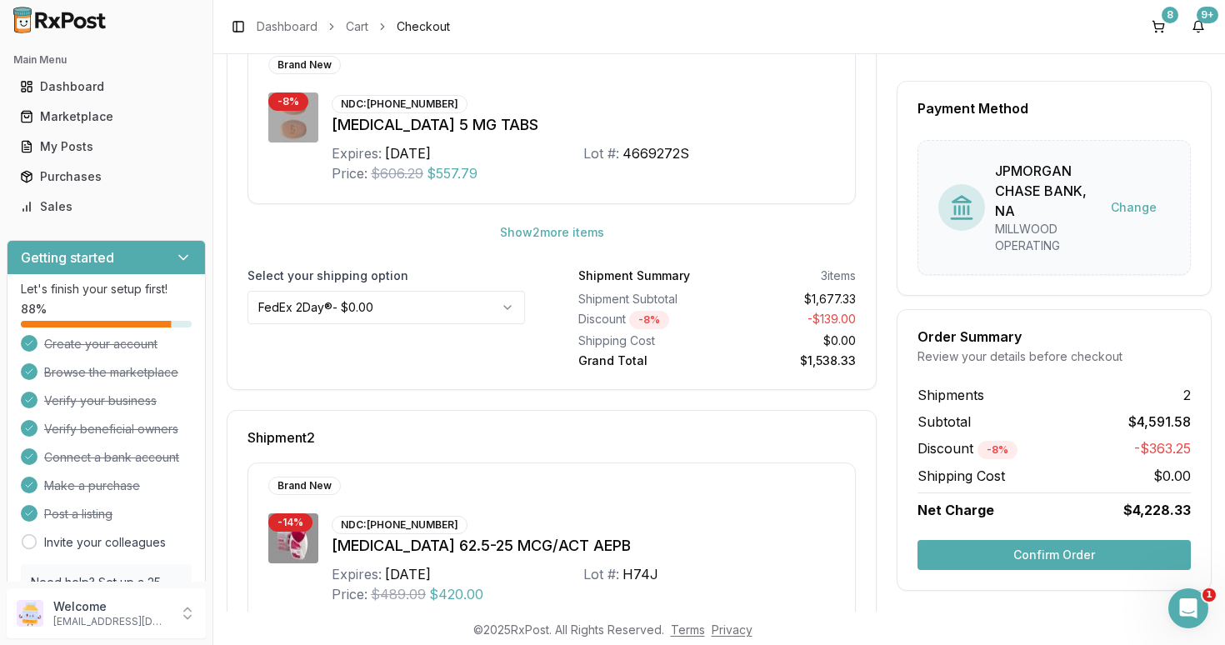
scroll to position [322, 0]
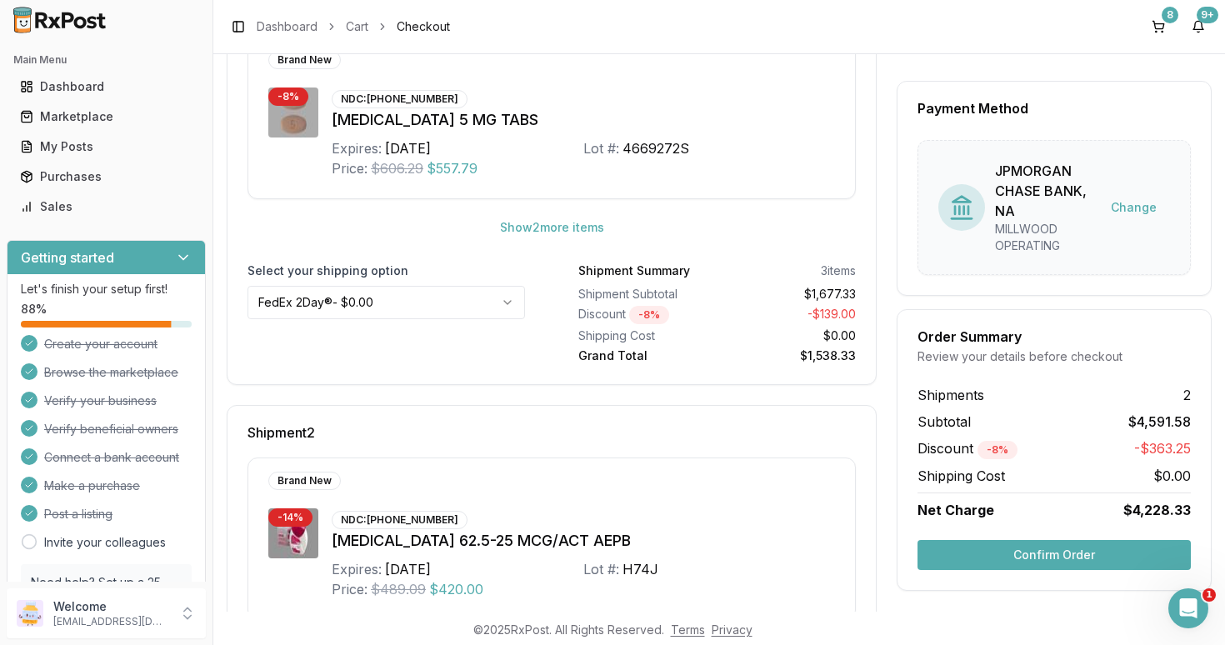
click at [507, 300] on html "Main Menu Dashboard Marketplace My Posts Purchases Sales Getting started Let's …" at bounding box center [612, 322] width 1225 height 645
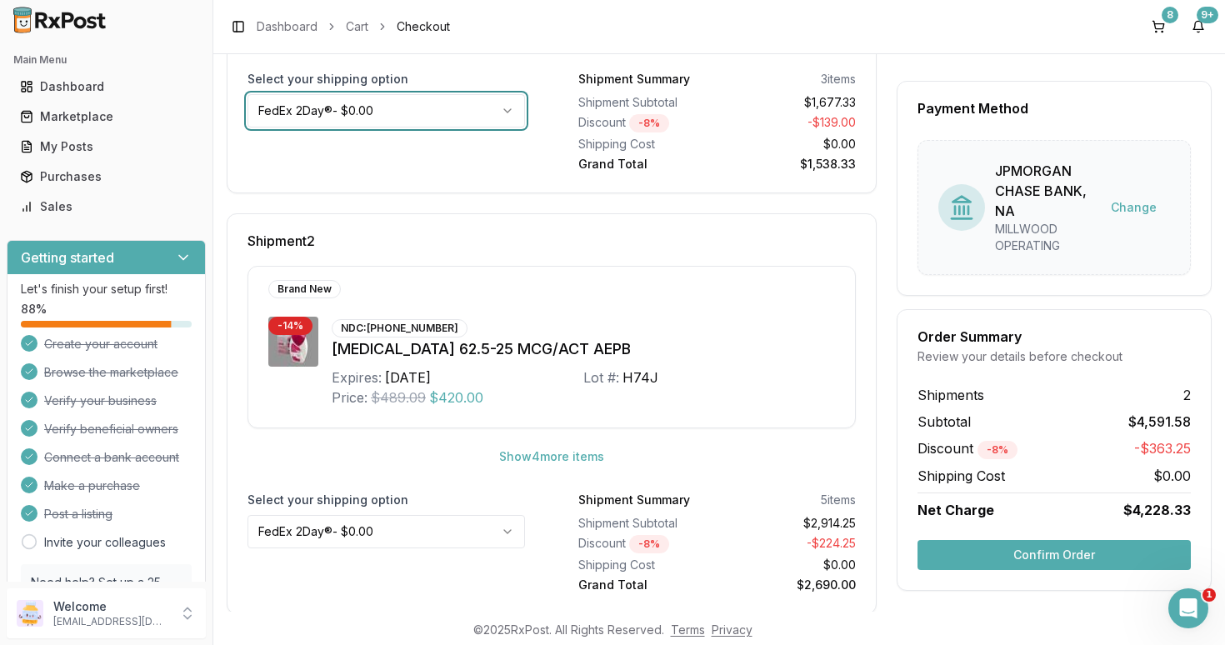
scroll to position [542, 0]
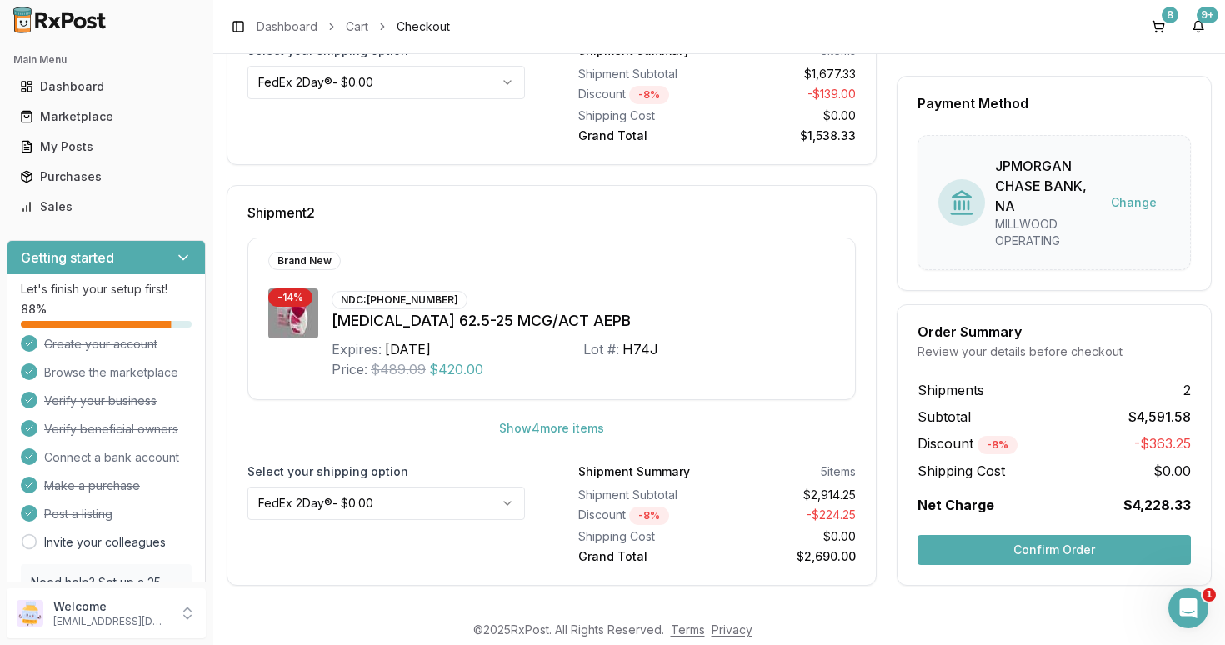
click at [1066, 553] on button "Confirm Order" at bounding box center [1053, 550] width 273 height 30
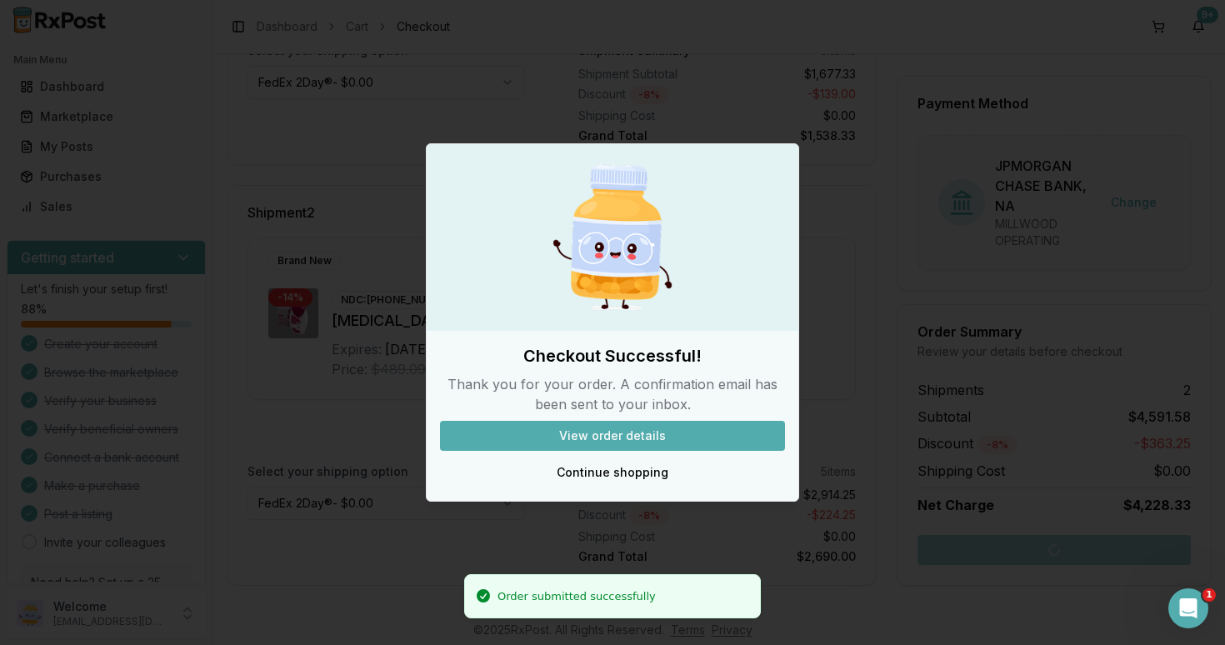
click at [617, 426] on button "View order details" at bounding box center [612, 436] width 345 height 30
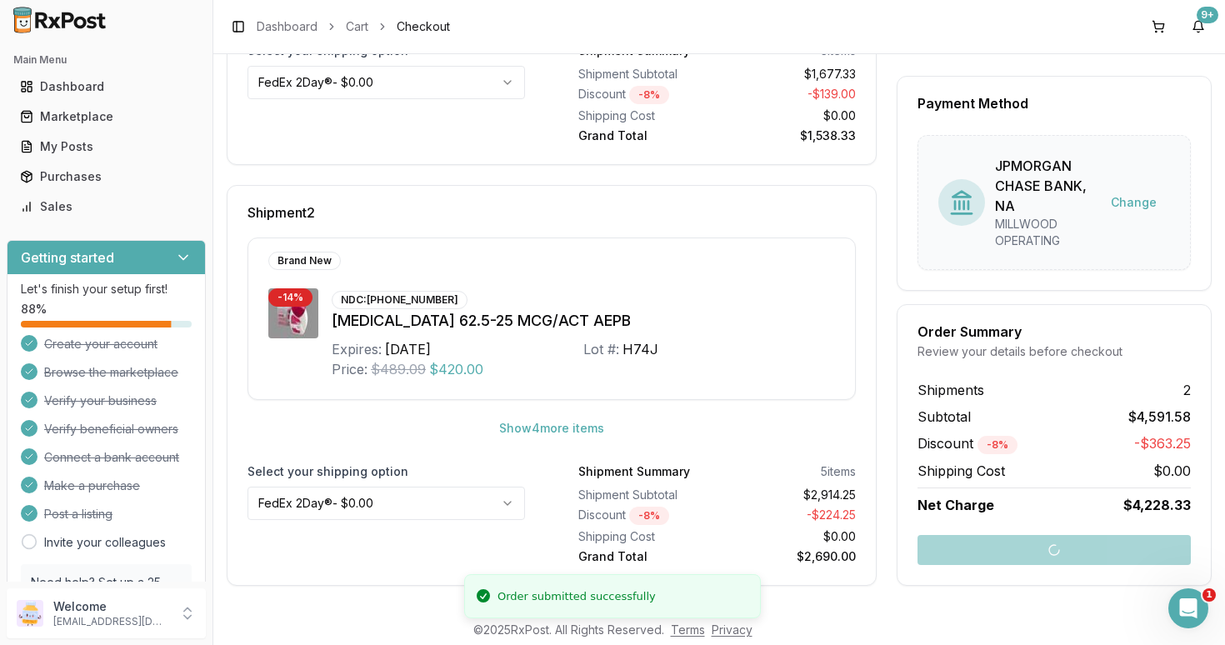
scroll to position [60, 0]
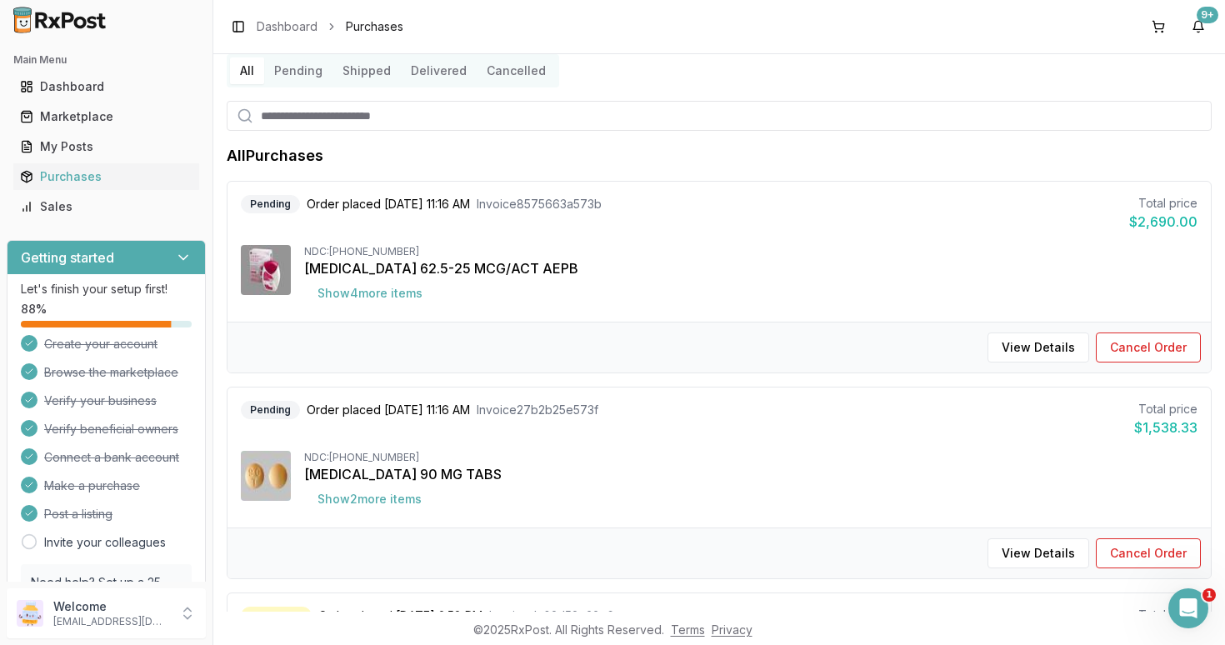
click at [302, 76] on button "Pending" at bounding box center [298, 70] width 68 height 27
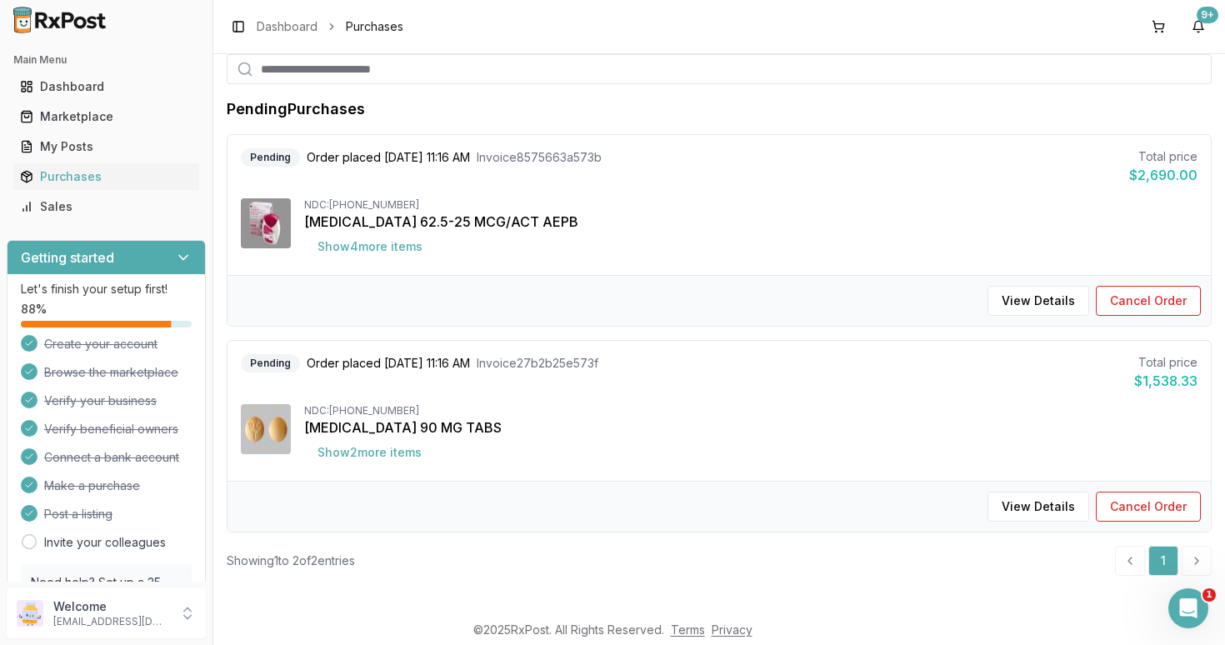
scroll to position [112, 0]
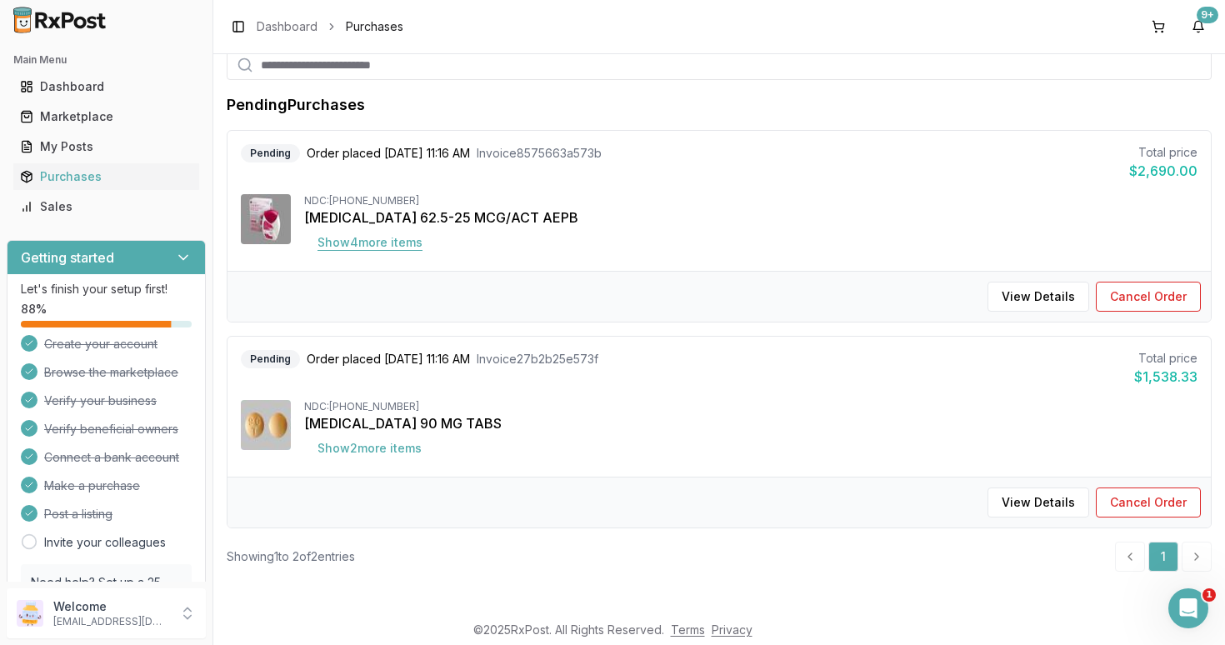
click at [387, 248] on button "Show 4 more item s" at bounding box center [370, 242] width 132 height 30
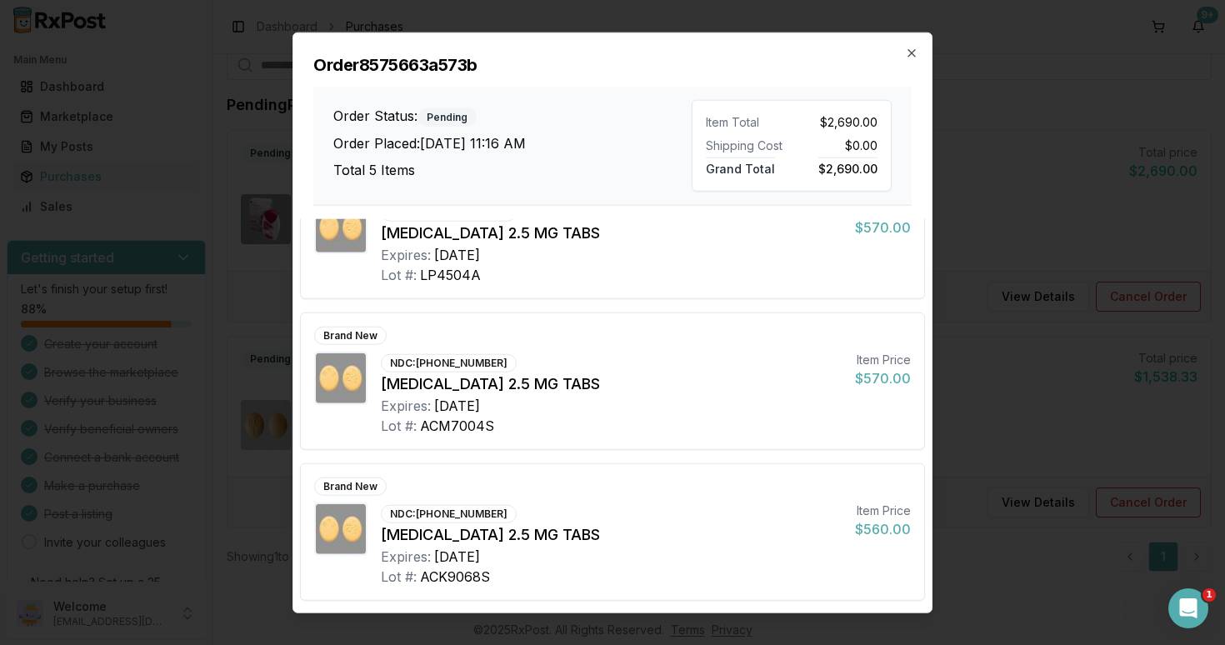
scroll to position [0, 0]
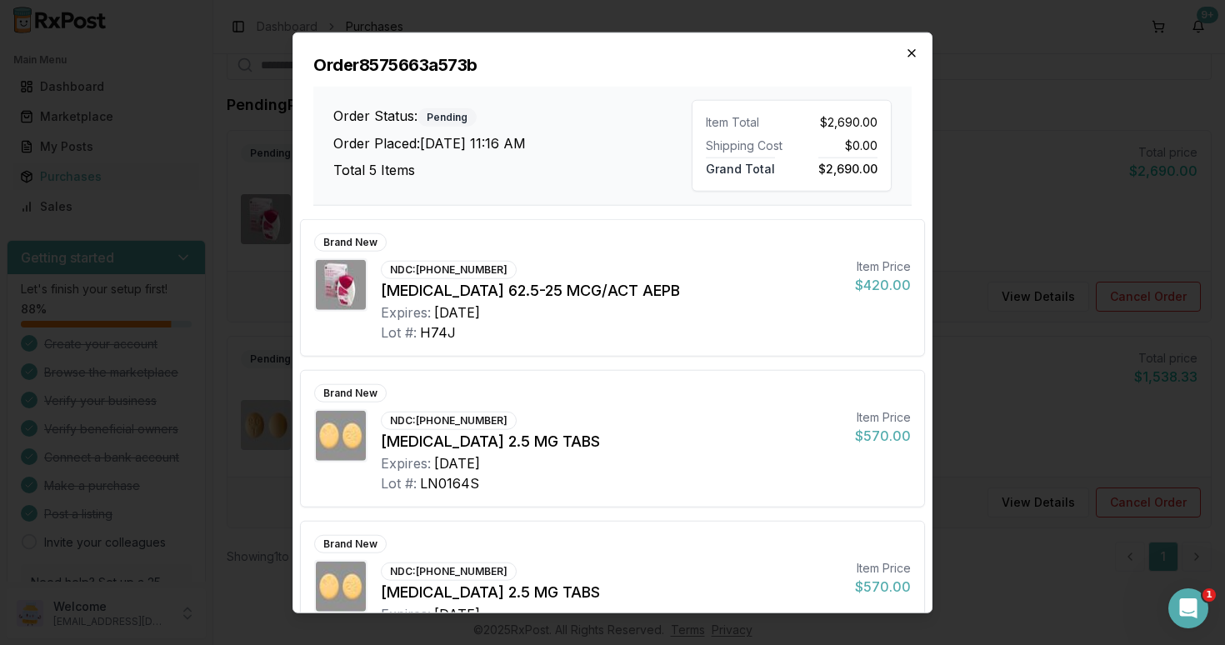
click at [910, 54] on icon "button" at bounding box center [911, 53] width 13 height 13
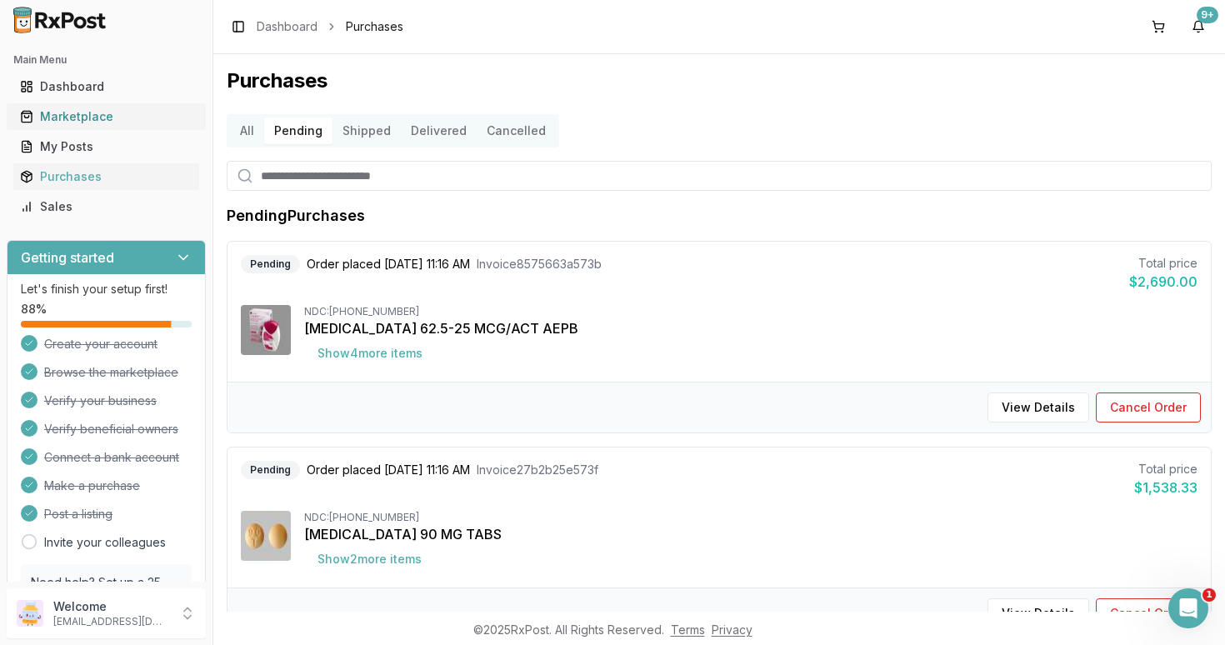
click at [75, 114] on div "Marketplace" at bounding box center [106, 116] width 172 height 17
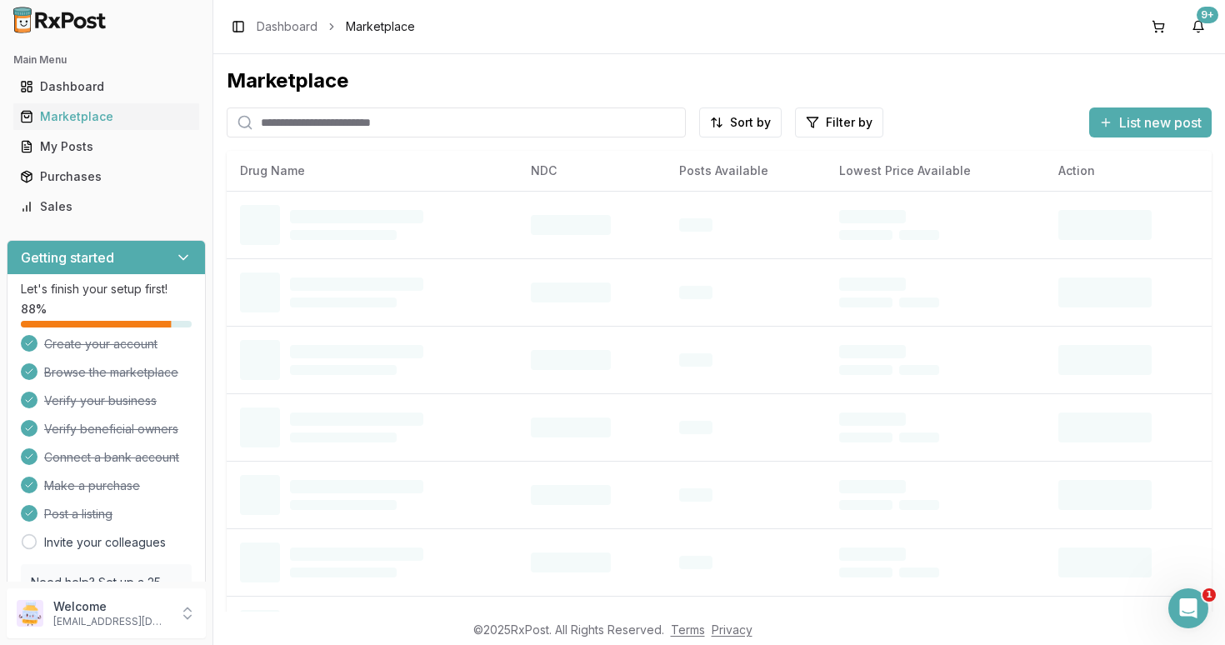
click at [374, 120] on input "search" at bounding box center [456, 122] width 459 height 30
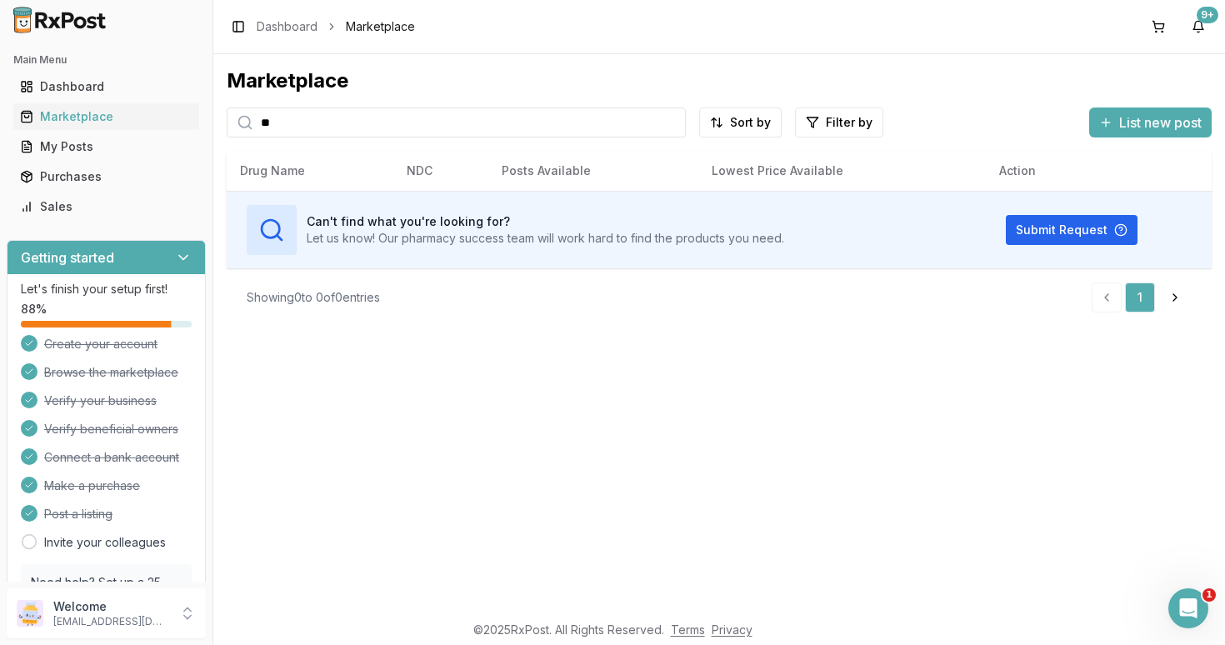
type input "*"
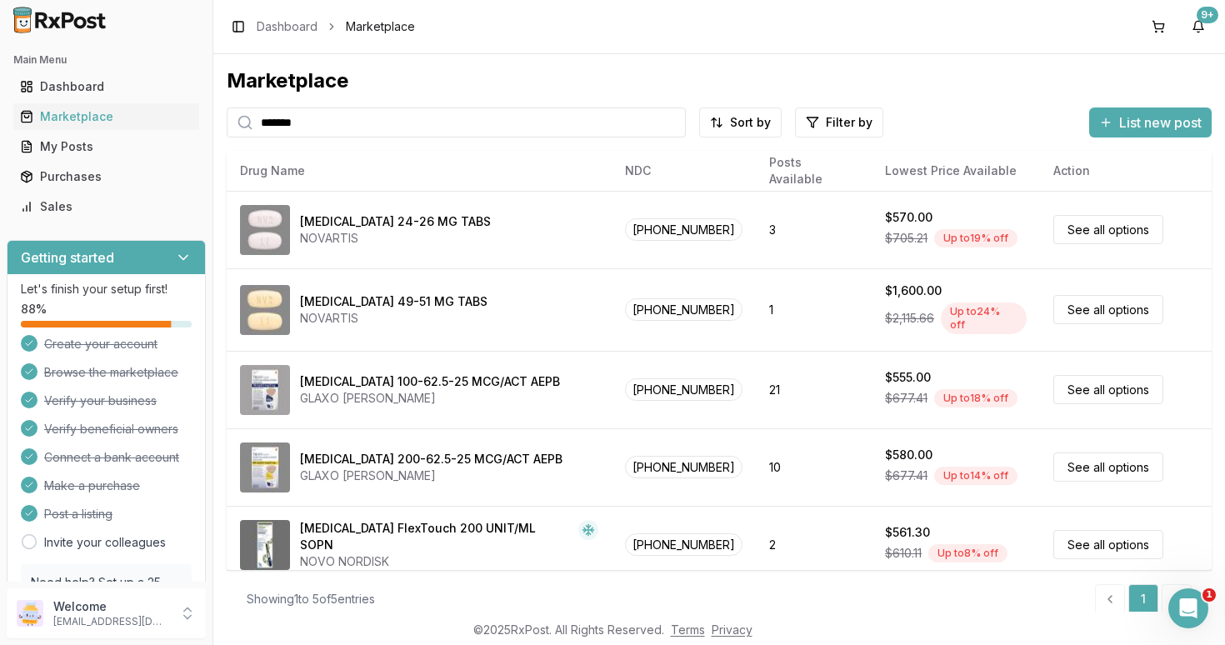
type input "*******"
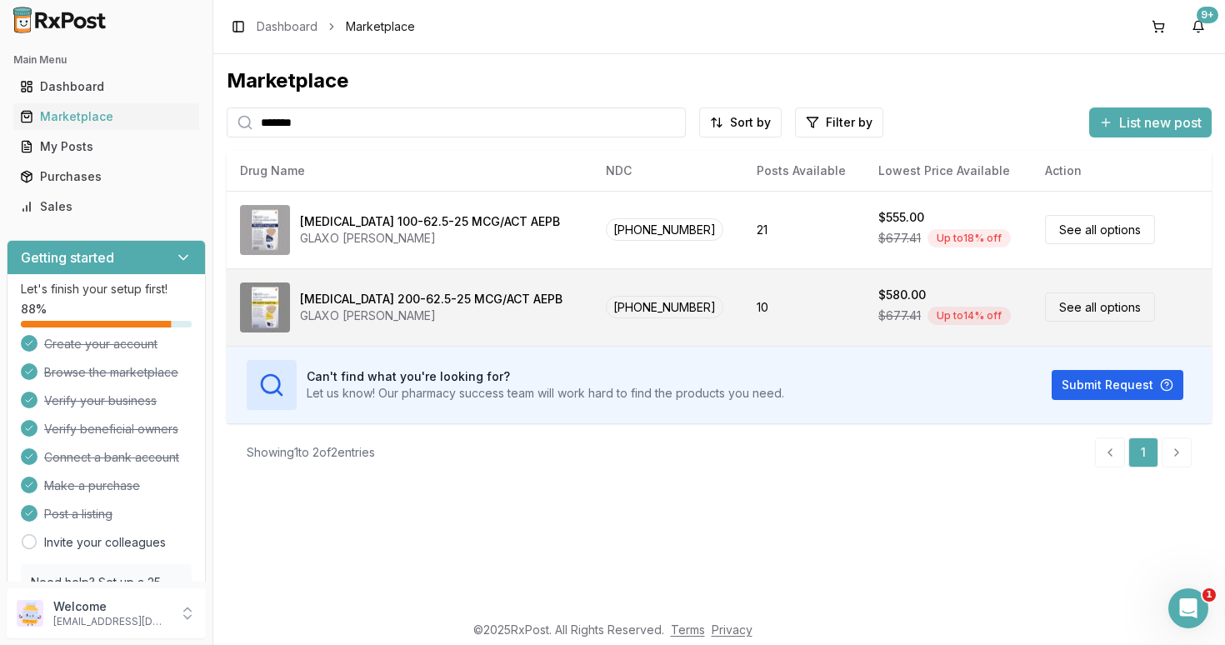
click at [1063, 307] on link "See all options" at bounding box center [1100, 306] width 110 height 29
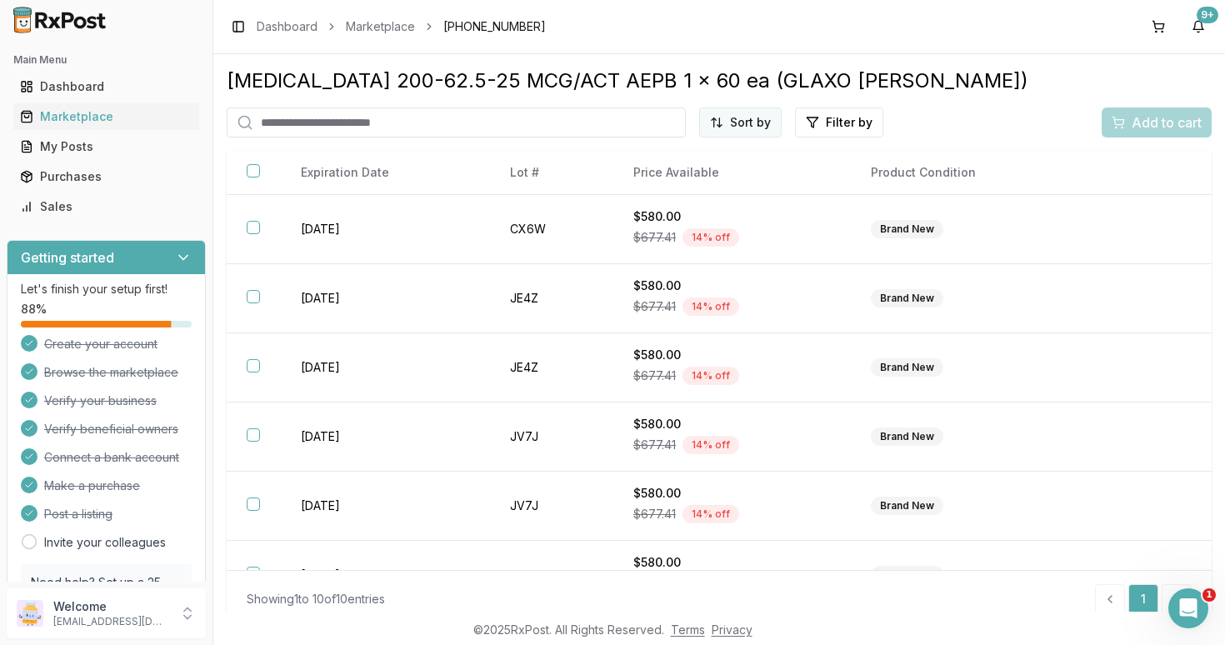
click at [750, 126] on html "Main Menu Dashboard Marketplace My Posts Purchases Sales Getting started Let's …" at bounding box center [612, 322] width 1225 height 645
click at [1022, 305] on html "Main Menu Dashboard Marketplace My Posts Purchases Sales Getting started Let's …" at bounding box center [612, 322] width 1225 height 645
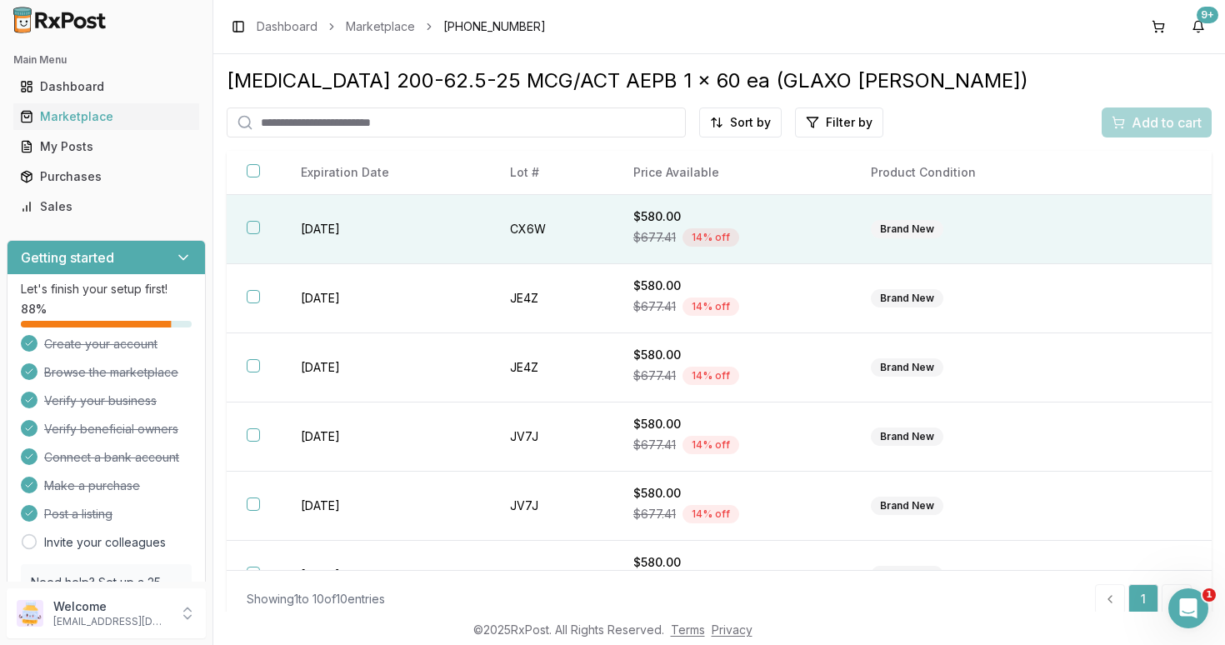
click at [255, 234] on button "button" at bounding box center [253, 227] width 13 height 13
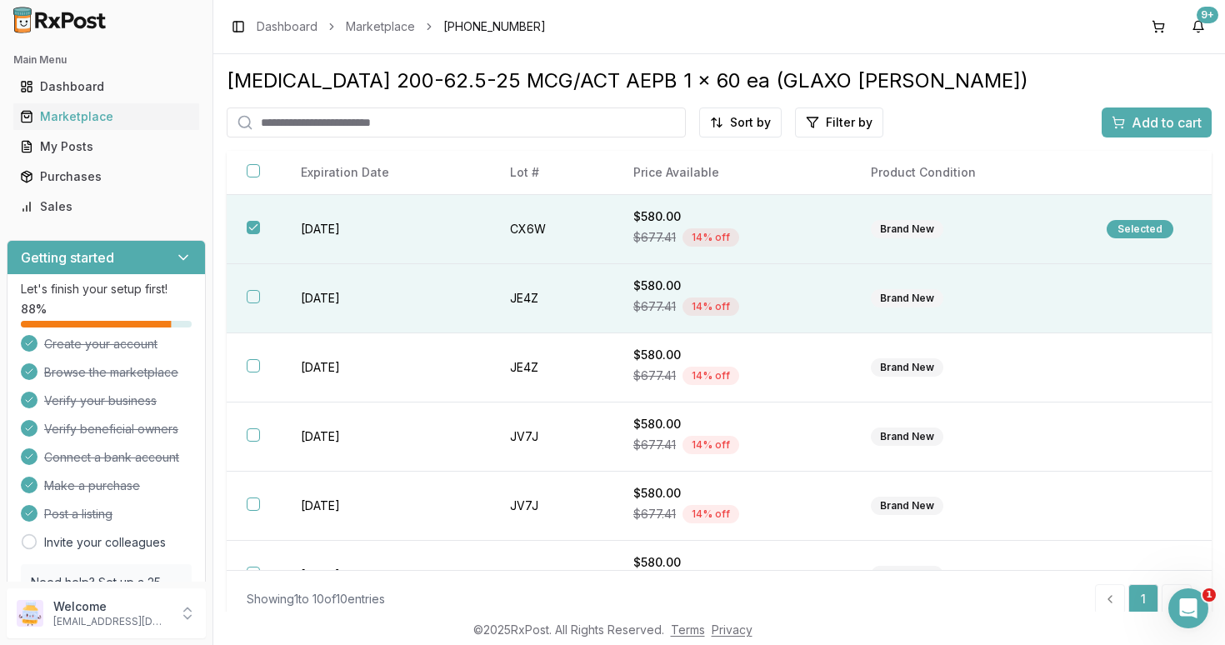
click at [255, 303] on button "button" at bounding box center [253, 296] width 13 height 13
click at [1151, 127] on span "Add to cart" at bounding box center [1166, 122] width 70 height 20
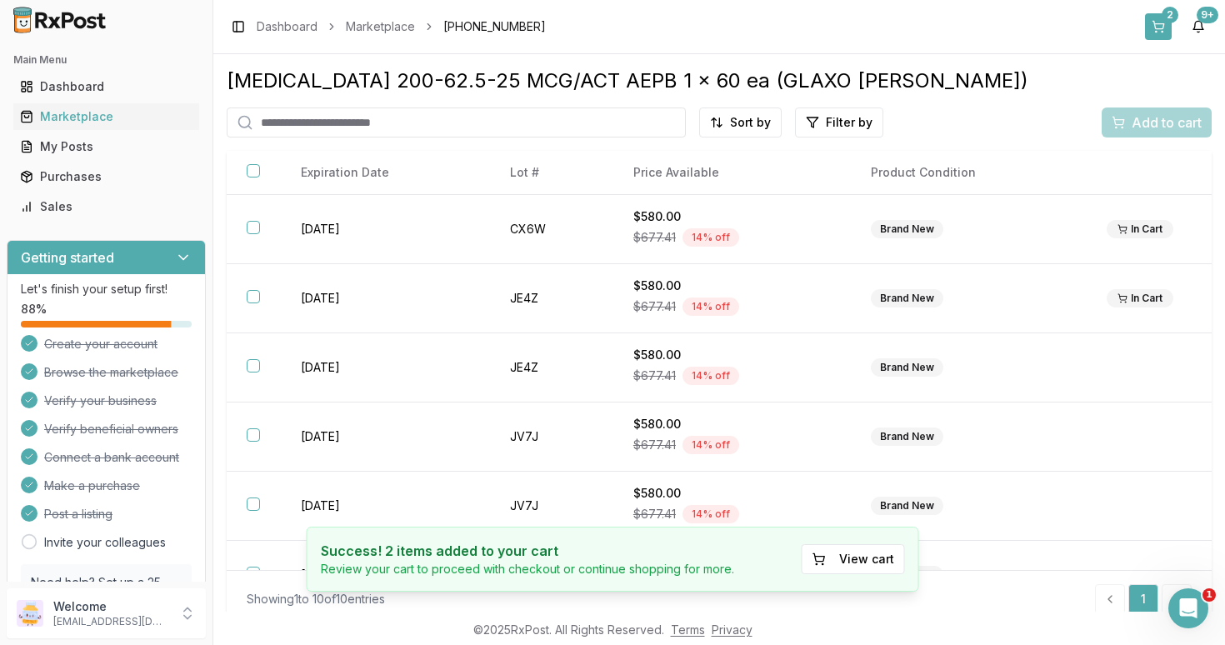
click at [1156, 17] on button "2" at bounding box center [1158, 26] width 27 height 27
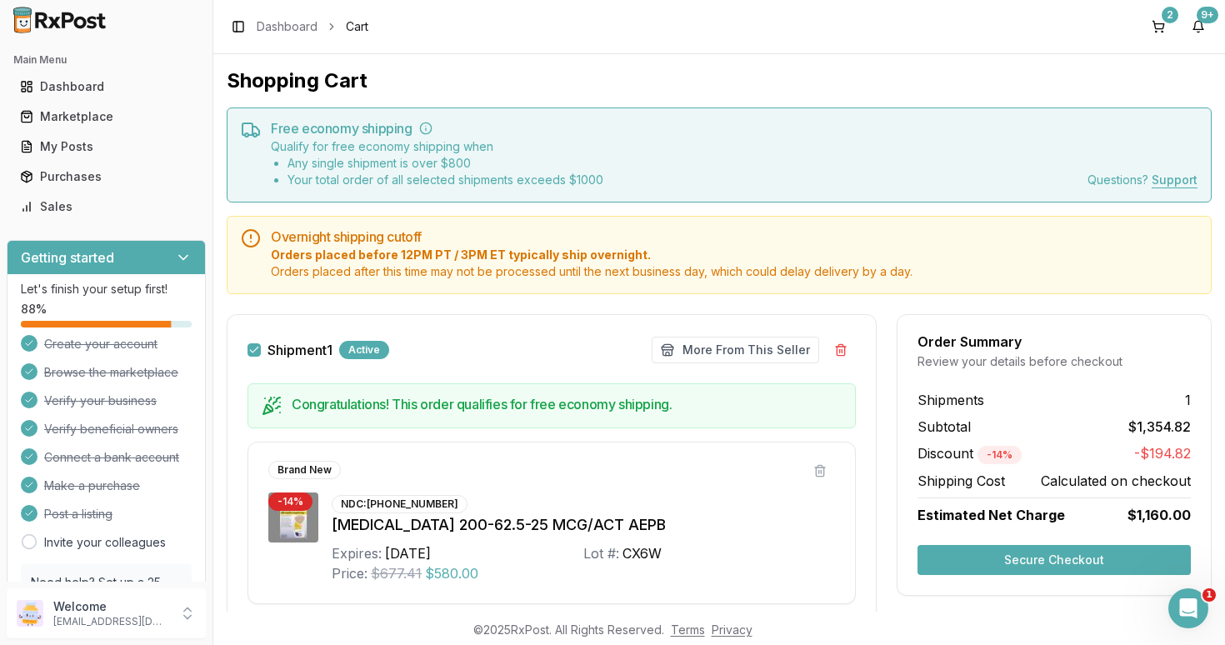
click at [1029, 563] on button "Secure Checkout" at bounding box center [1053, 560] width 273 height 30
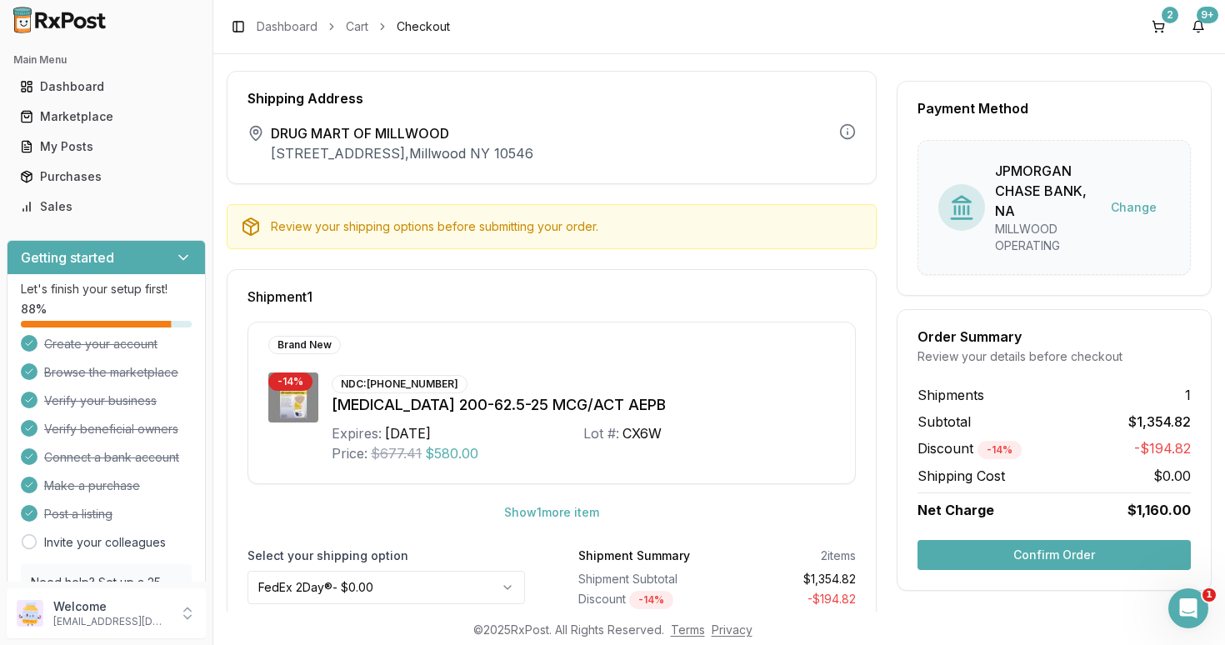
scroll to position [122, 0]
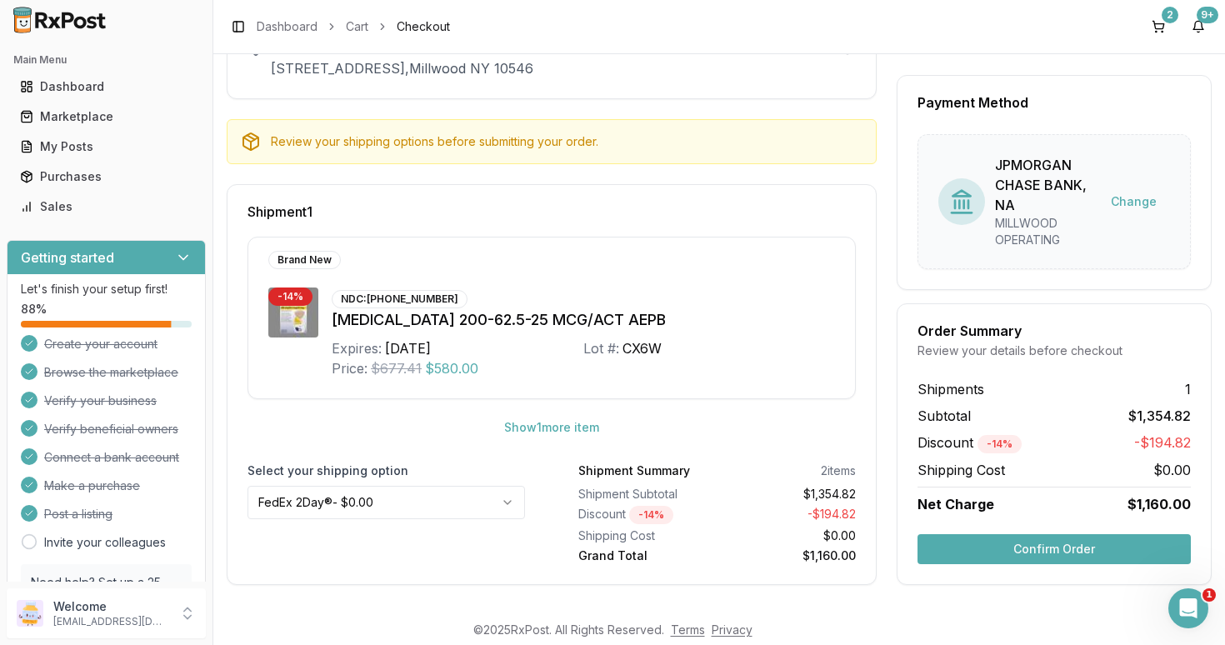
click at [1036, 548] on button "Confirm Order" at bounding box center [1053, 549] width 273 height 30
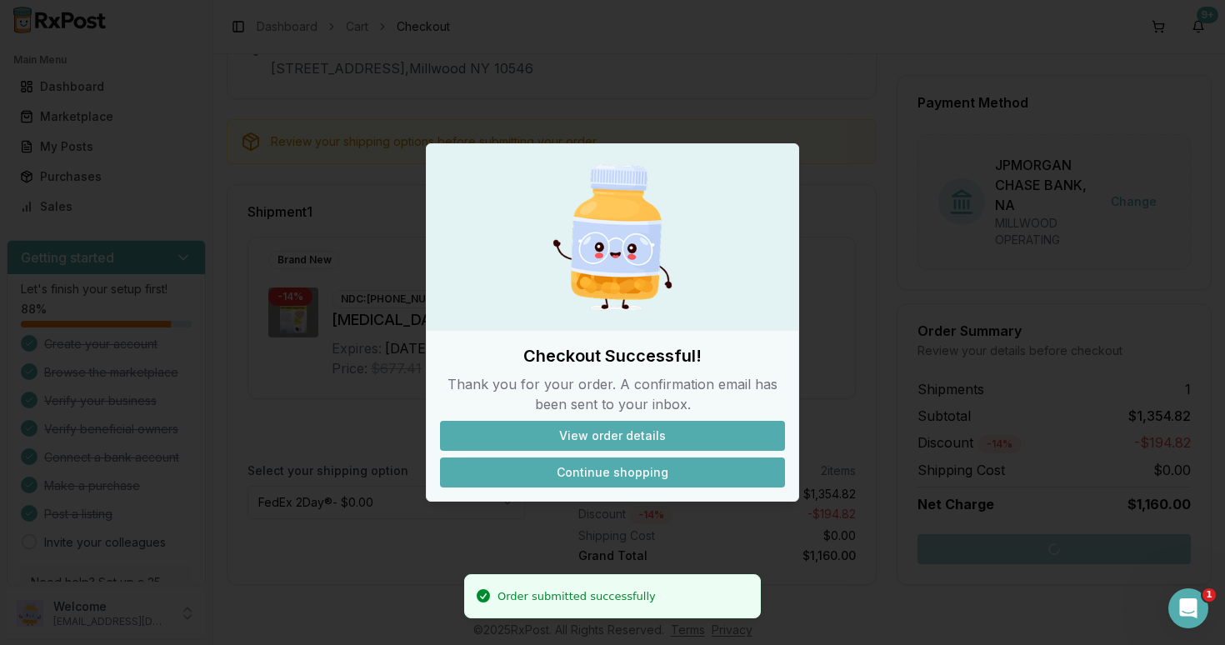
click at [602, 471] on button "Continue shopping" at bounding box center [612, 472] width 345 height 30
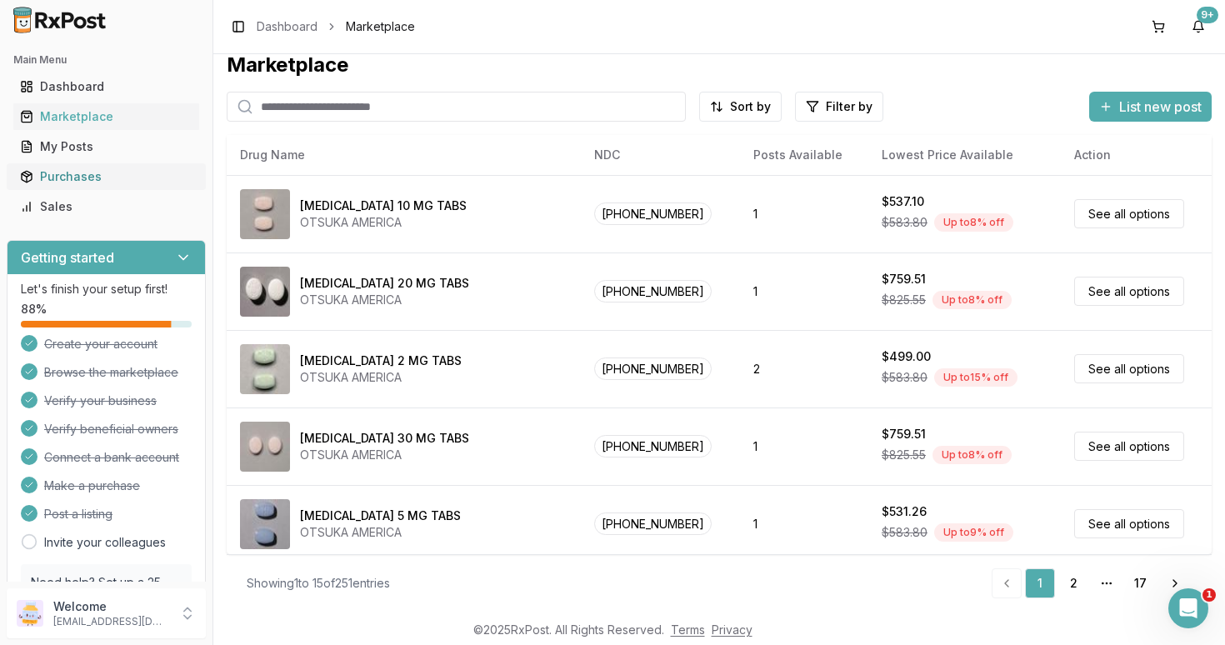
click at [71, 177] on div "Purchases" at bounding box center [106, 176] width 172 height 17
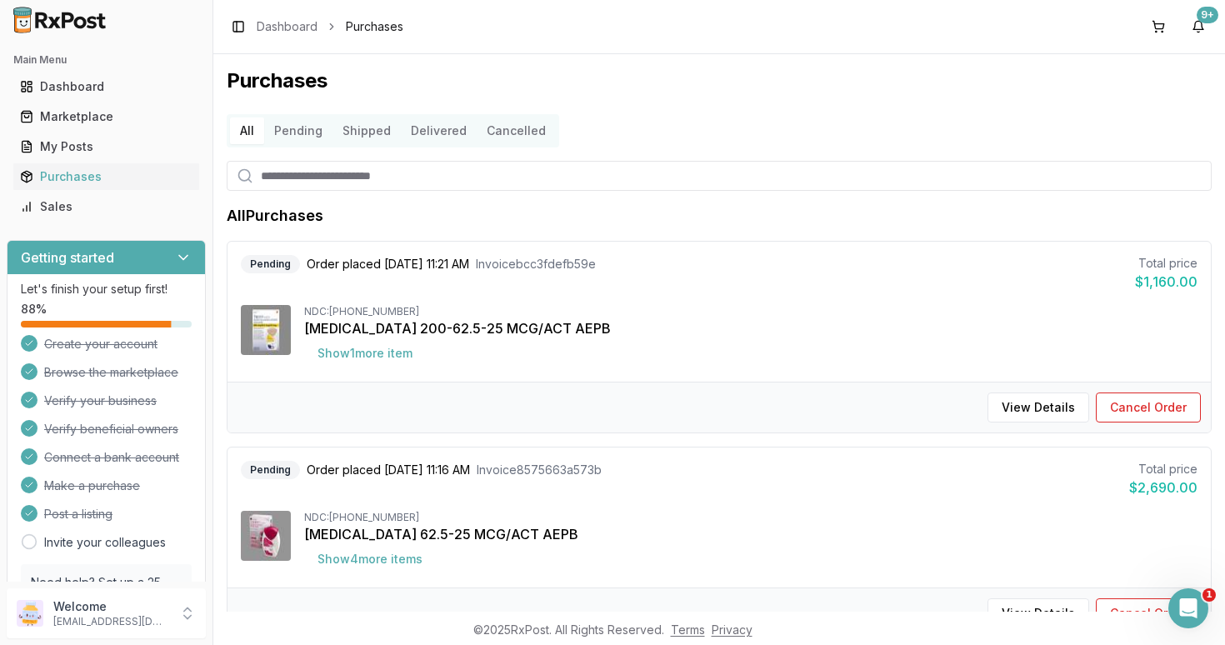
click at [360, 134] on button "Shipped" at bounding box center [366, 130] width 68 height 27
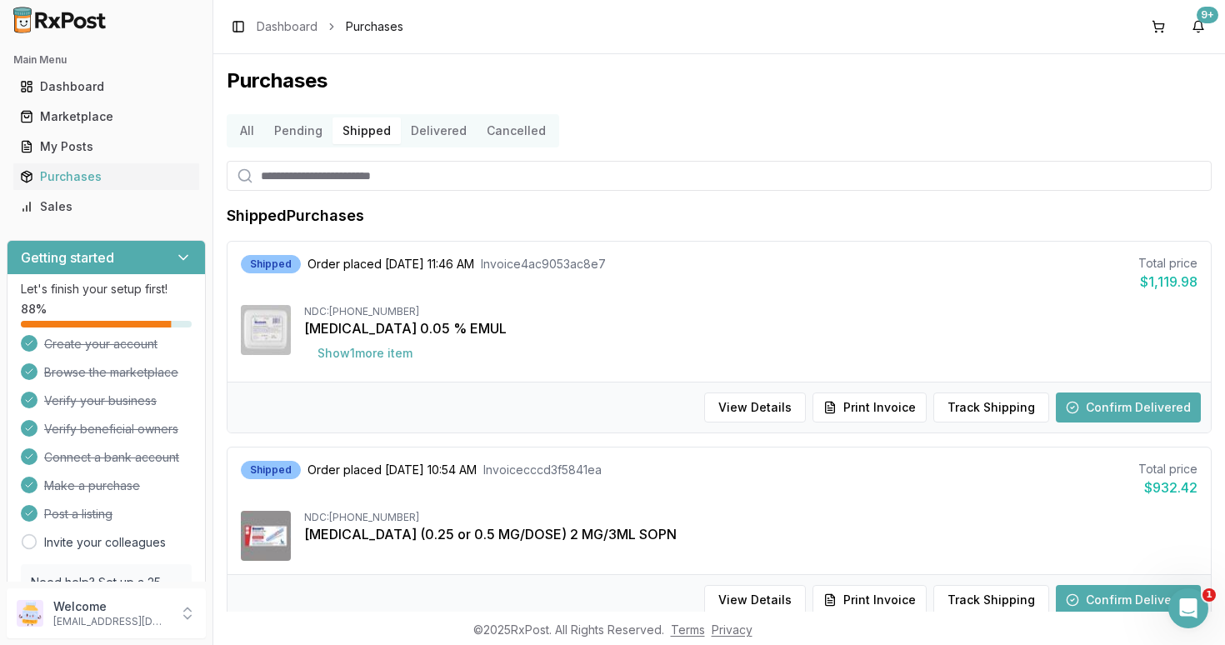
click at [287, 134] on button "Pending" at bounding box center [298, 130] width 68 height 27
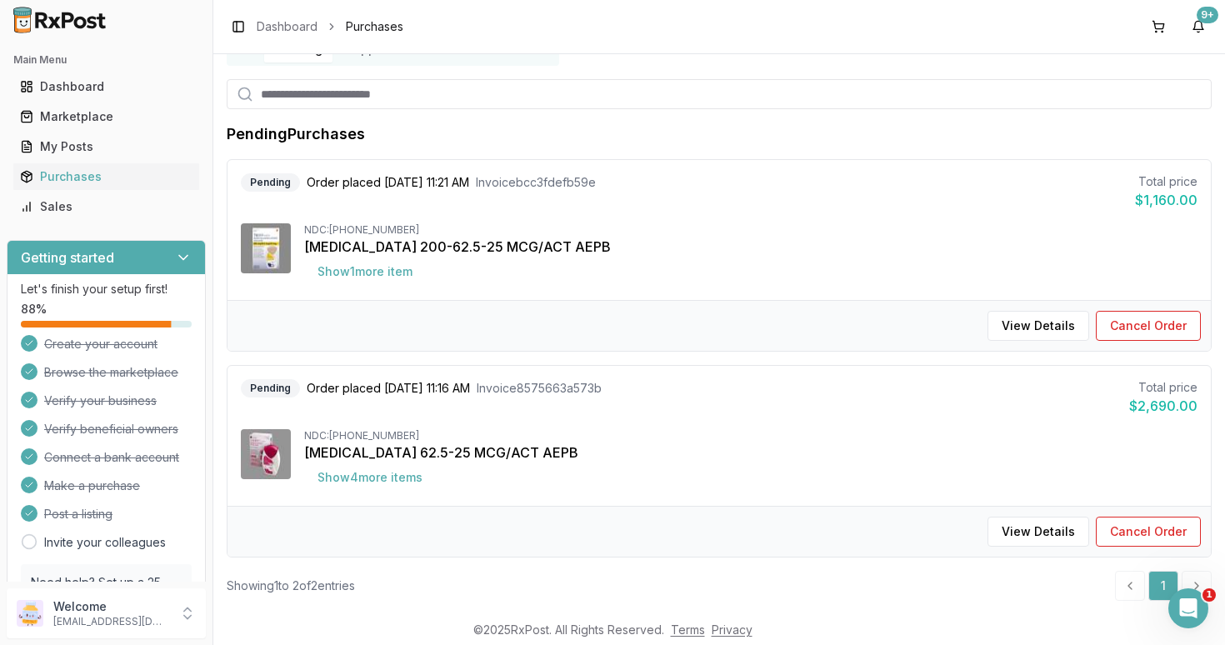
scroll to position [102, 0]
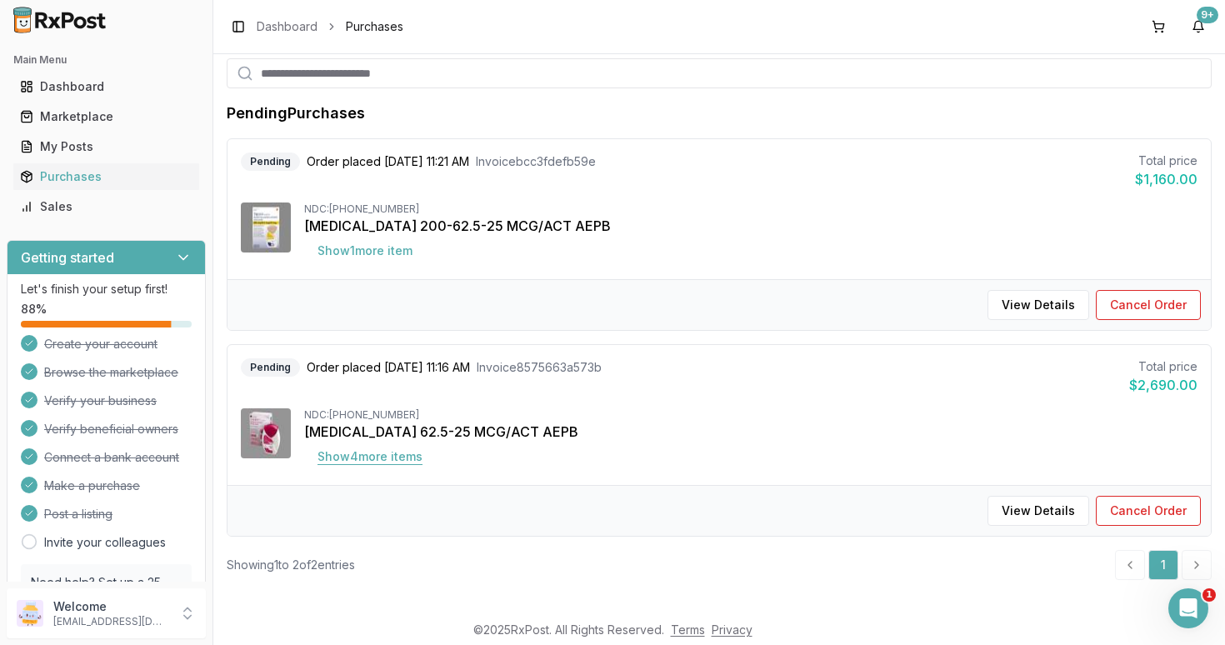
click at [391, 455] on button "Show 4 more item s" at bounding box center [370, 457] width 132 height 30
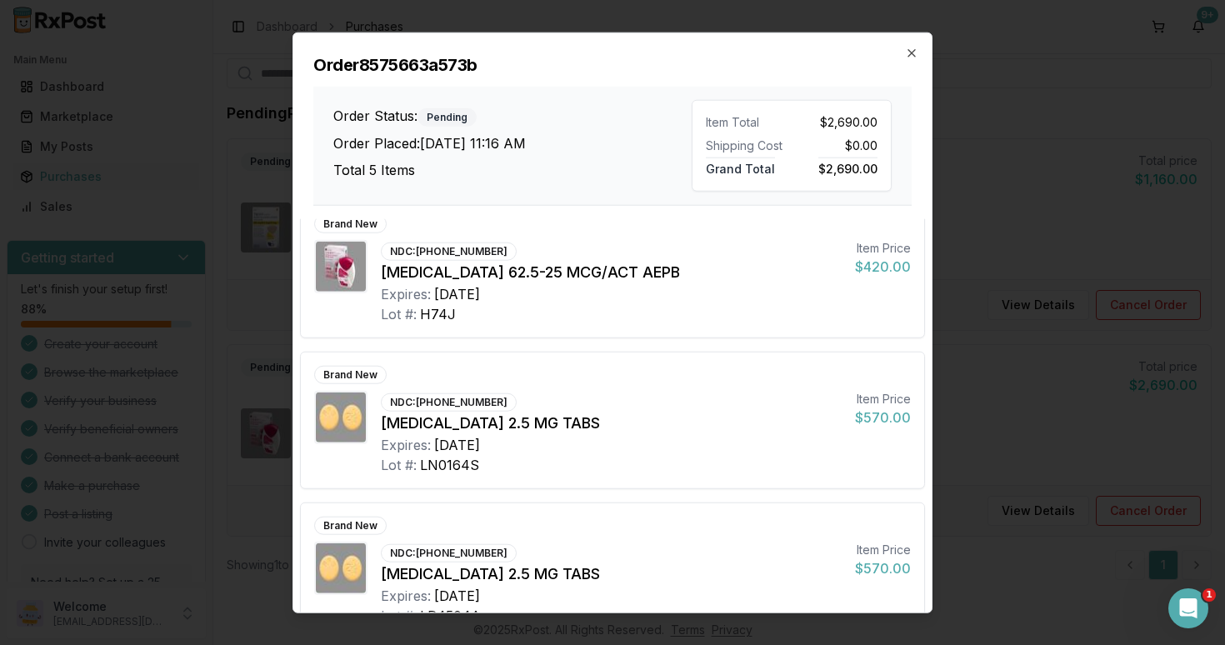
scroll to position [0, 0]
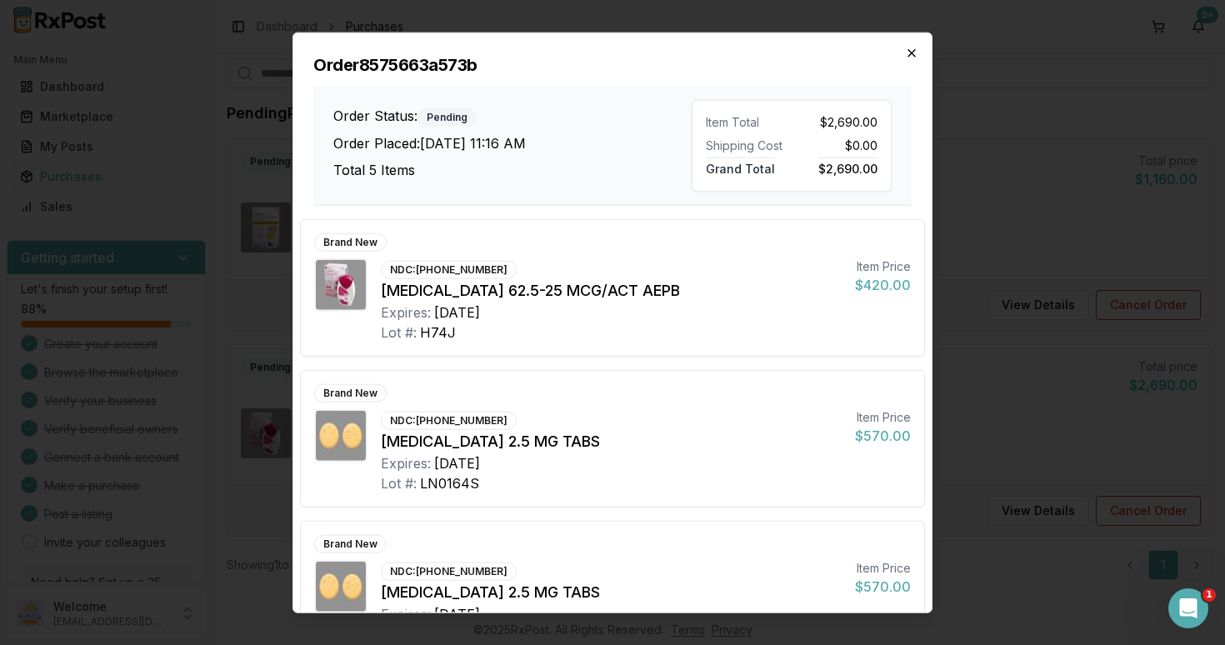
click at [911, 55] on icon "button" at bounding box center [911, 53] width 7 height 7
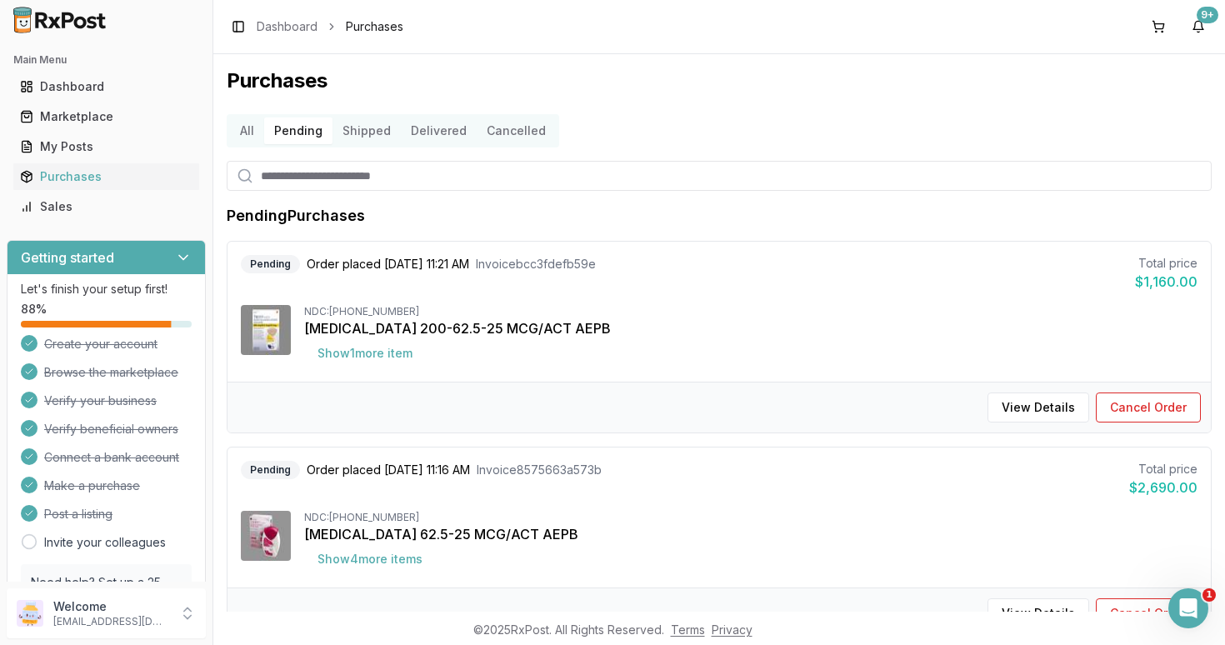
click at [430, 180] on input "search" at bounding box center [719, 176] width 985 height 30
type input "****"
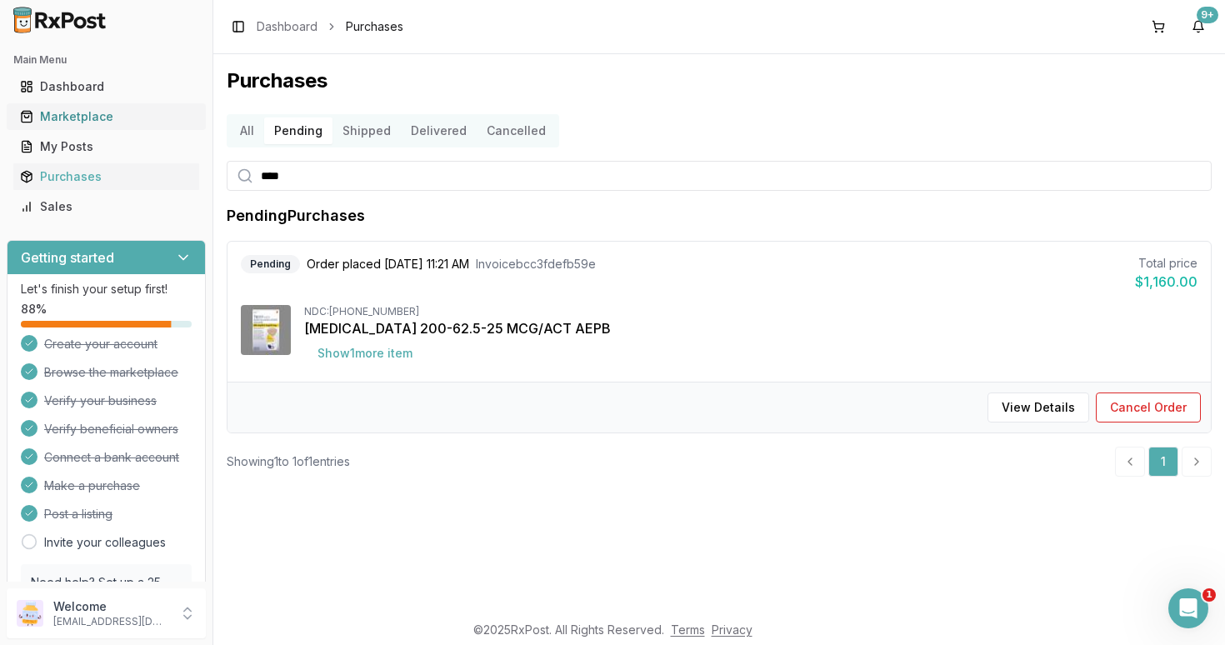
click at [66, 117] on div "Marketplace" at bounding box center [106, 116] width 172 height 17
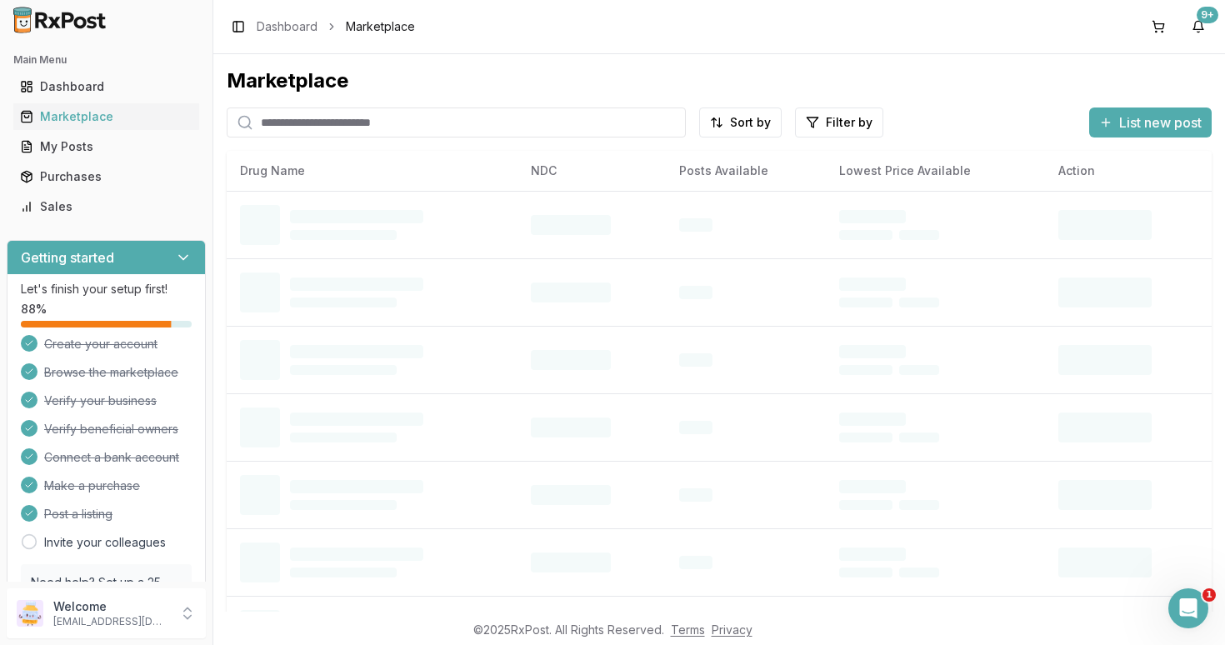
click at [396, 129] on input "search" at bounding box center [456, 122] width 459 height 30
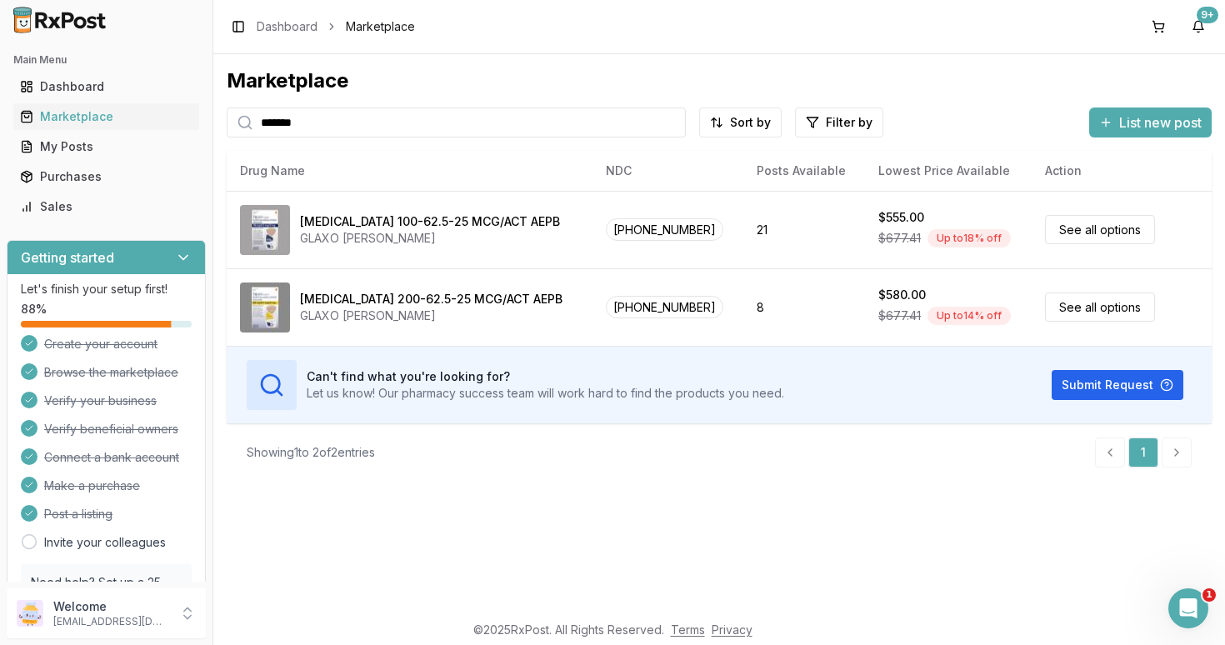
type input "*******"
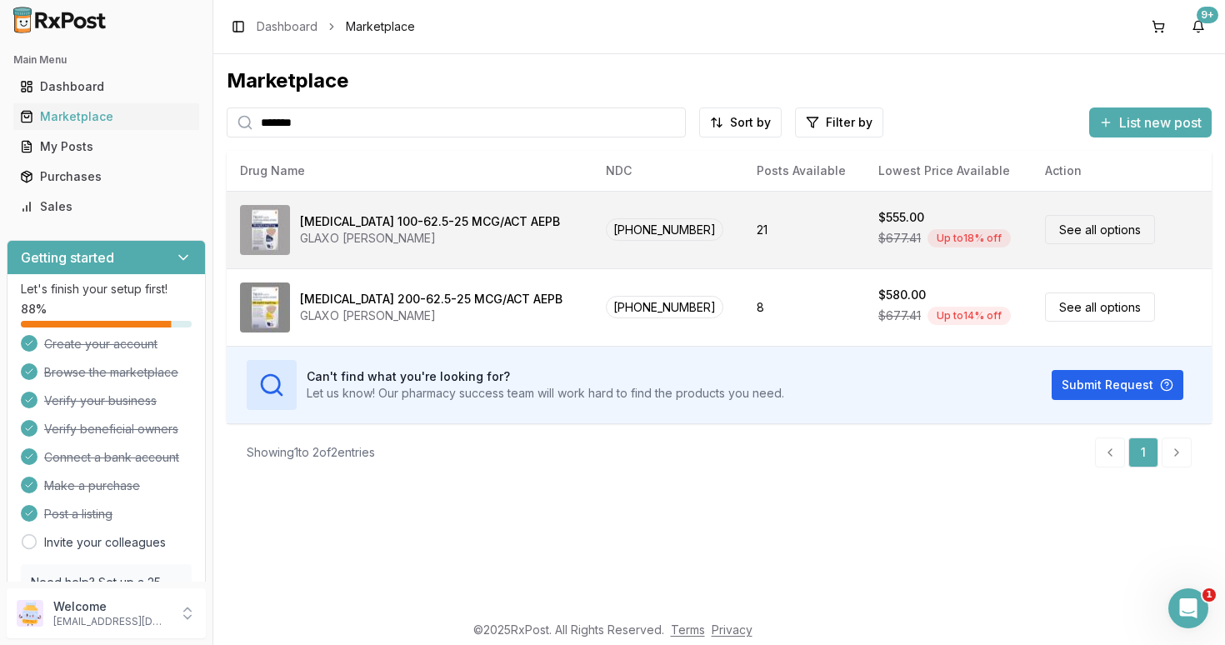
click at [1077, 230] on link "See all options" at bounding box center [1100, 229] width 110 height 29
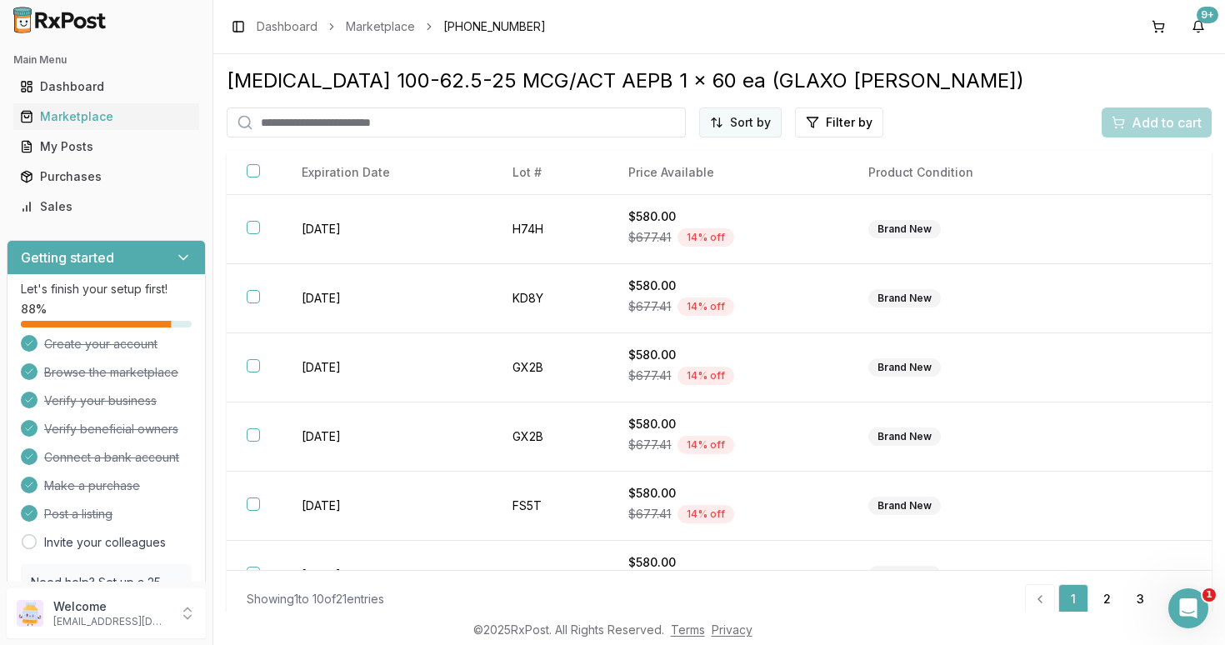
click at [745, 120] on html "Main Menu Dashboard Marketplace My Posts Purchases Sales Getting started Let's …" at bounding box center [612, 322] width 1225 height 645
click at [690, 182] on div "Price (Low to High)" at bounding box center [700, 185] width 158 height 27
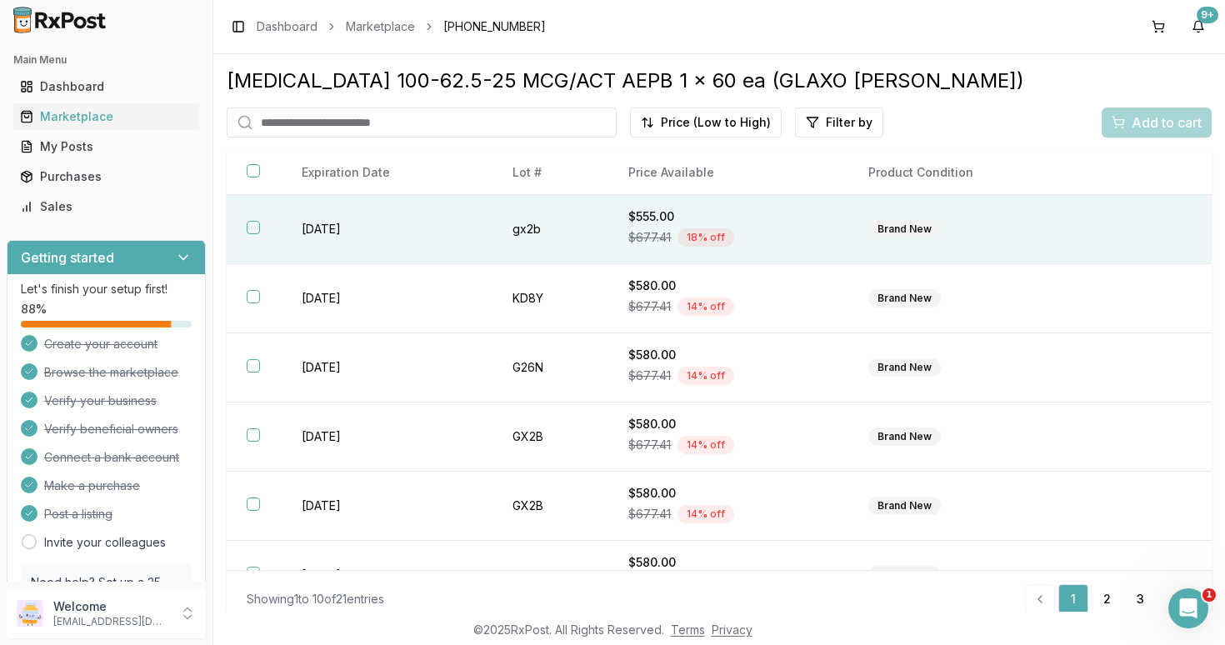
click at [251, 233] on button "button" at bounding box center [253, 227] width 13 height 13
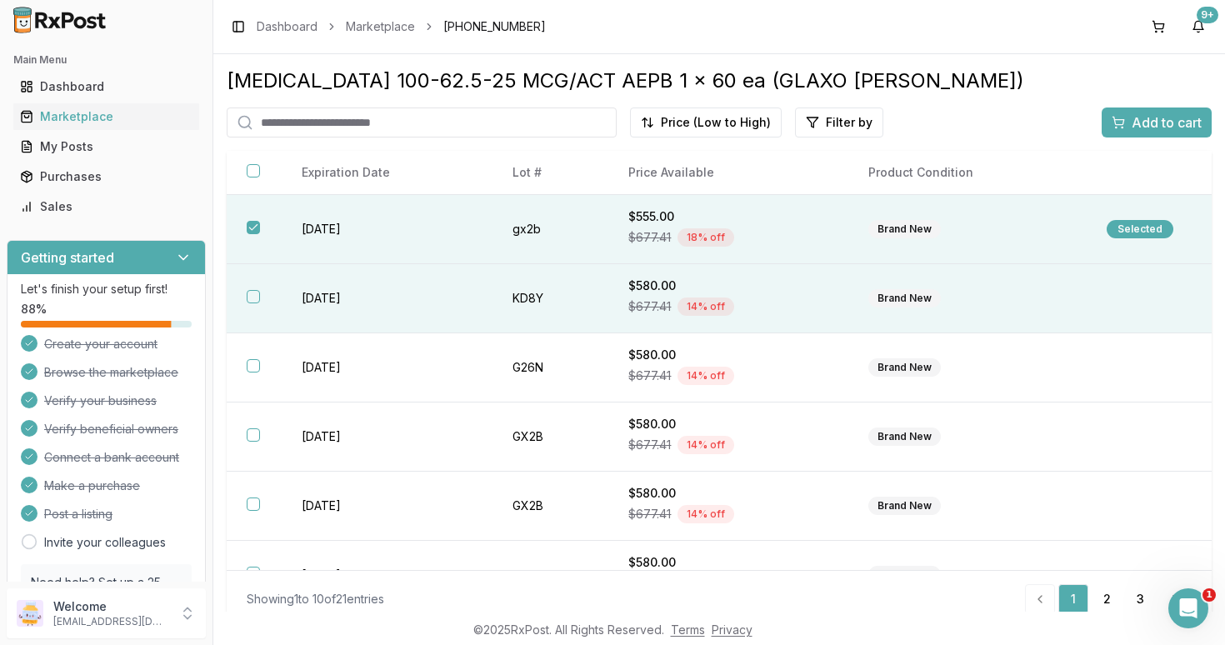
click at [254, 303] on button "button" at bounding box center [253, 296] width 13 height 13
click at [1156, 121] on span "Add to cart" at bounding box center [1166, 122] width 70 height 20
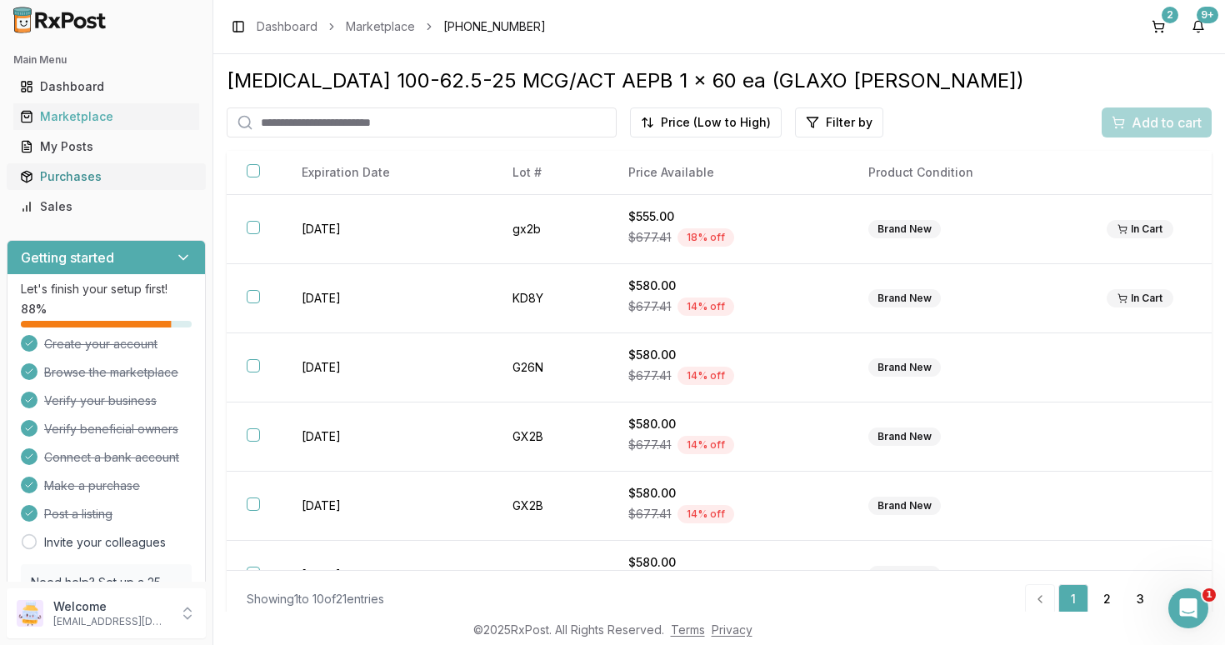
click at [73, 177] on div "Purchases" at bounding box center [106, 176] width 172 height 17
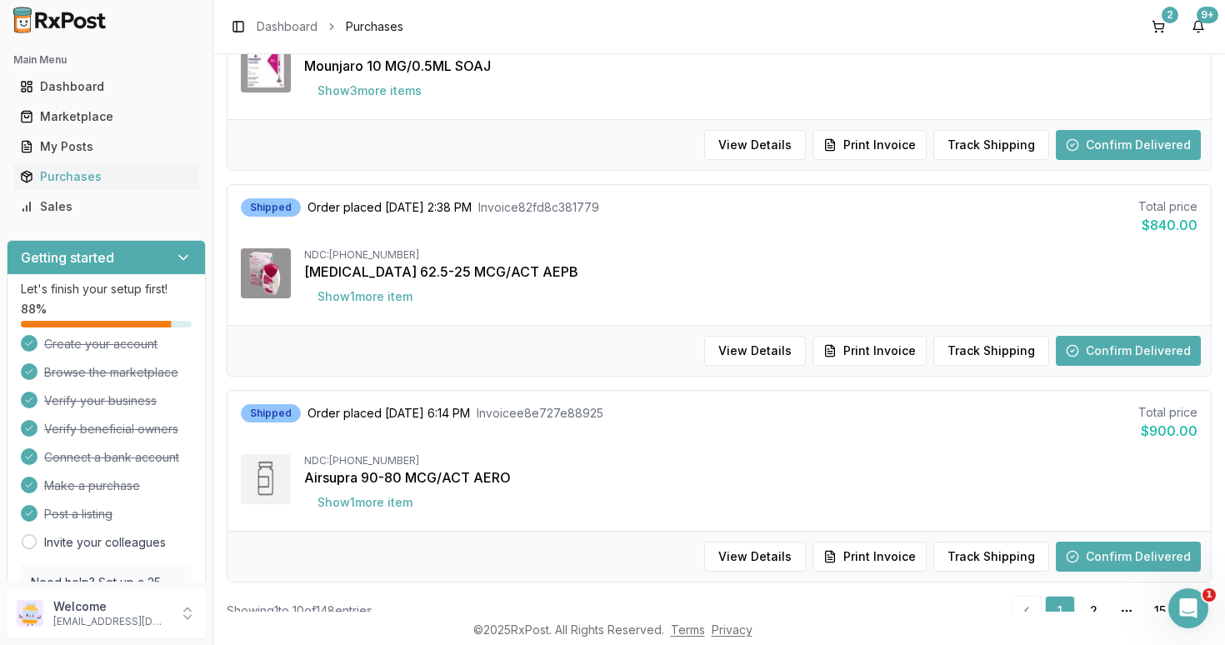
scroll to position [1718, 0]
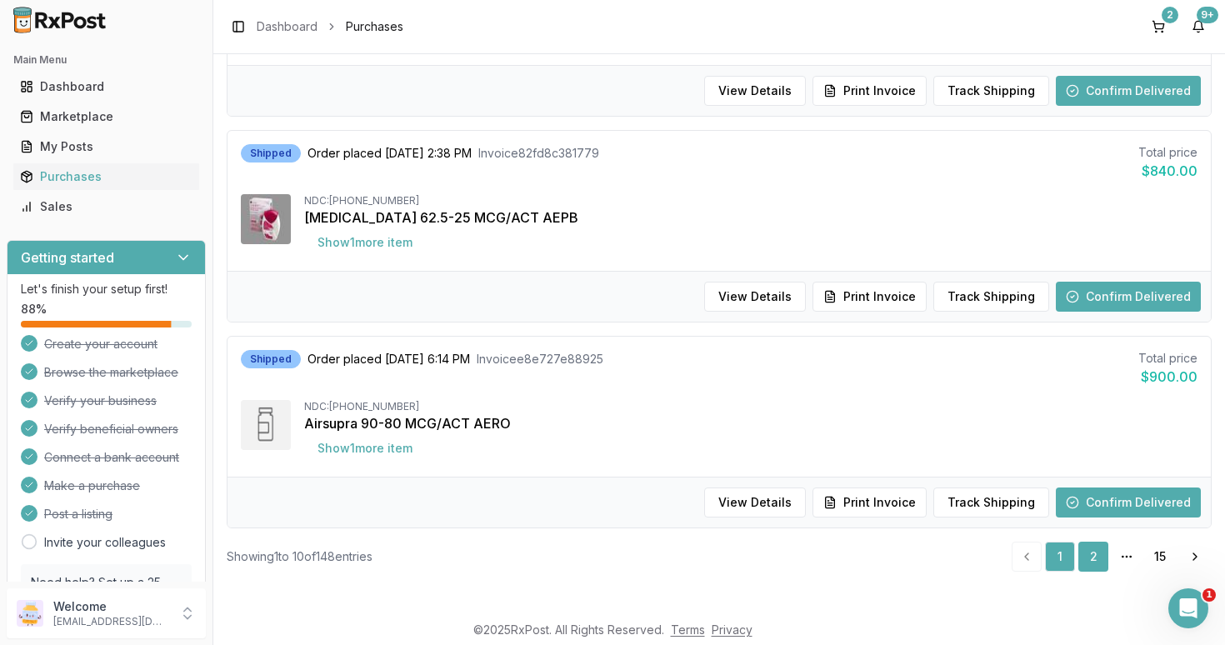
click at [1091, 552] on link "2" at bounding box center [1093, 557] width 30 height 30
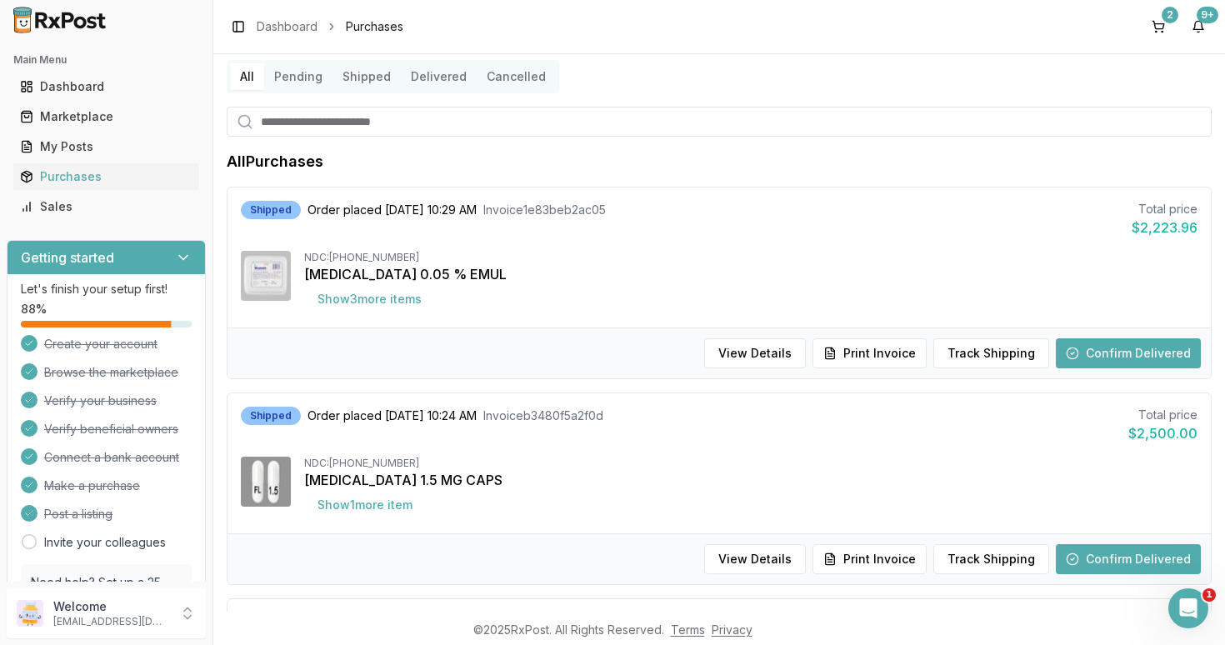
scroll to position [70, 0]
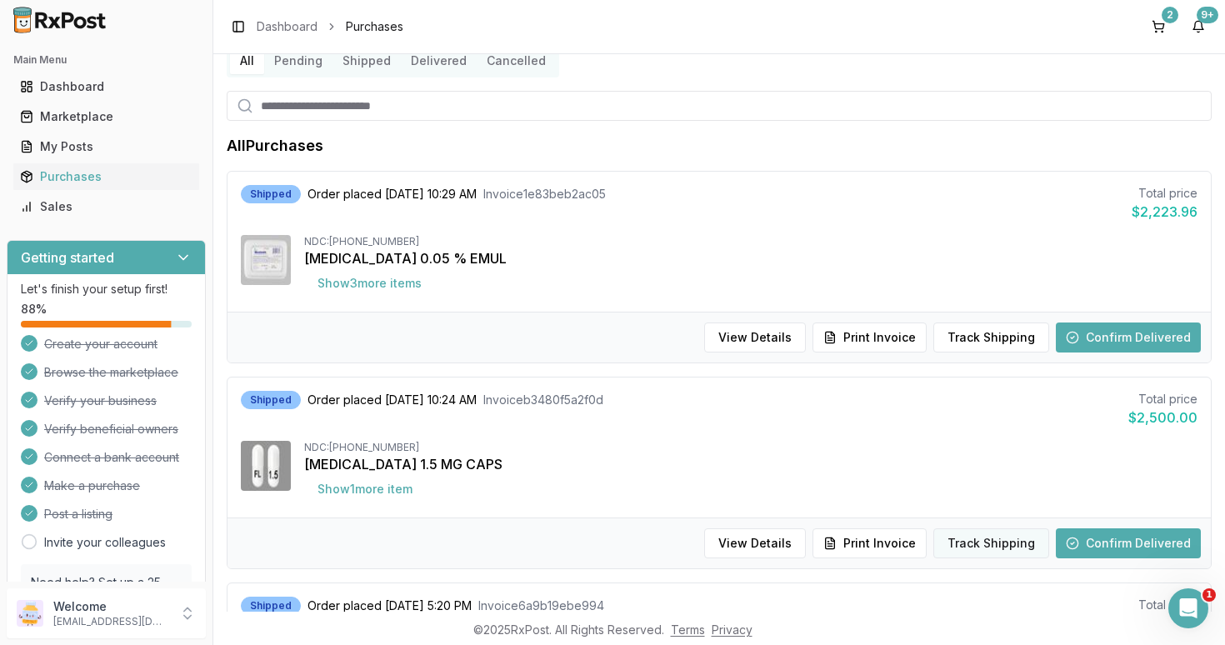
click at [1007, 547] on button "Track Shipping" at bounding box center [991, 543] width 116 height 30
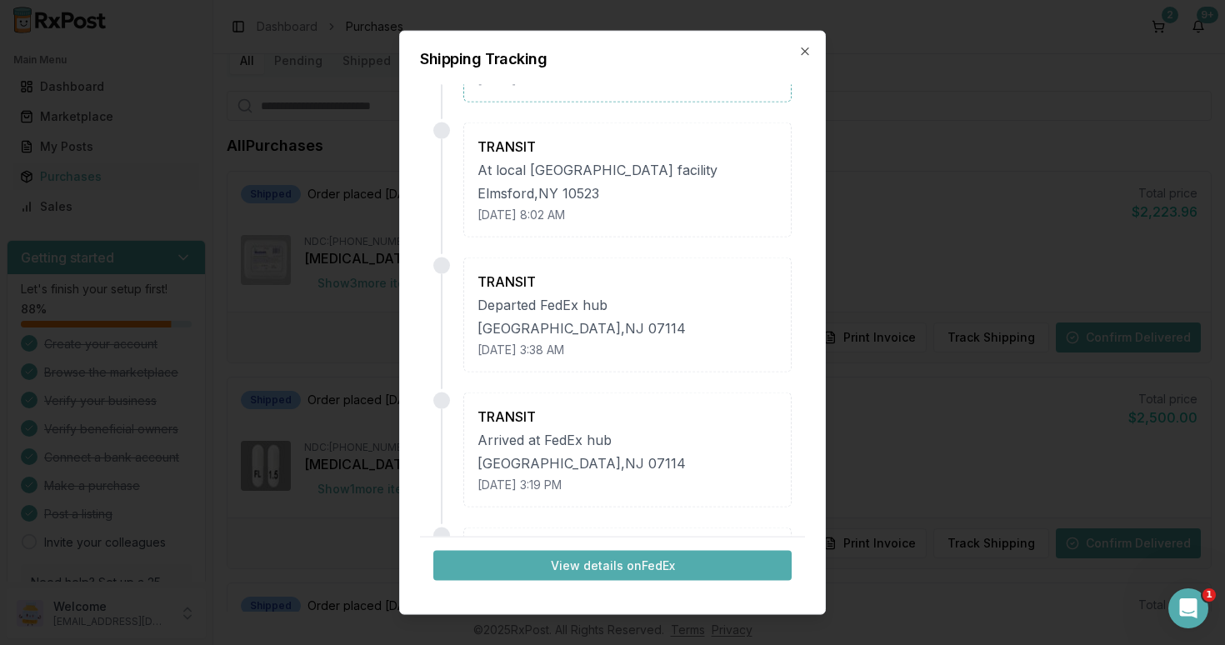
scroll to position [118, 0]
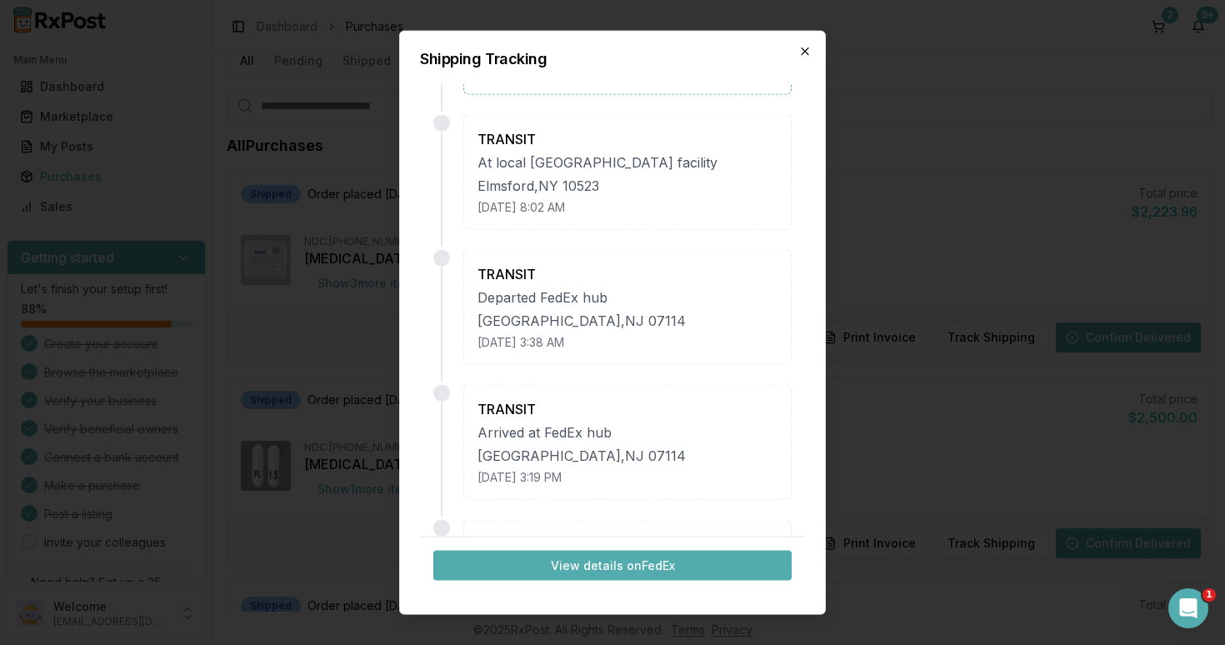
click at [806, 57] on icon "button" at bounding box center [804, 51] width 13 height 13
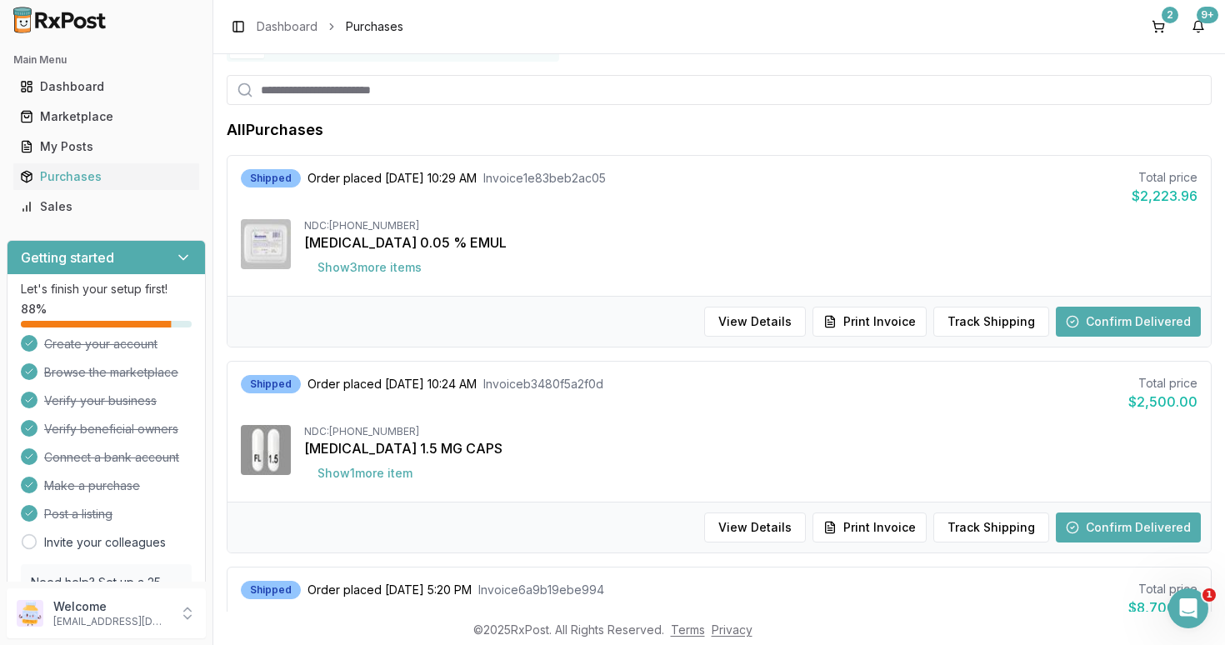
scroll to position [24, 0]
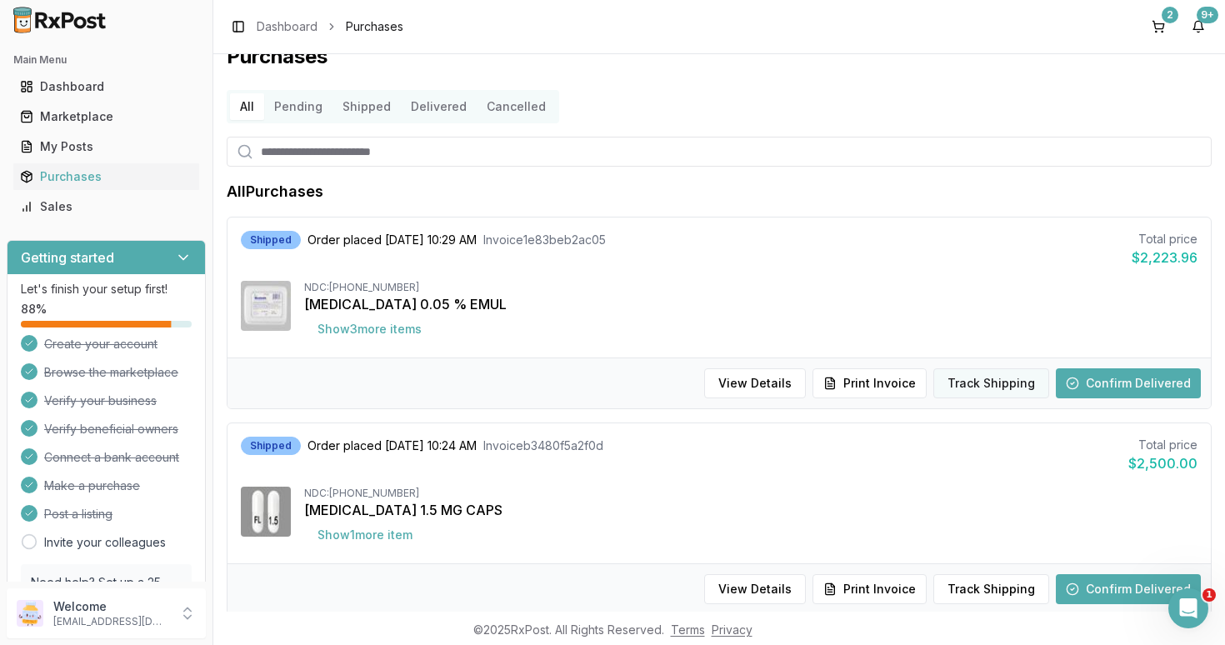
click at [986, 383] on button "Track Shipping" at bounding box center [991, 383] width 116 height 30
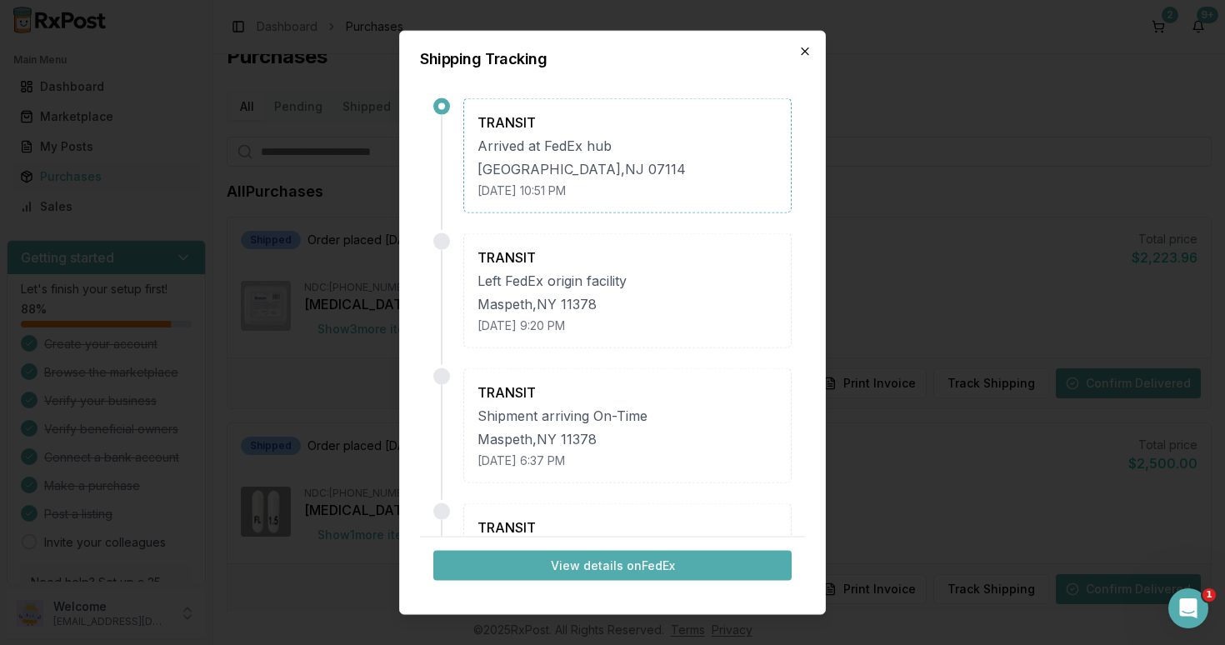
click at [807, 51] on icon "button" at bounding box center [804, 51] width 13 height 13
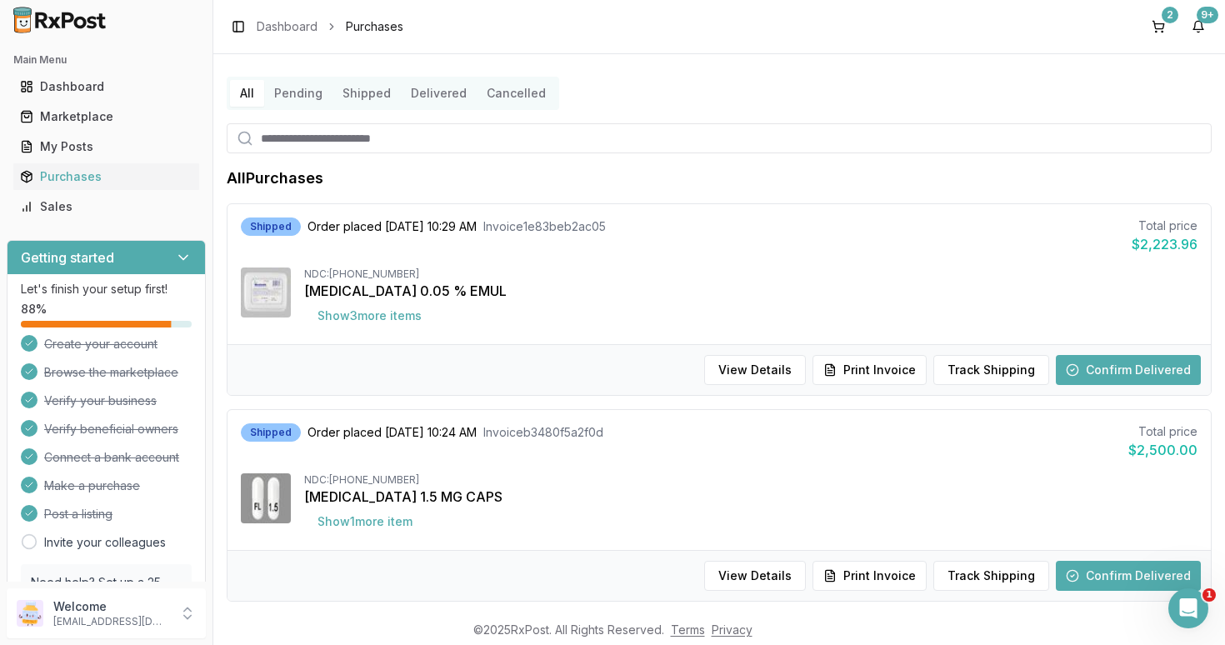
scroll to position [0, 0]
